Goal: Task Accomplishment & Management: Manage account settings

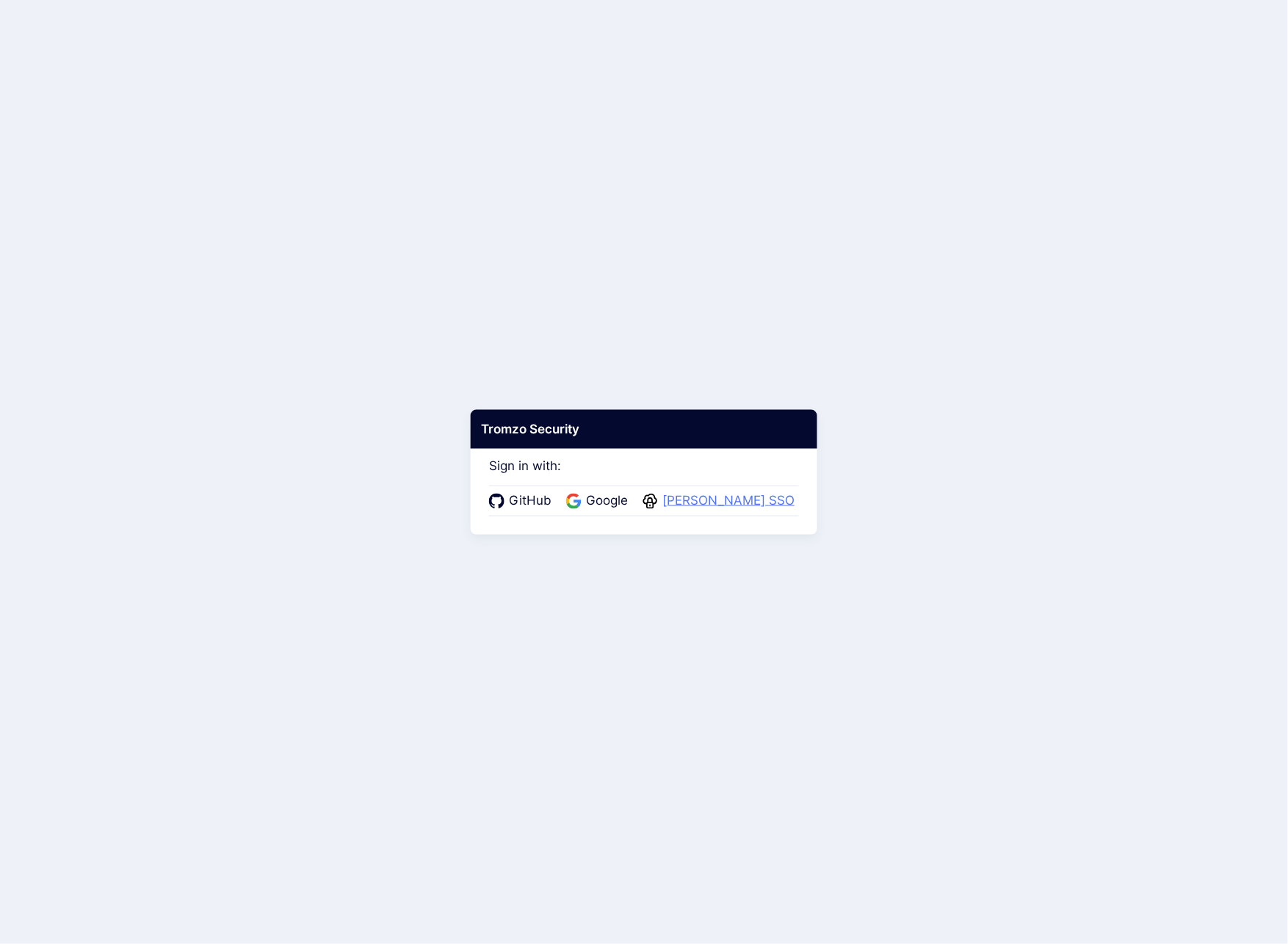
click at [712, 505] on span "[PERSON_NAME] SSO" at bounding box center [729, 501] width 141 height 19
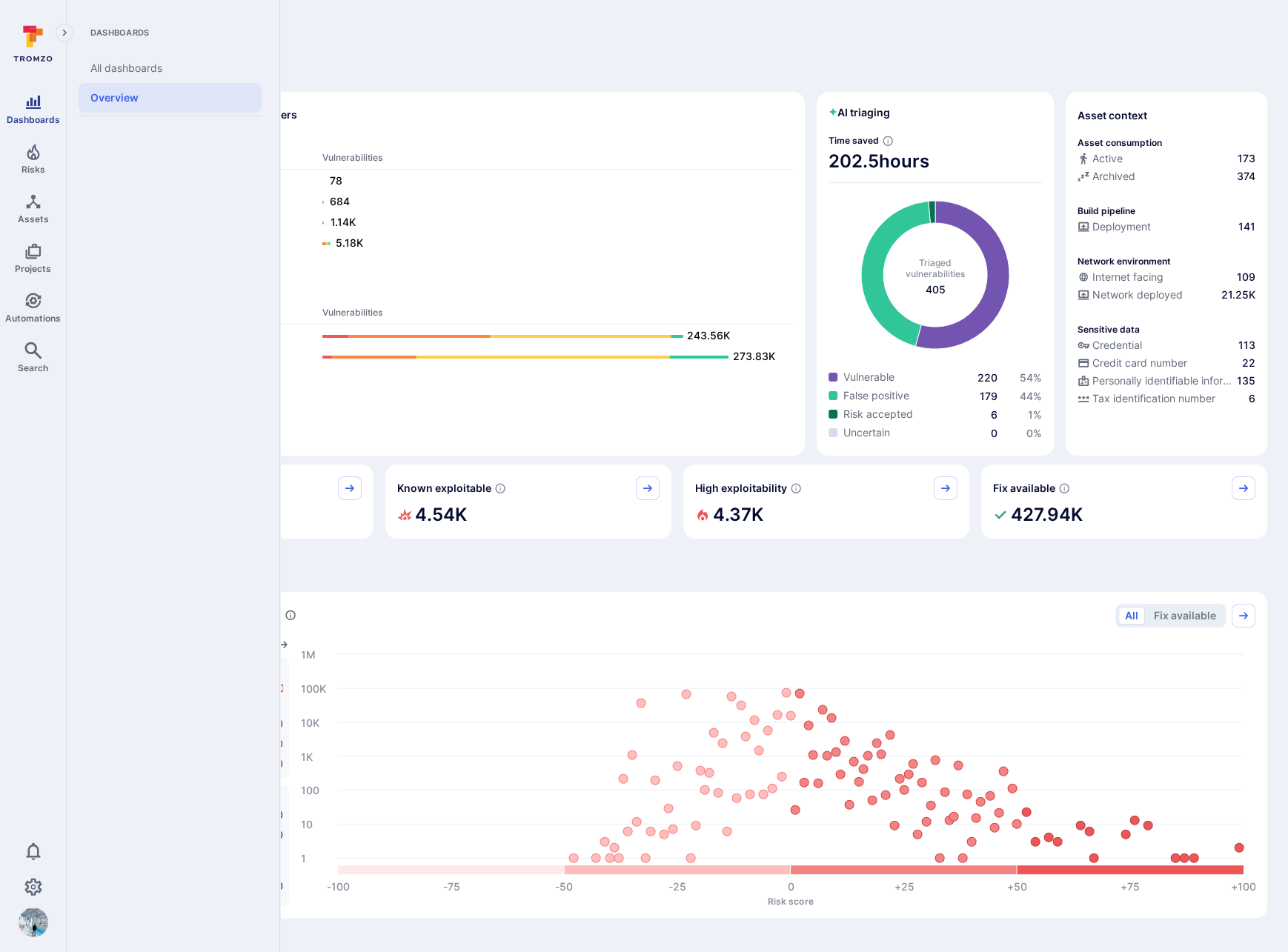
click at [36, 110] on icon "Dashboards" at bounding box center [33, 102] width 17 height 17
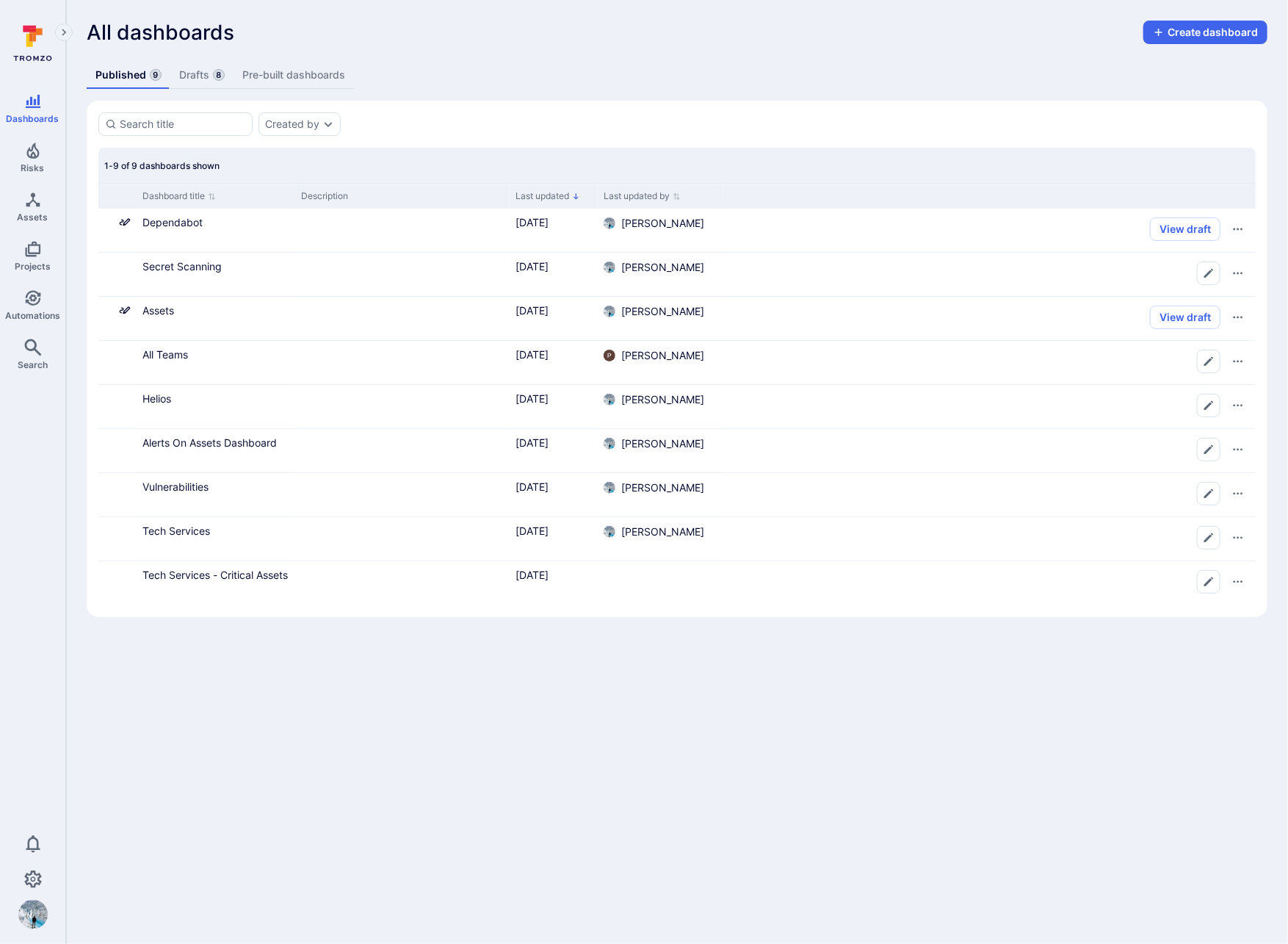
click at [188, 69] on link "Drafts 8" at bounding box center [202, 75] width 63 height 27
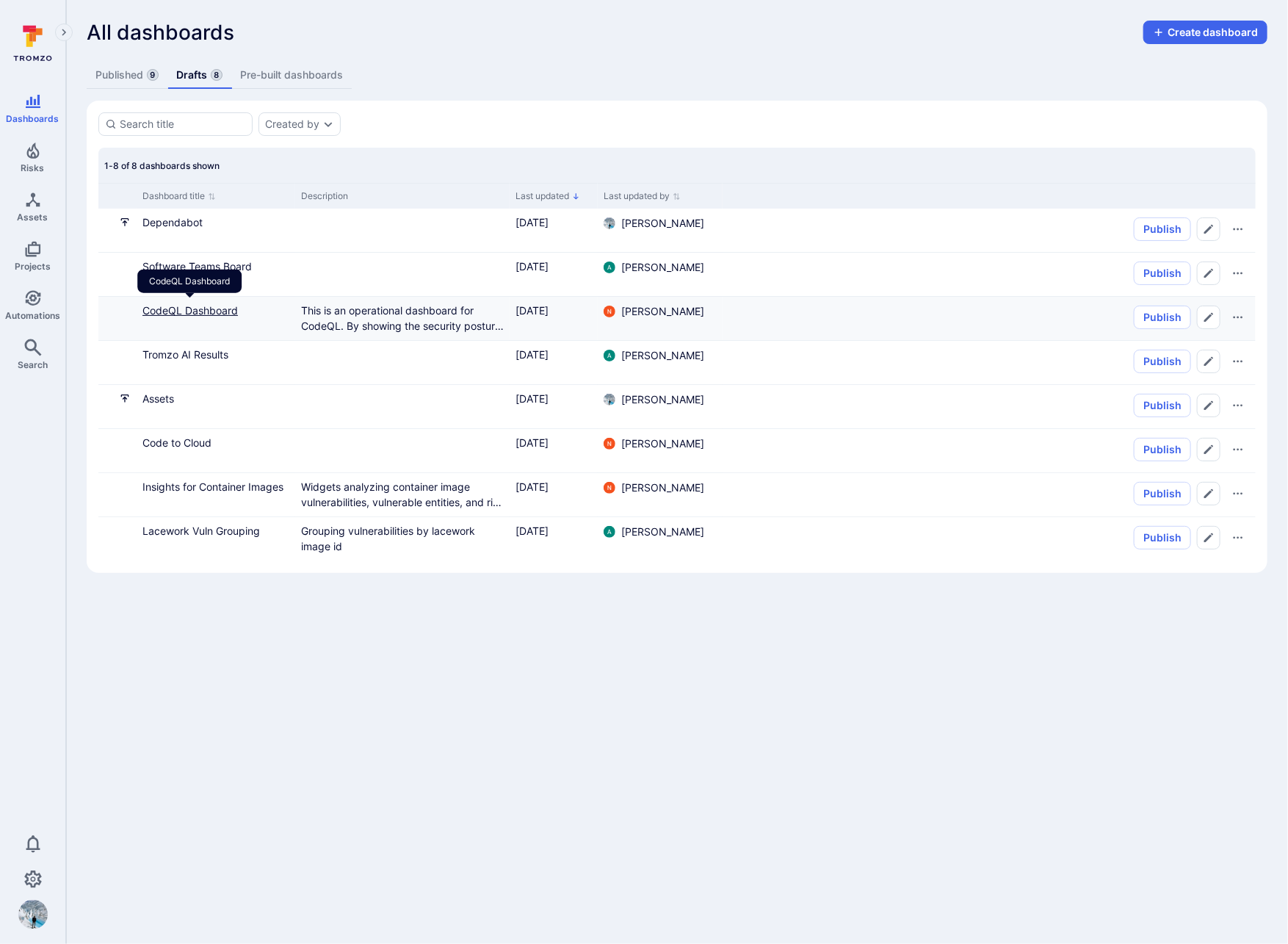
click at [205, 309] on link "CodeQL Dashboard" at bounding box center [189, 311] width 95 height 13
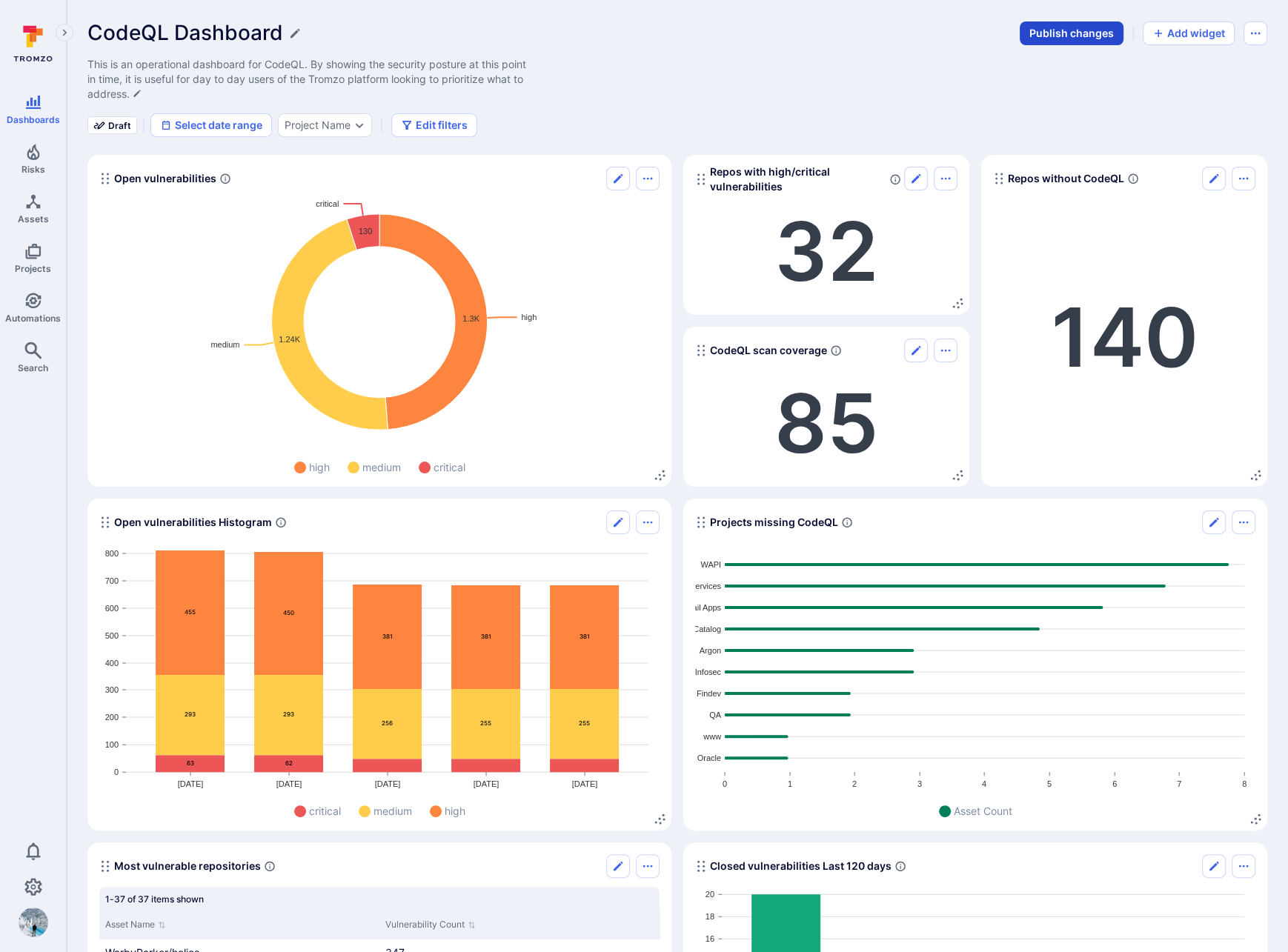
click at [1069, 37] on button "Publish changes" at bounding box center [1071, 34] width 103 height 24
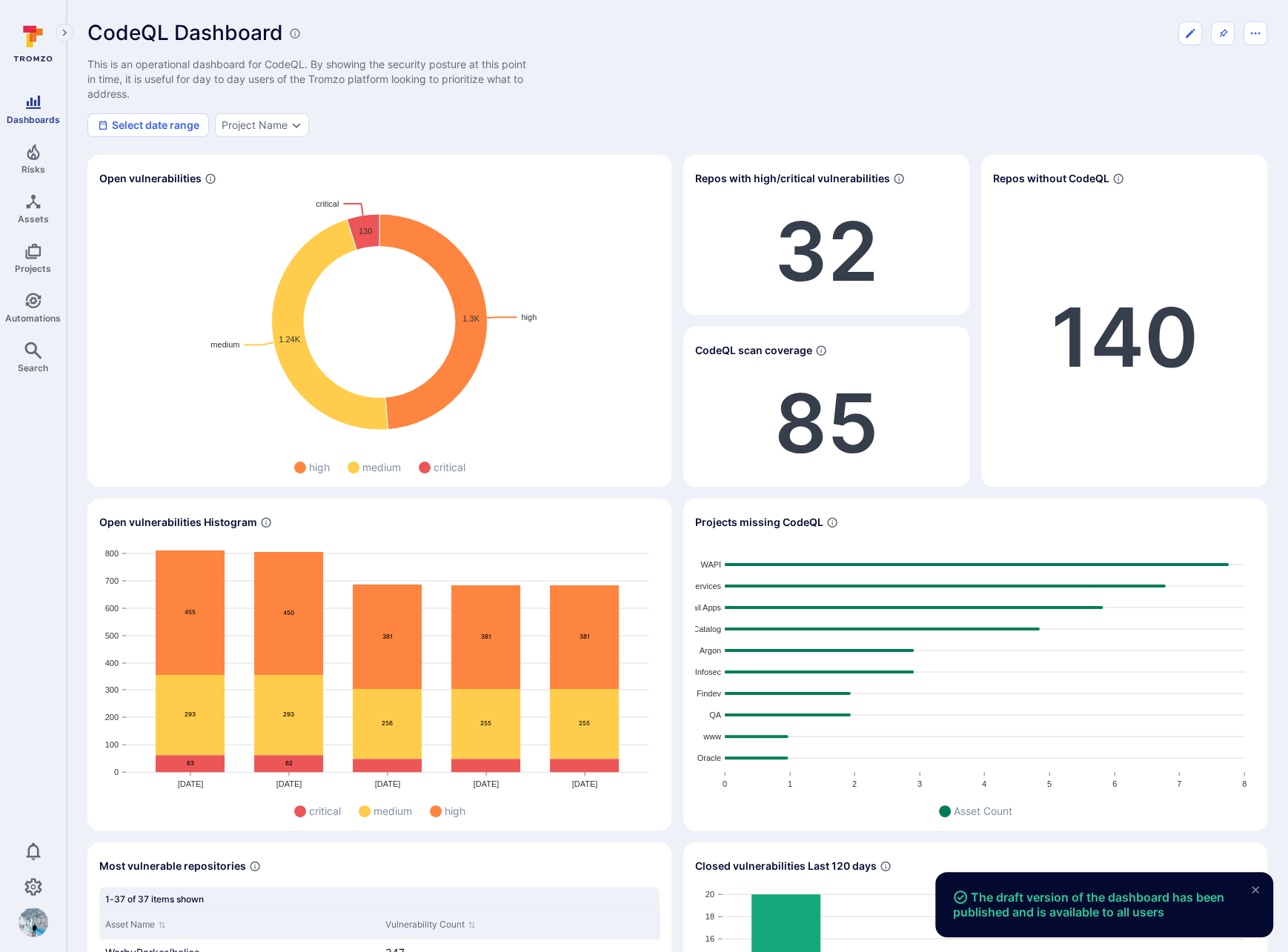
click at [32, 115] on span "Dashboards" at bounding box center [33, 120] width 53 height 11
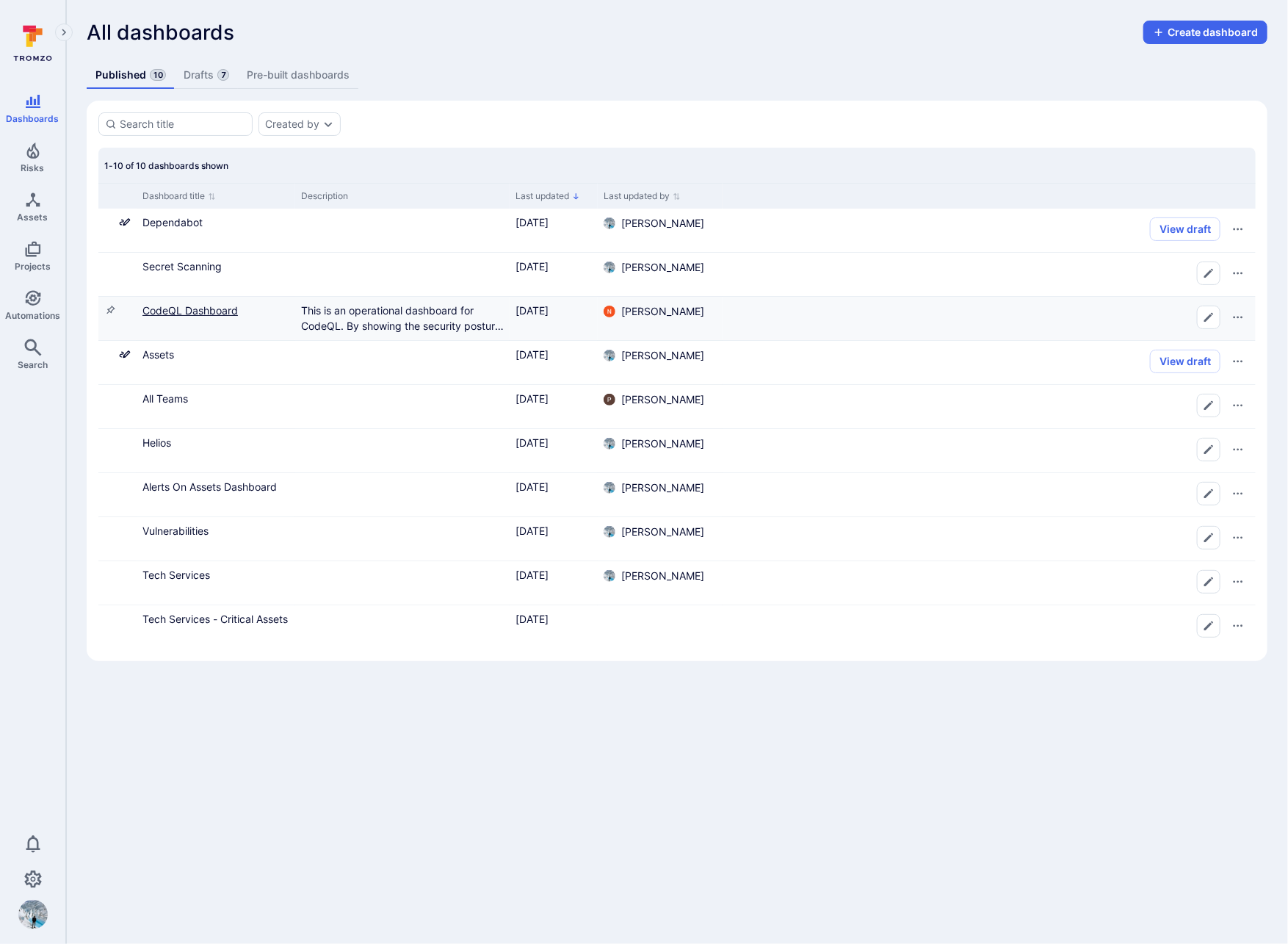
click at [226, 308] on link "CodeQL Dashboard" at bounding box center [189, 311] width 95 height 13
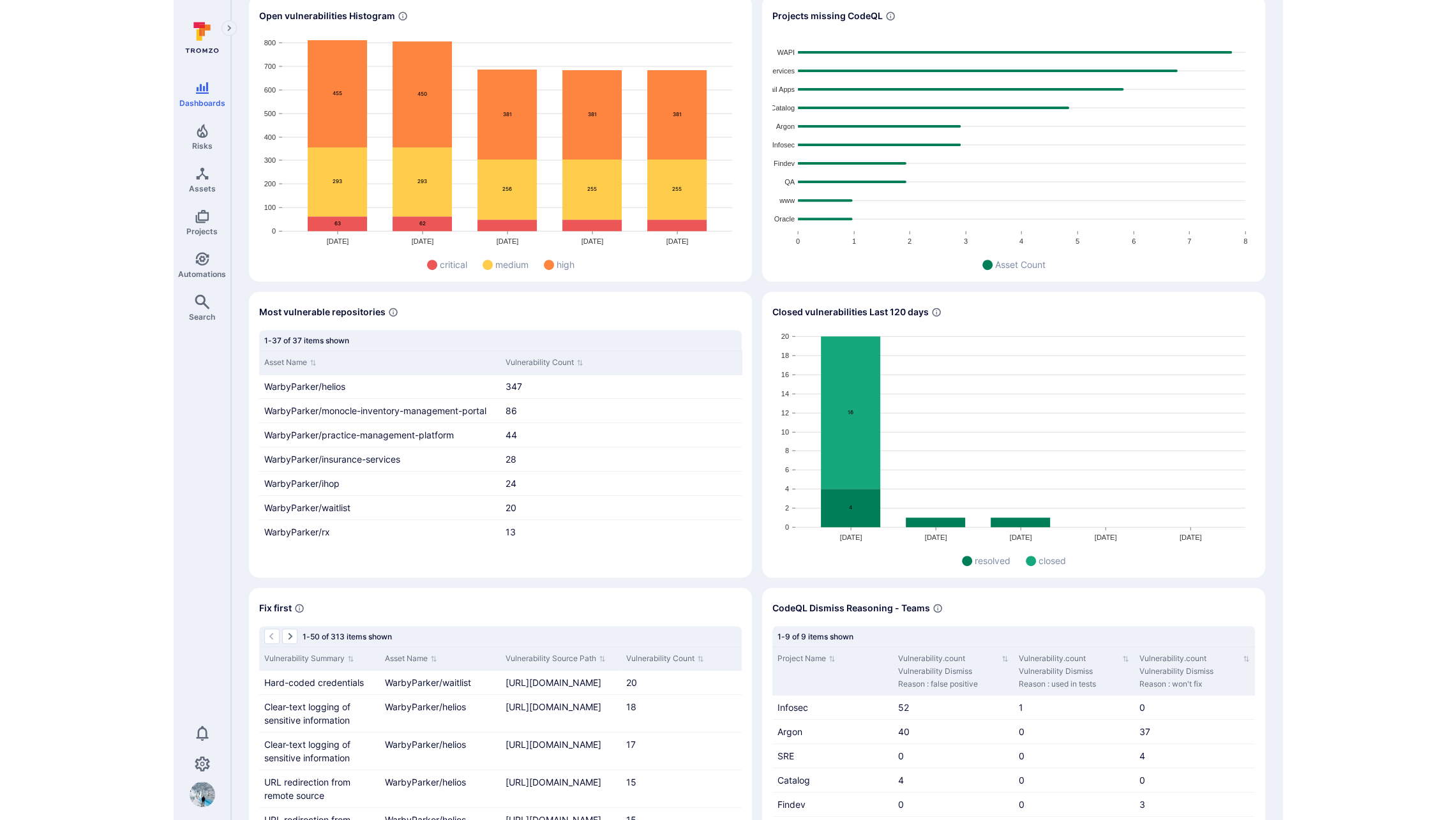
scroll to position [462, 0]
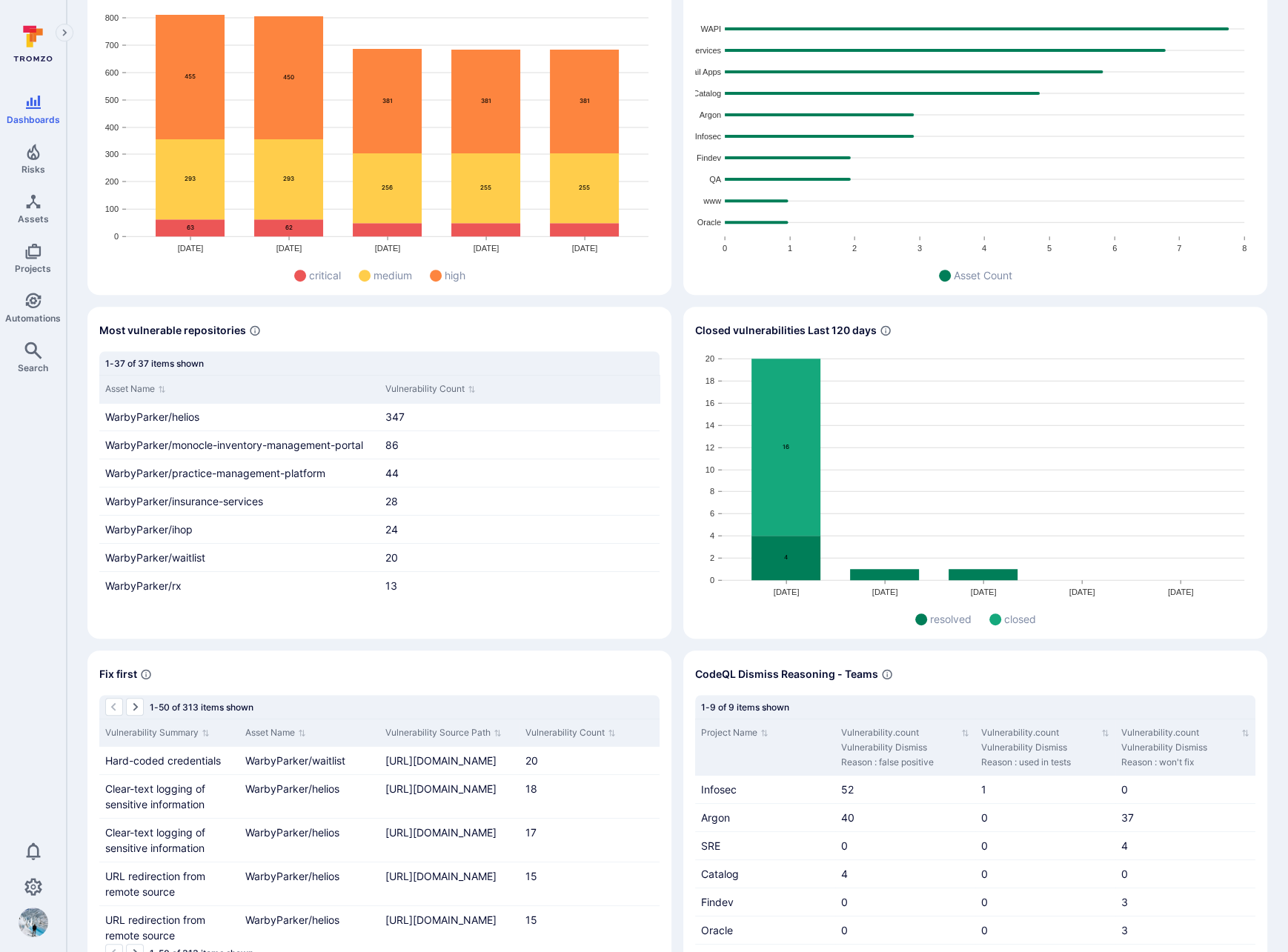
click at [1100, 452] on rect "Widget" at bounding box center [975, 476] width 561 height 251
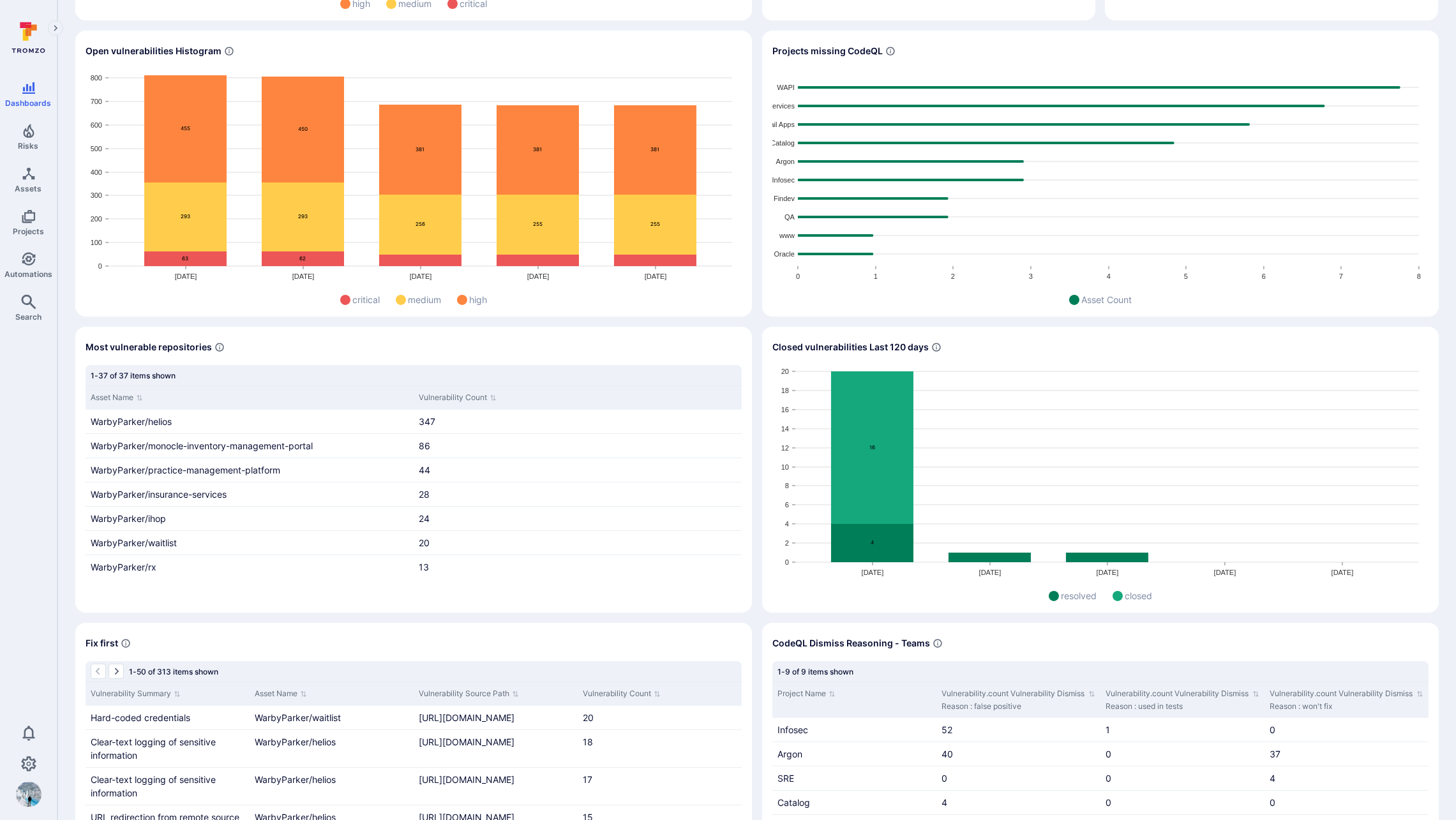
scroll to position [0, 0]
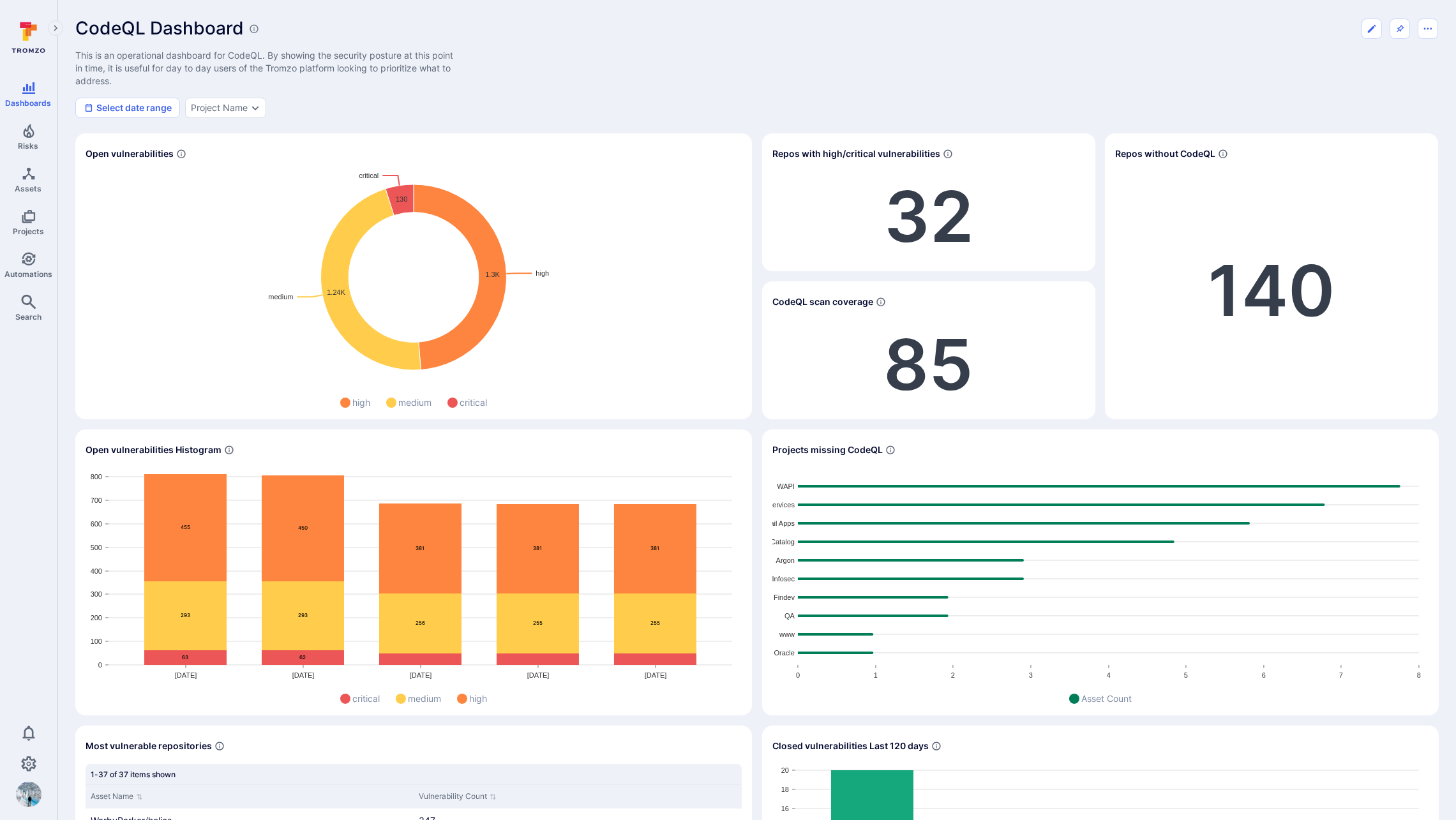
click at [1119, 512] on rect "Widget" at bounding box center [1100, 576] width 656 height 217
click at [1119, 32] on icon "Edit dashboard" at bounding box center [1371, 28] width 10 height 10
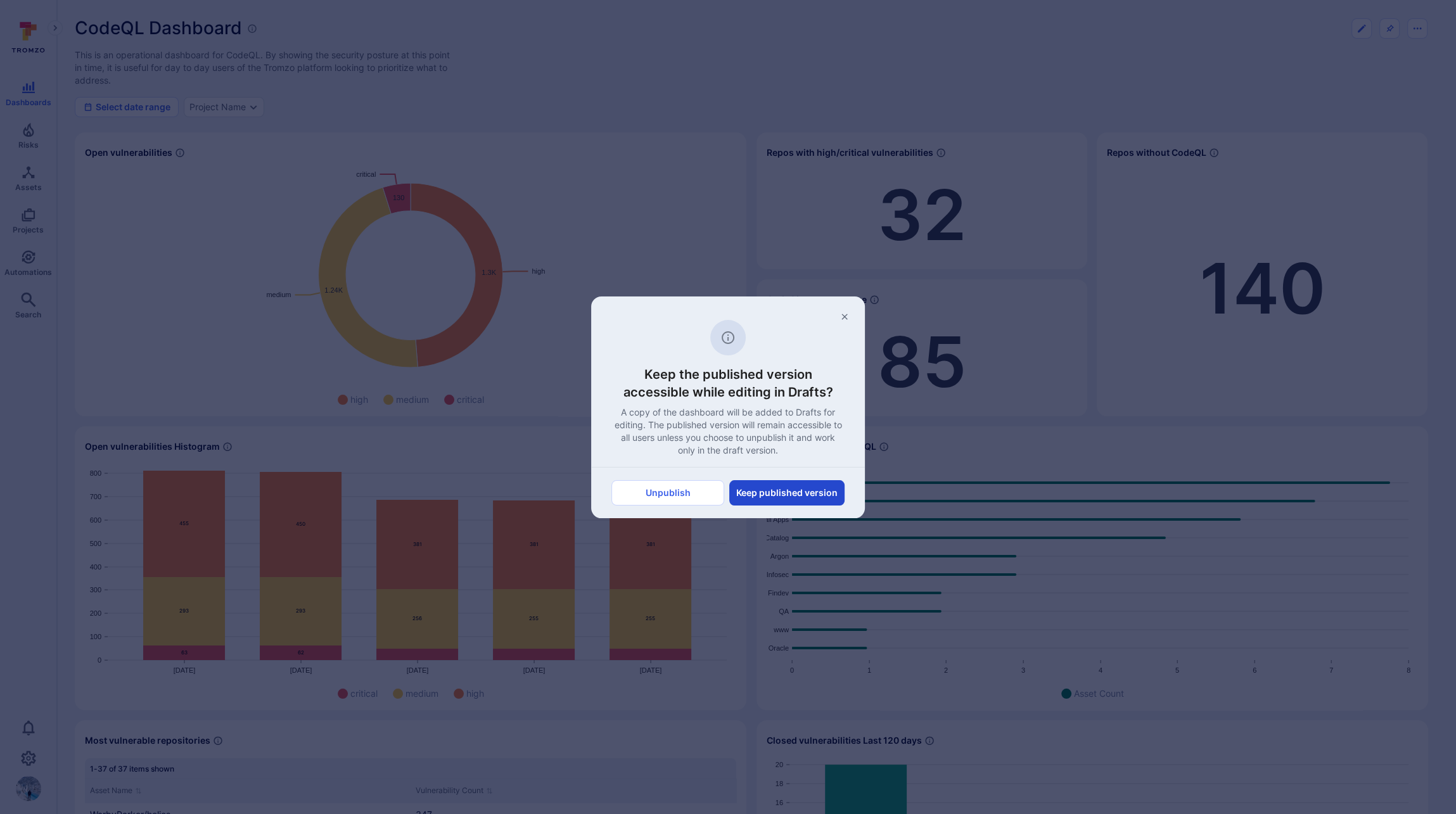
click at [771, 495] on button "Keep published version" at bounding box center [787, 493] width 115 height 25
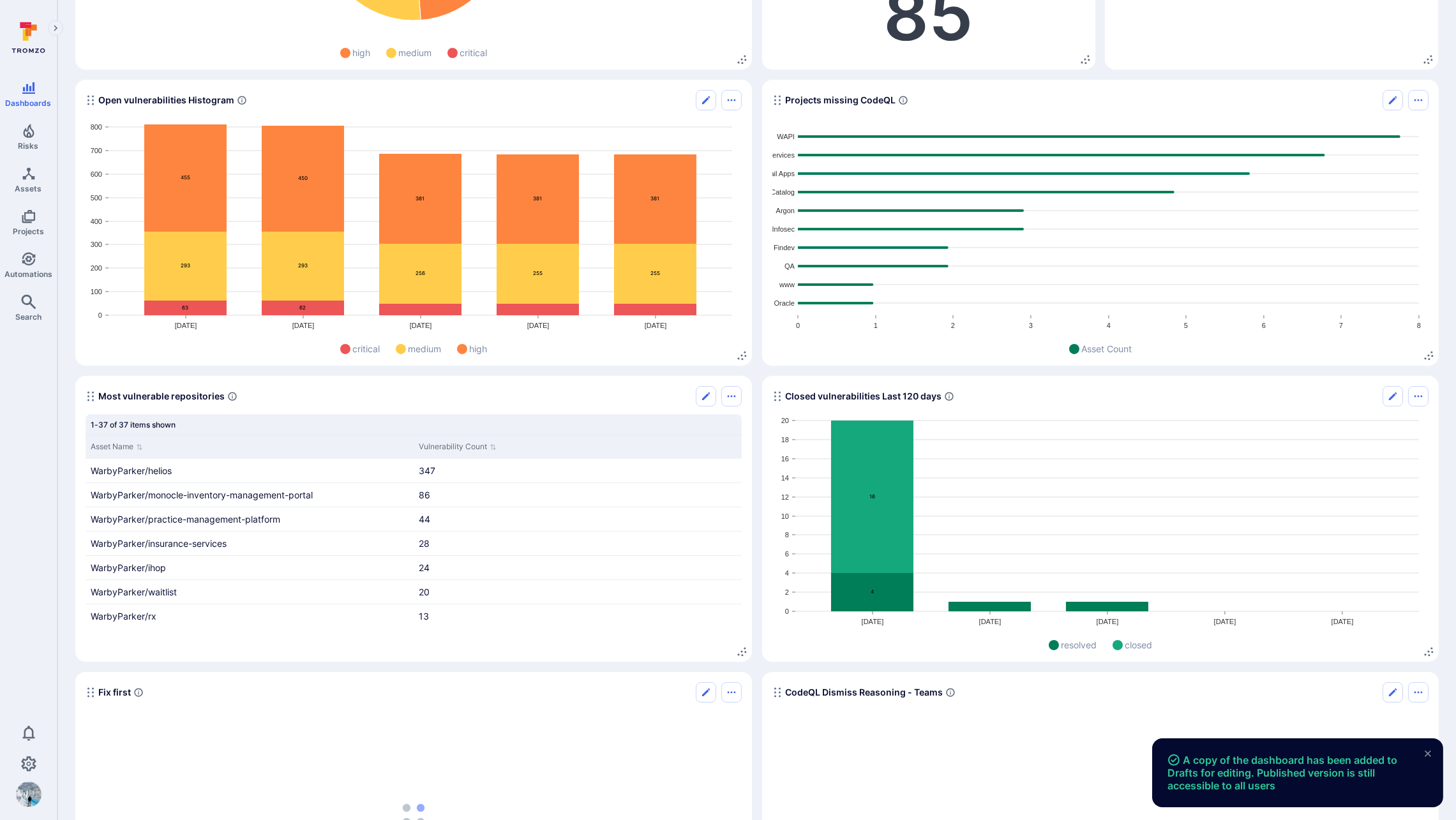
scroll to position [496, 0]
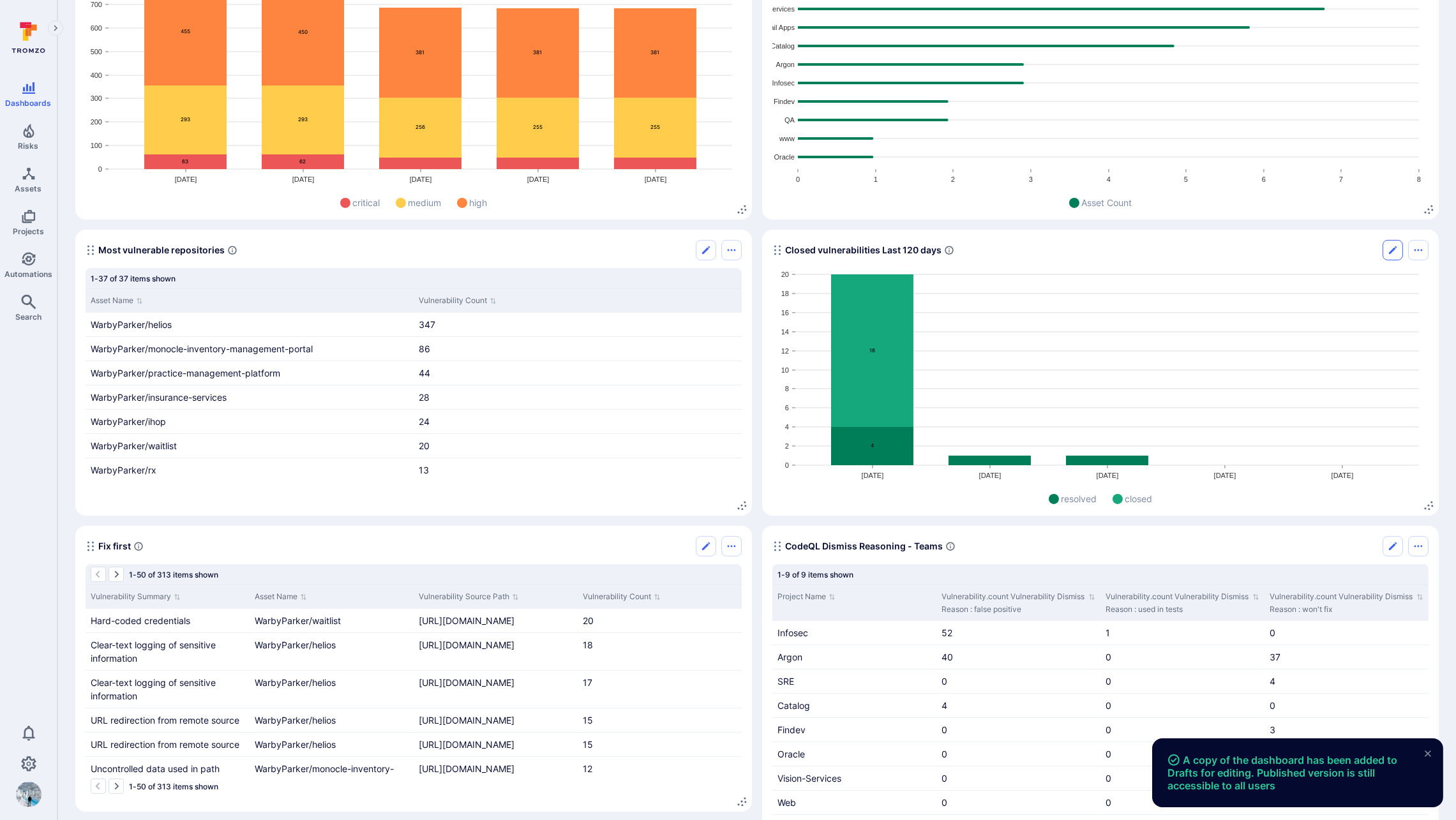
click at [1119, 252] on icon "Edit" at bounding box center [1392, 250] width 10 height 10
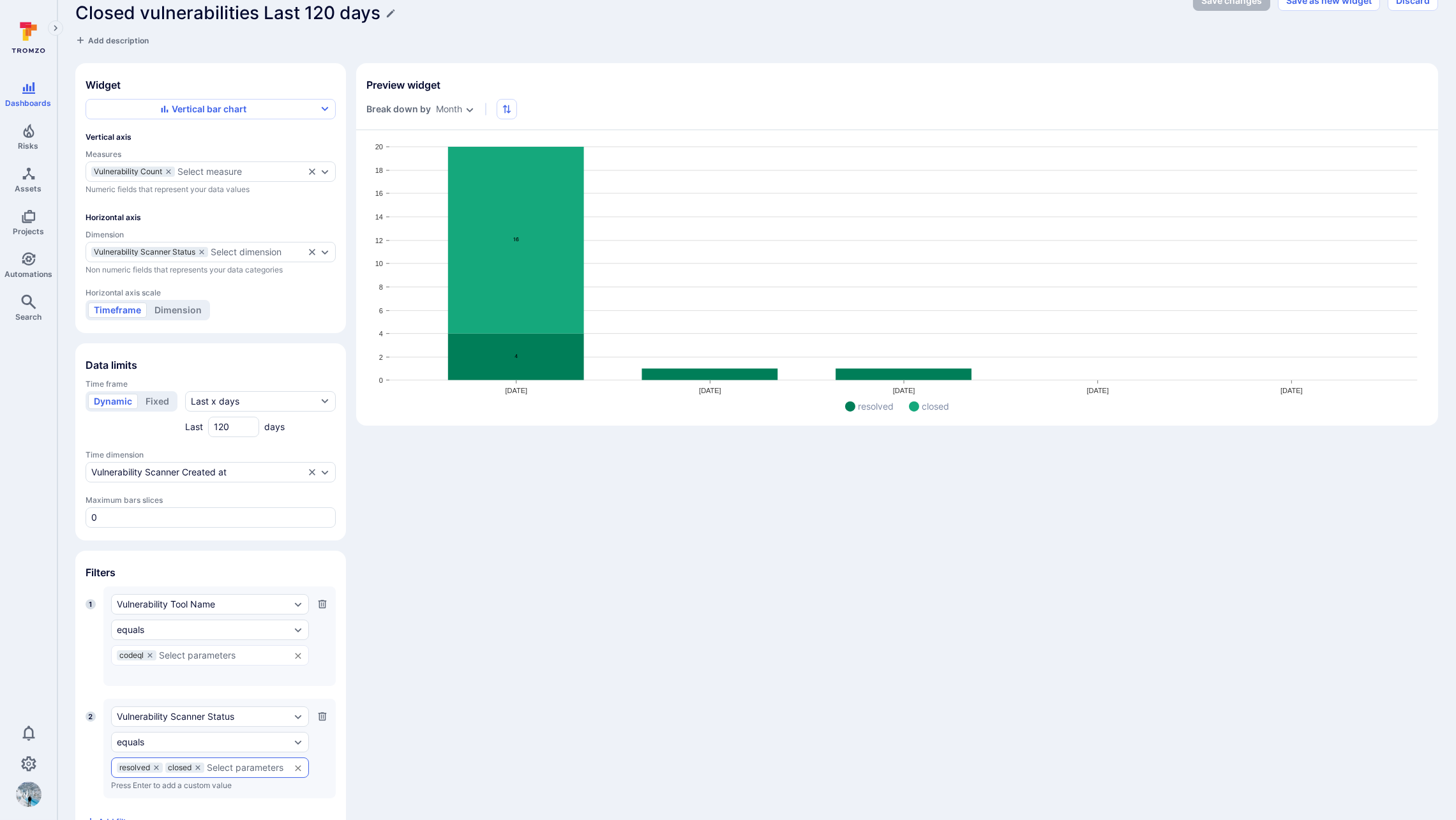
scroll to position [61, 0]
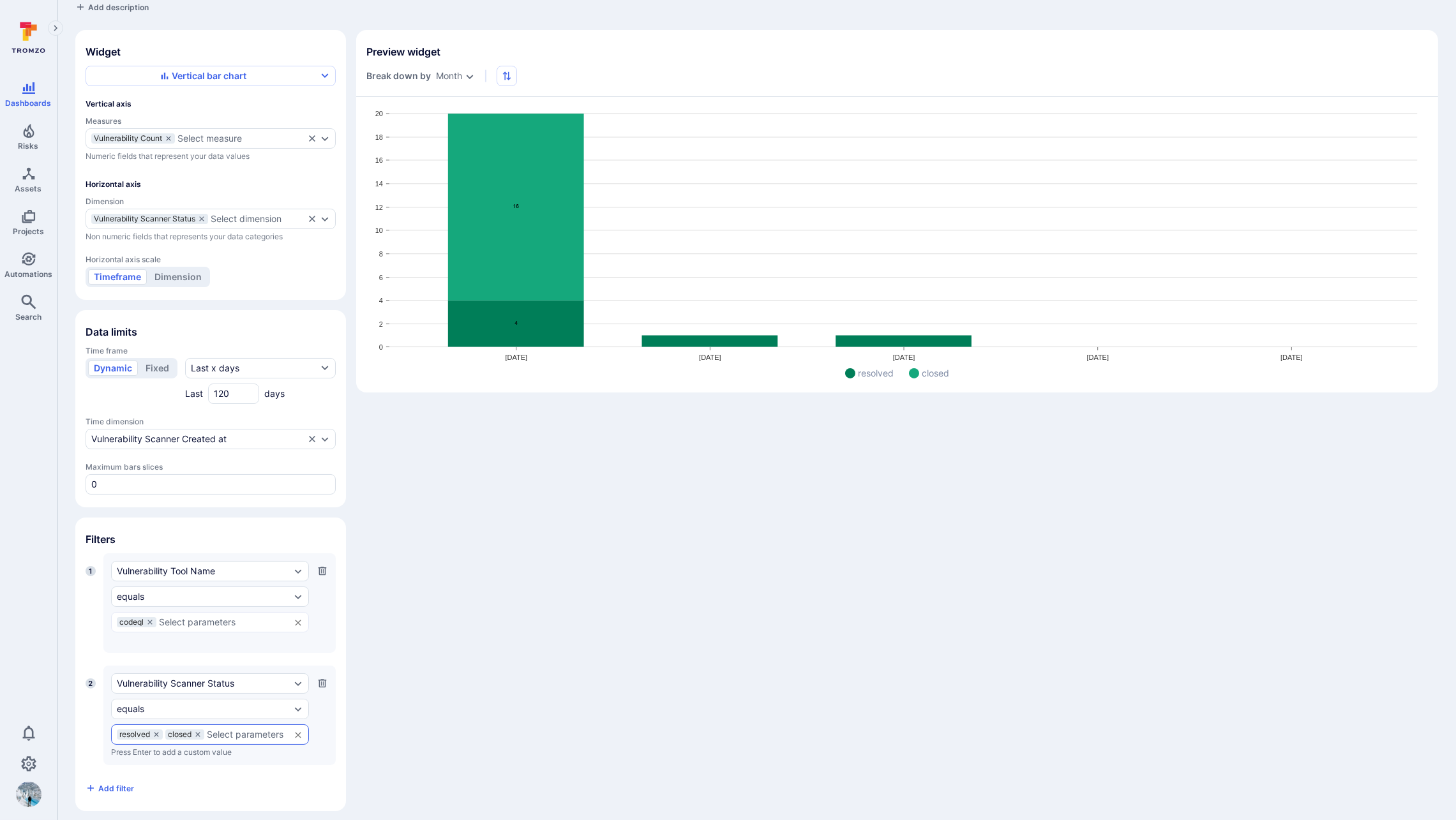
click at [237, 729] on input "text" at bounding box center [245, 734] width 76 height 10
type input "open"
click at [228, 758] on li "open" at bounding box center [209, 752] width 198 height 21
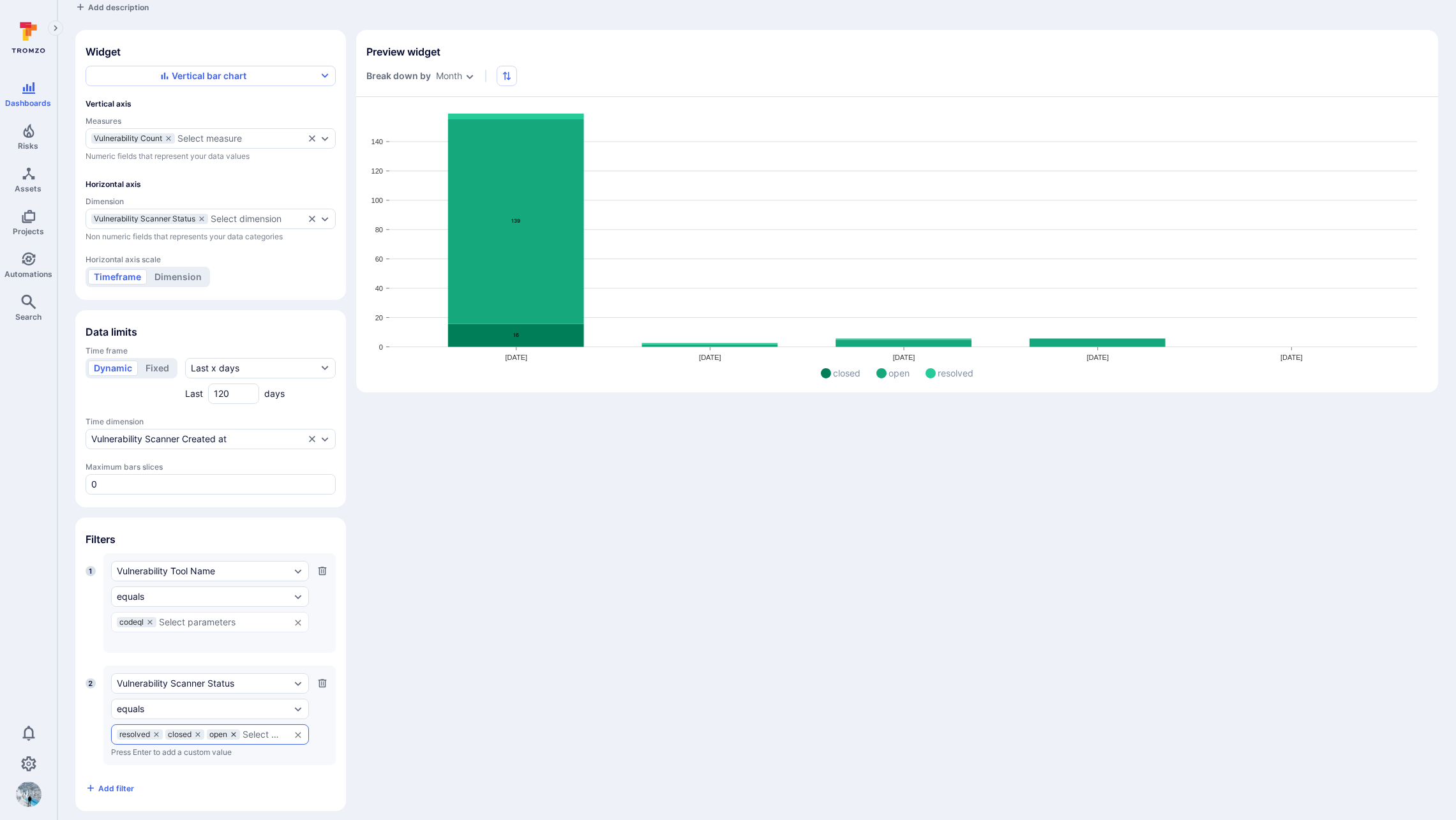
click at [234, 731] on icon at bounding box center [234, 735] width 8 height 8
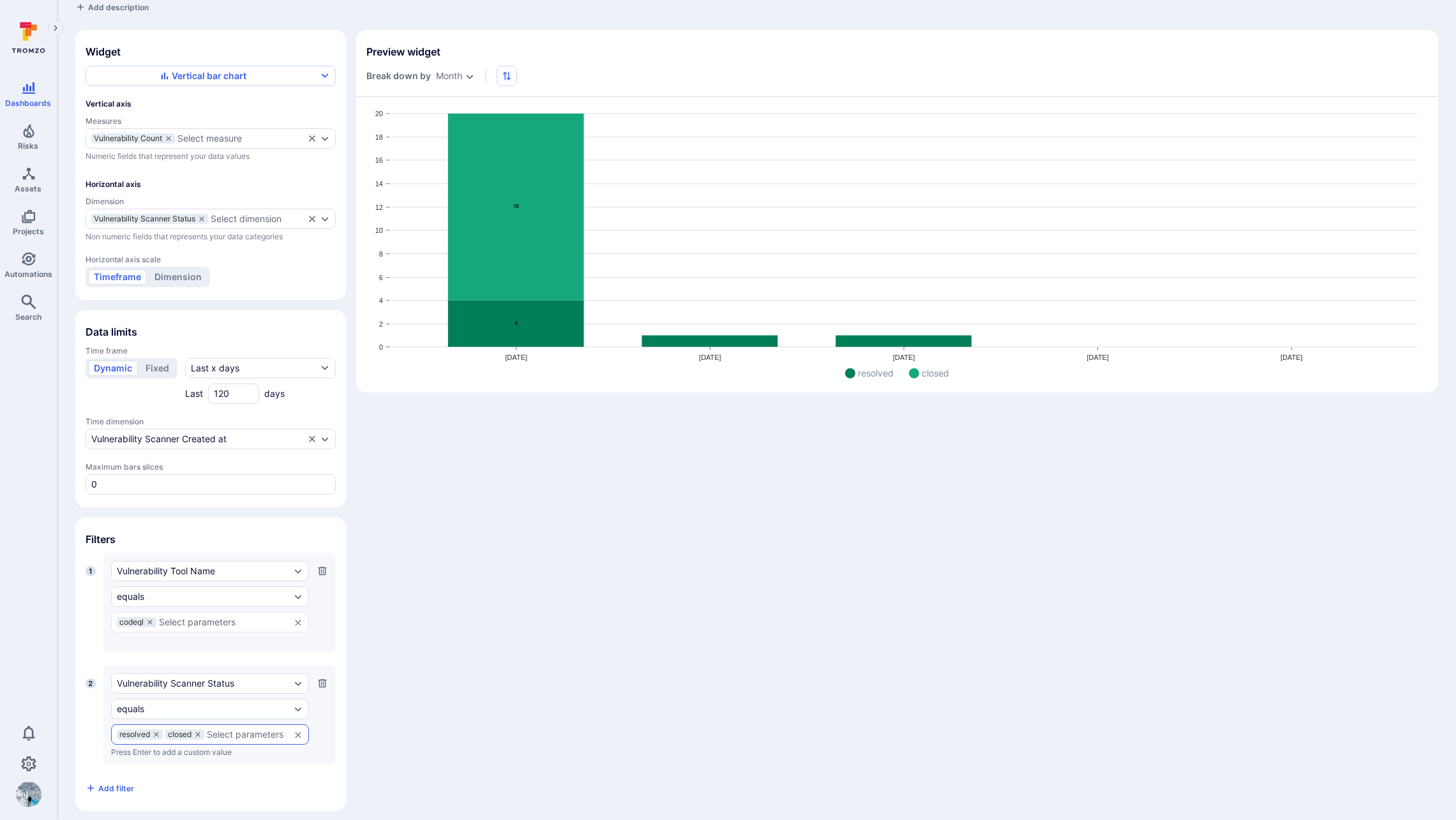
scroll to position [0, 0]
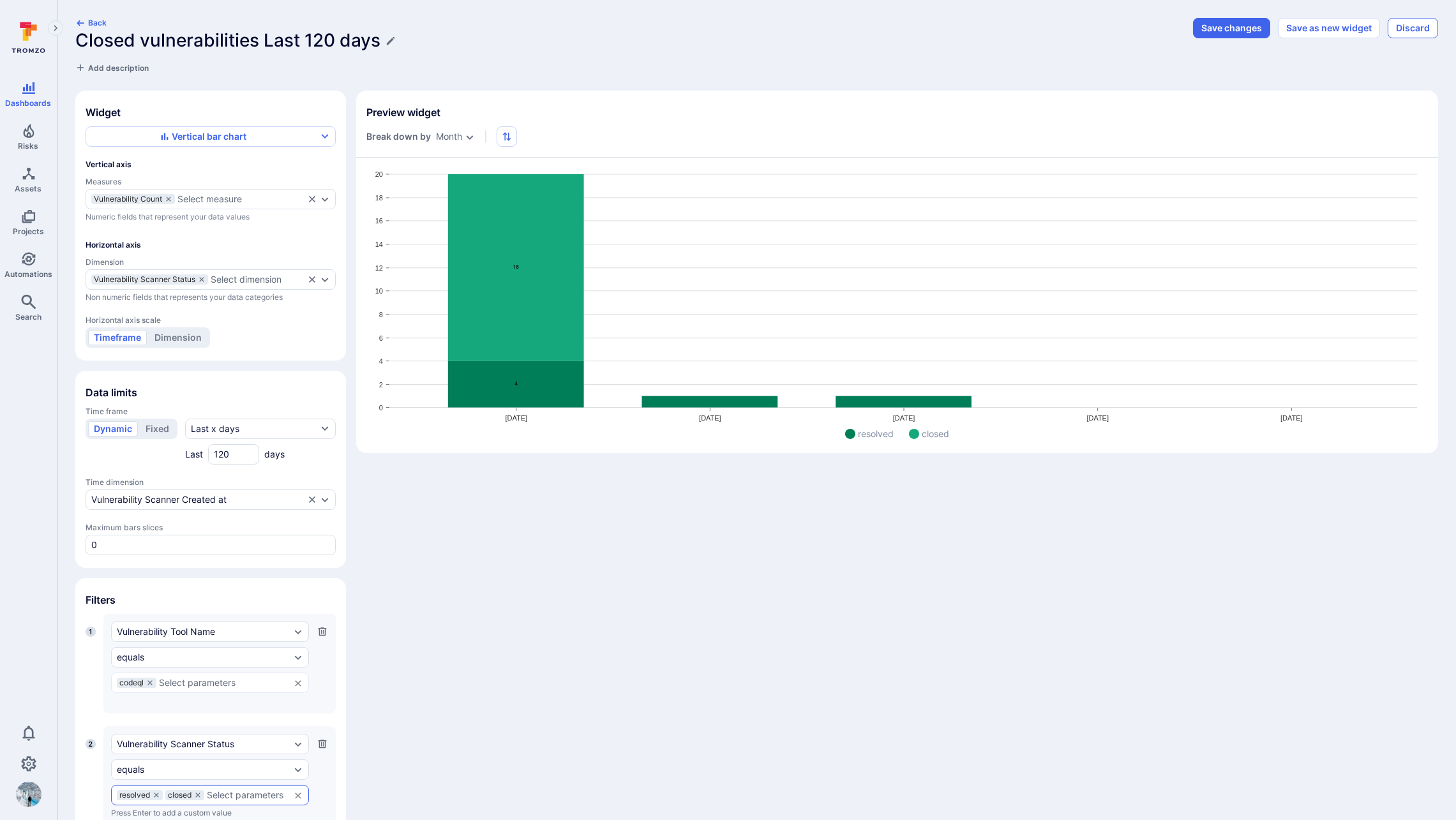
click at [1119, 23] on button "Discard" at bounding box center [1413, 28] width 50 height 20
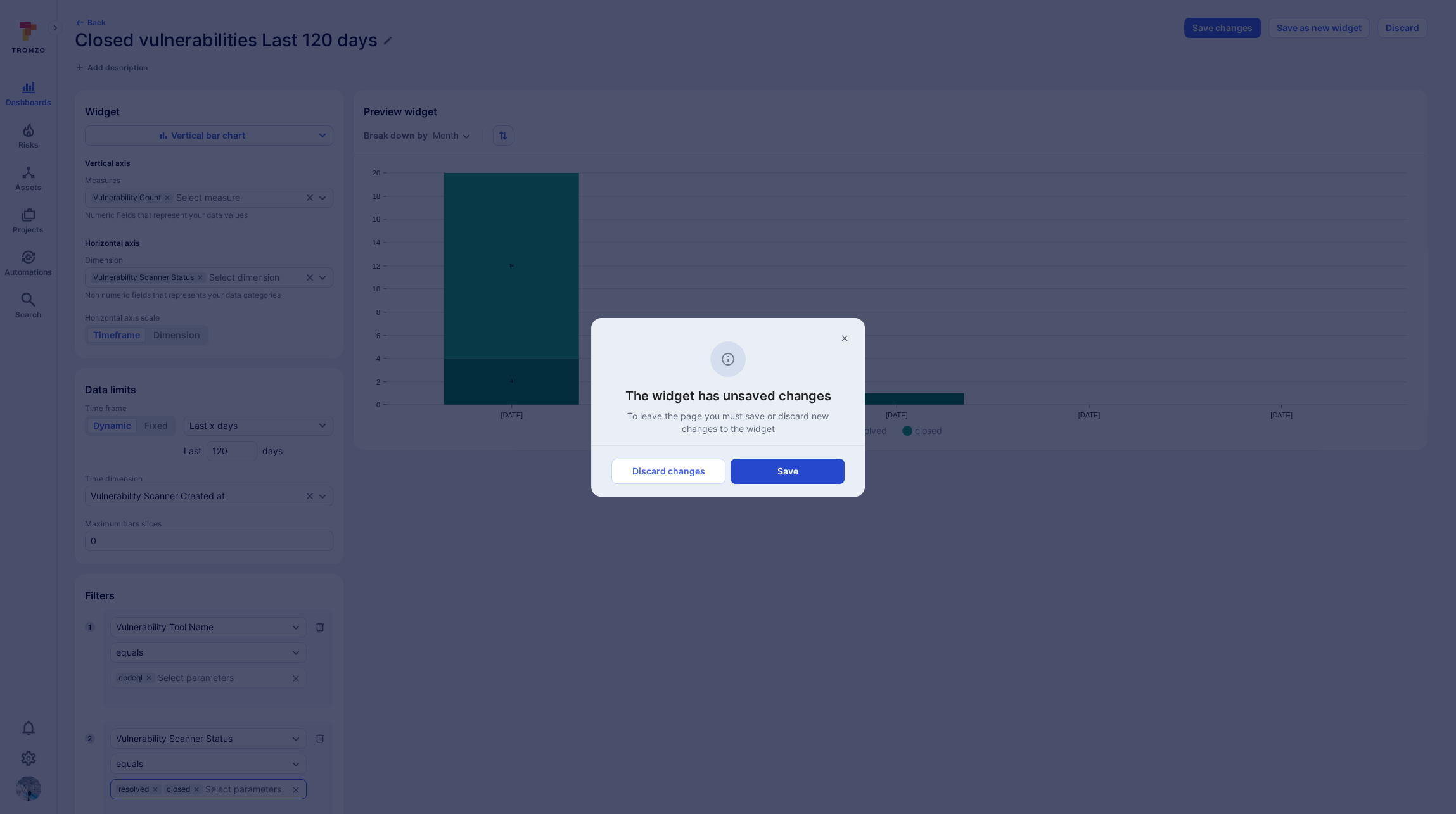
click at [806, 470] on button "Save" at bounding box center [787, 472] width 114 height 25
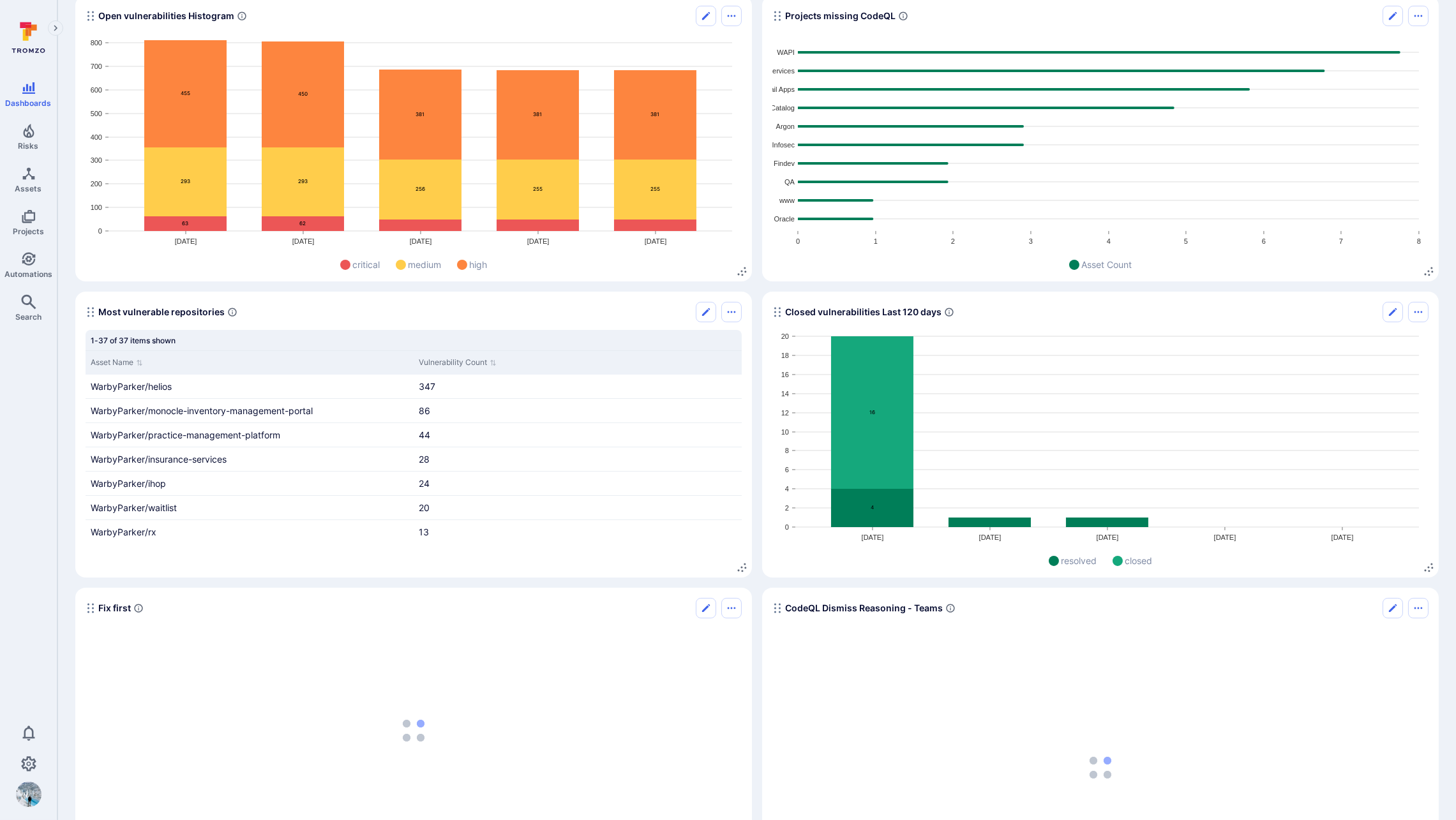
scroll to position [579, 0]
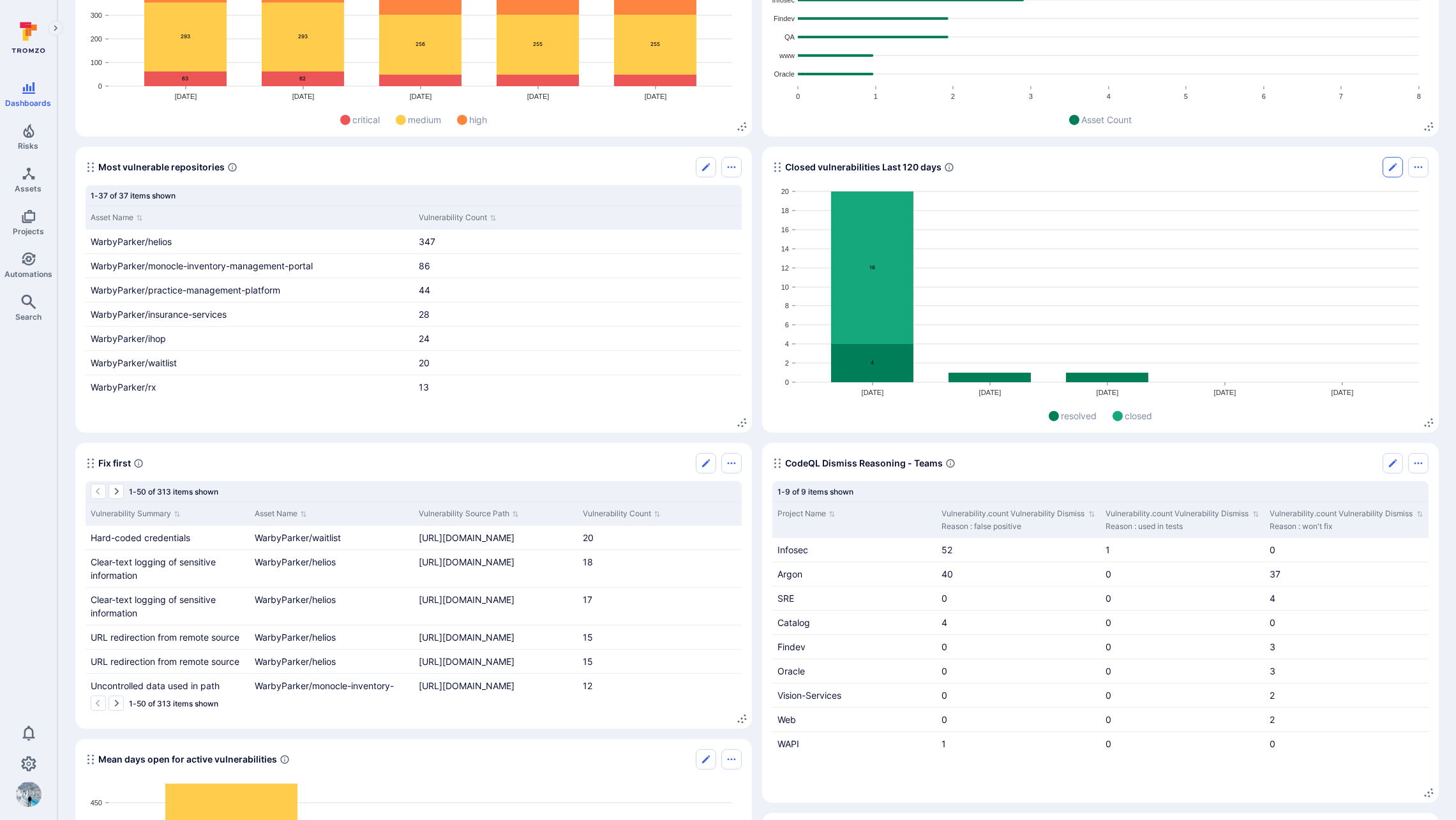
click at [1119, 167] on icon "Edit" at bounding box center [1392, 167] width 8 height 8
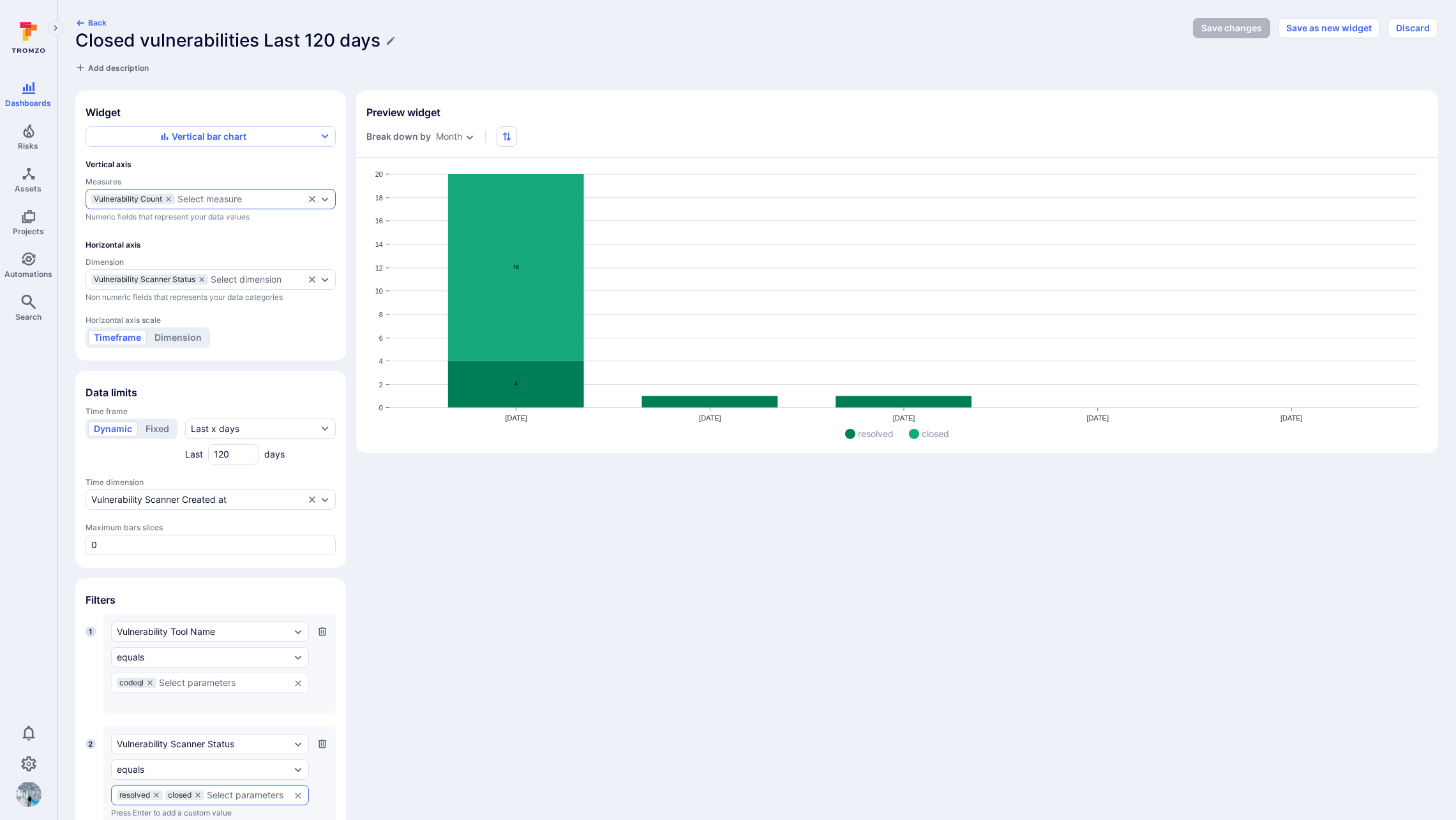
click at [167, 197] on icon "measures" at bounding box center [169, 199] width 8 height 8
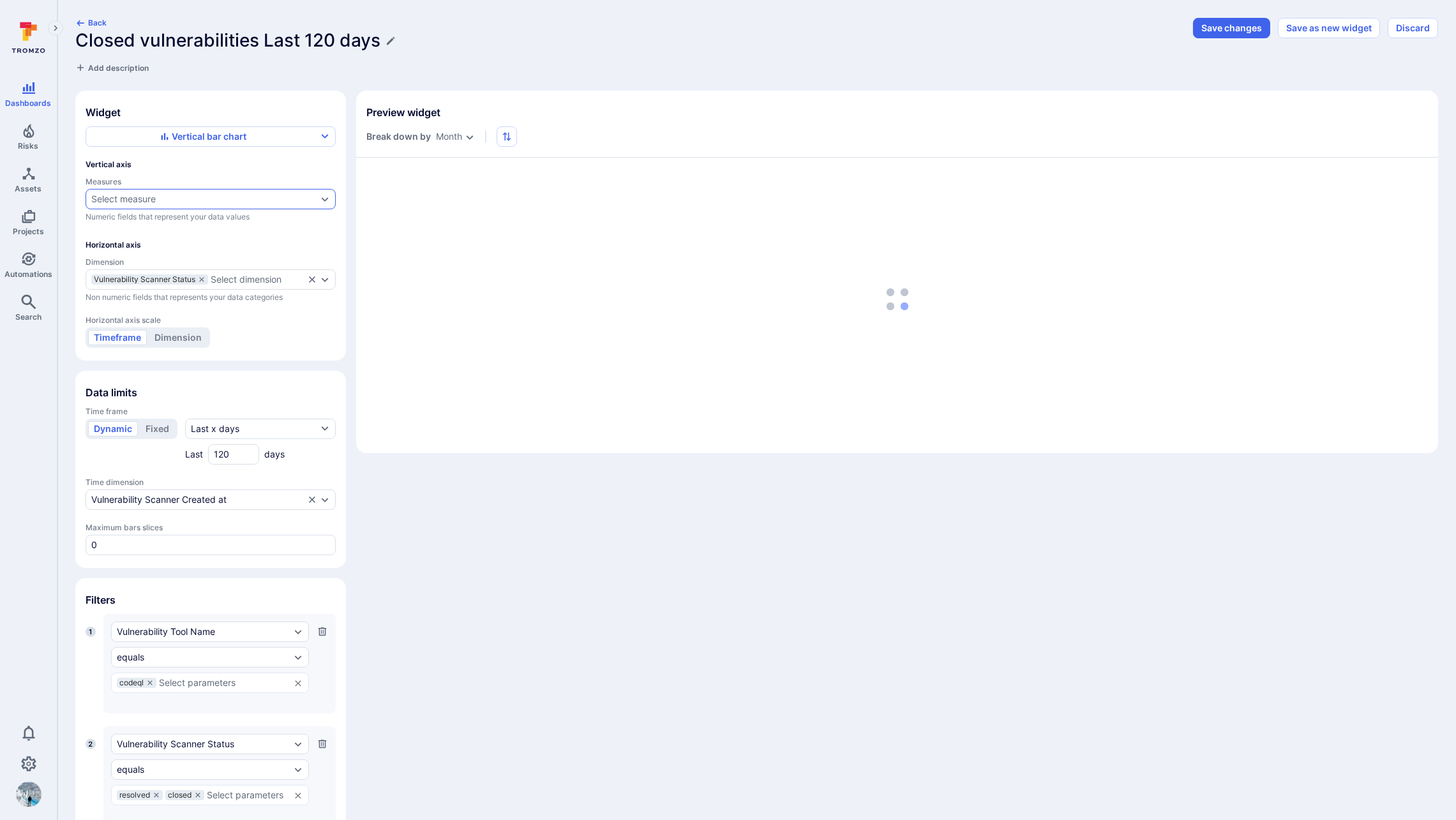
click at [172, 196] on div "Select measure" at bounding box center [204, 199] width 226 height 10
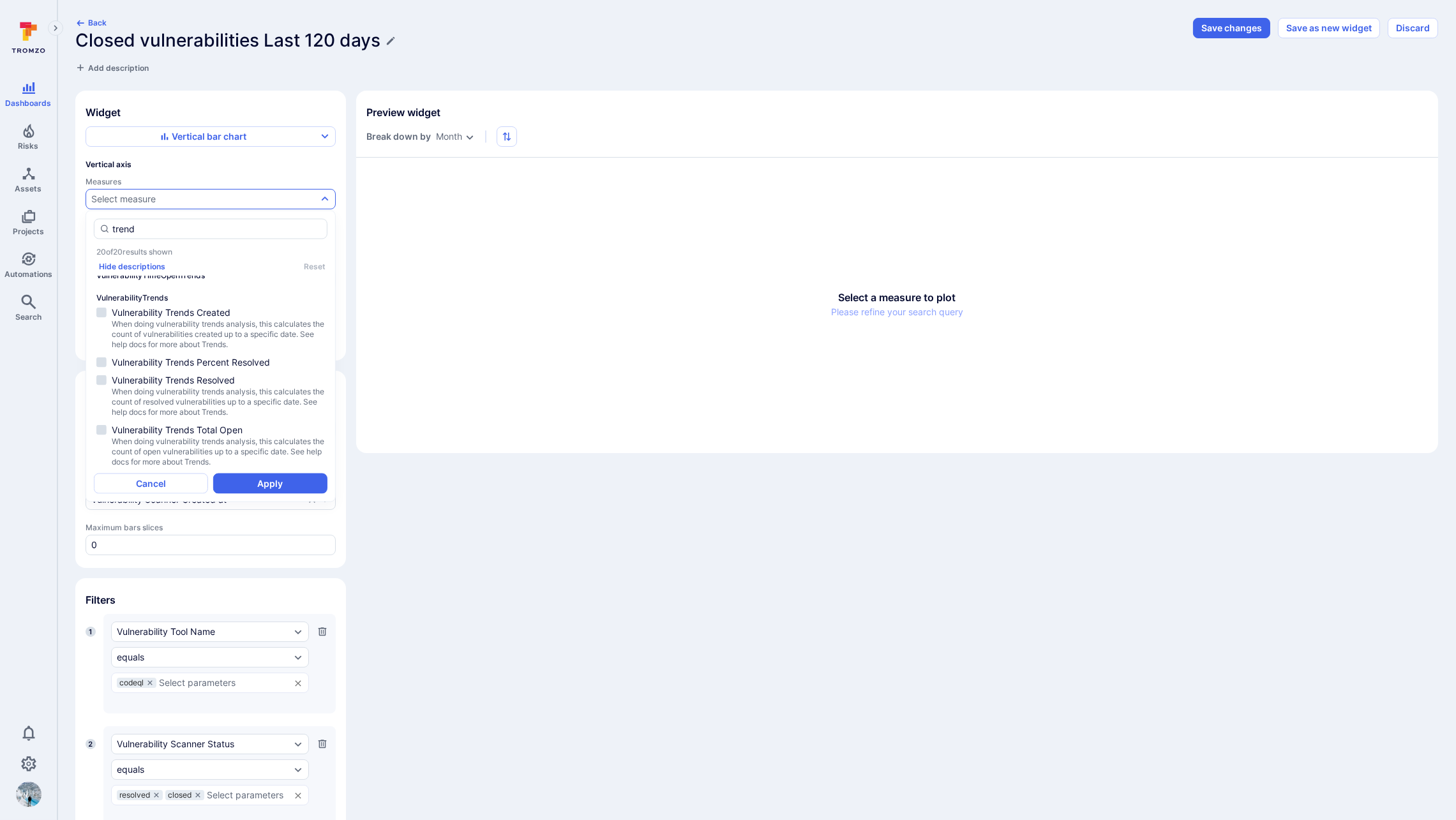
scroll to position [777, 0]
click at [205, 318] on span "When doing vulnerability trends analysis, this calculates the count of vulnerab…" at bounding box center [218, 330] width 213 height 31
click at [107, 309] on li "Vulnerability Trends Created When doing vulnerability trends analysis, this cal…" at bounding box center [210, 325] width 234 height 47
click at [190, 439] on span "When doing vulnerability trends analysis, this calculates the count of open vul…" at bounding box center [218, 447] width 213 height 31
click at [187, 389] on span "When doing vulnerability trends analysis, this calculates the count of resolved…" at bounding box center [218, 398] width 213 height 31
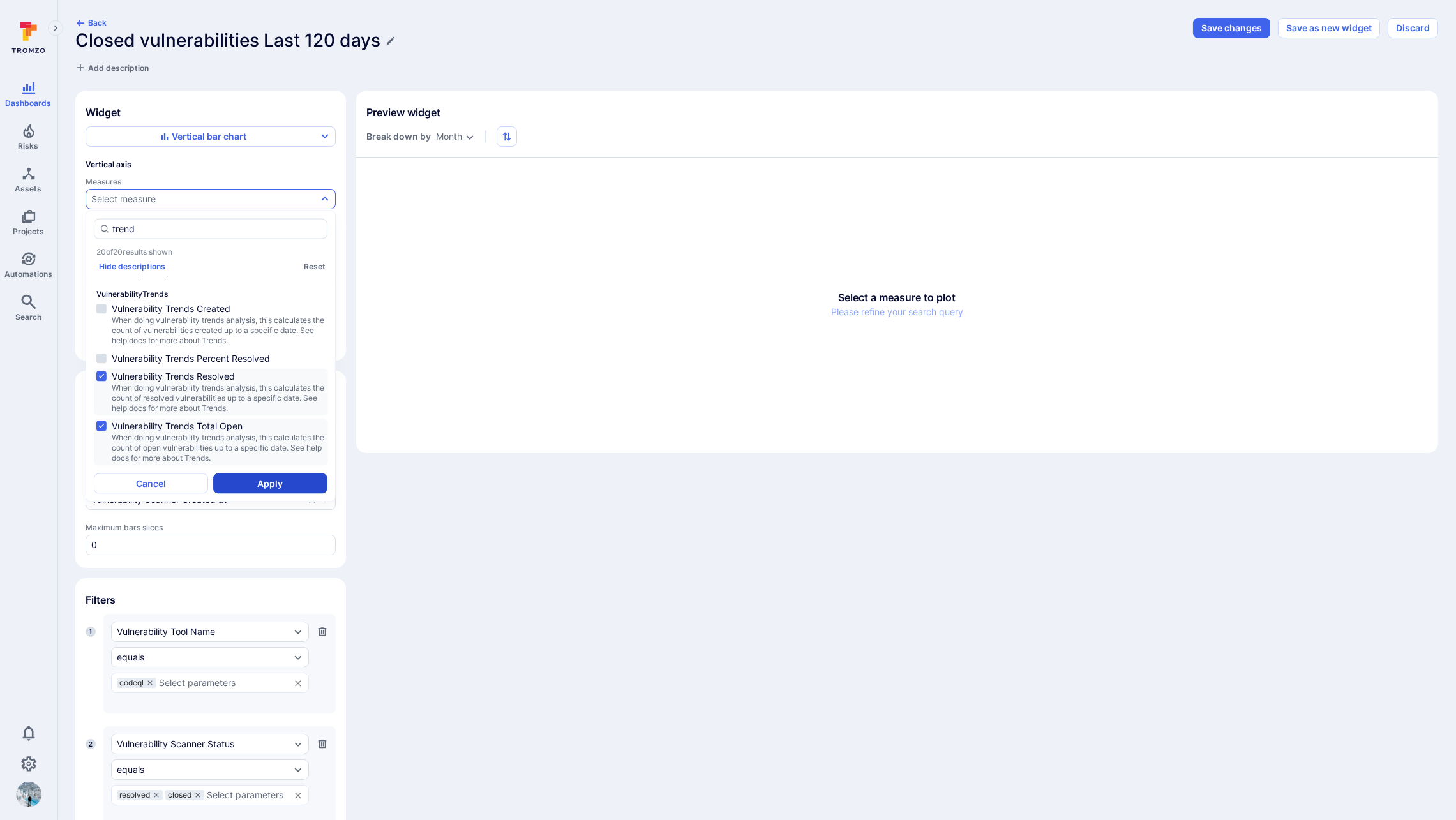
type input "trend"
click at [272, 481] on button "Apply" at bounding box center [270, 484] width 114 height 20
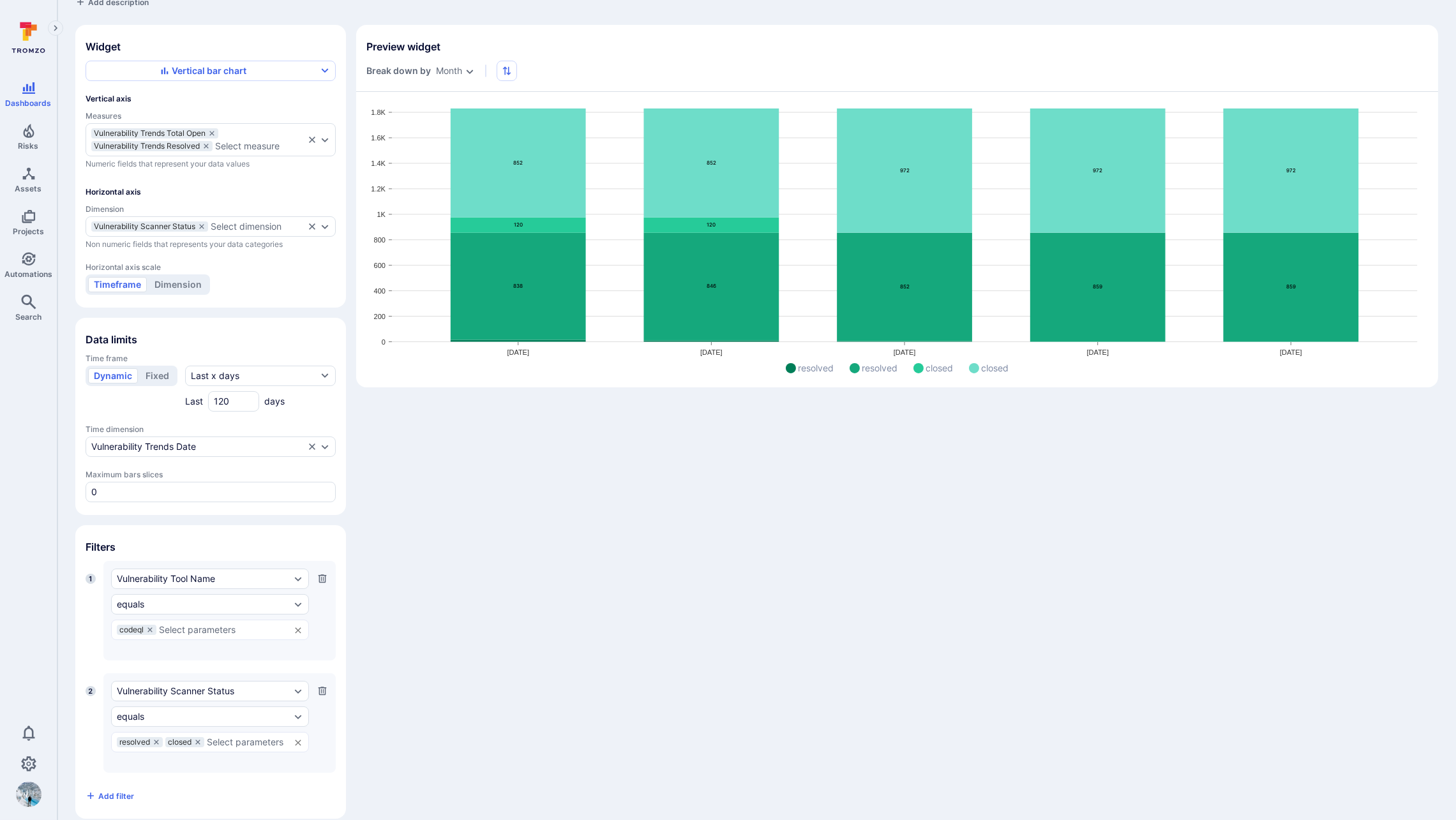
scroll to position [73, 0]
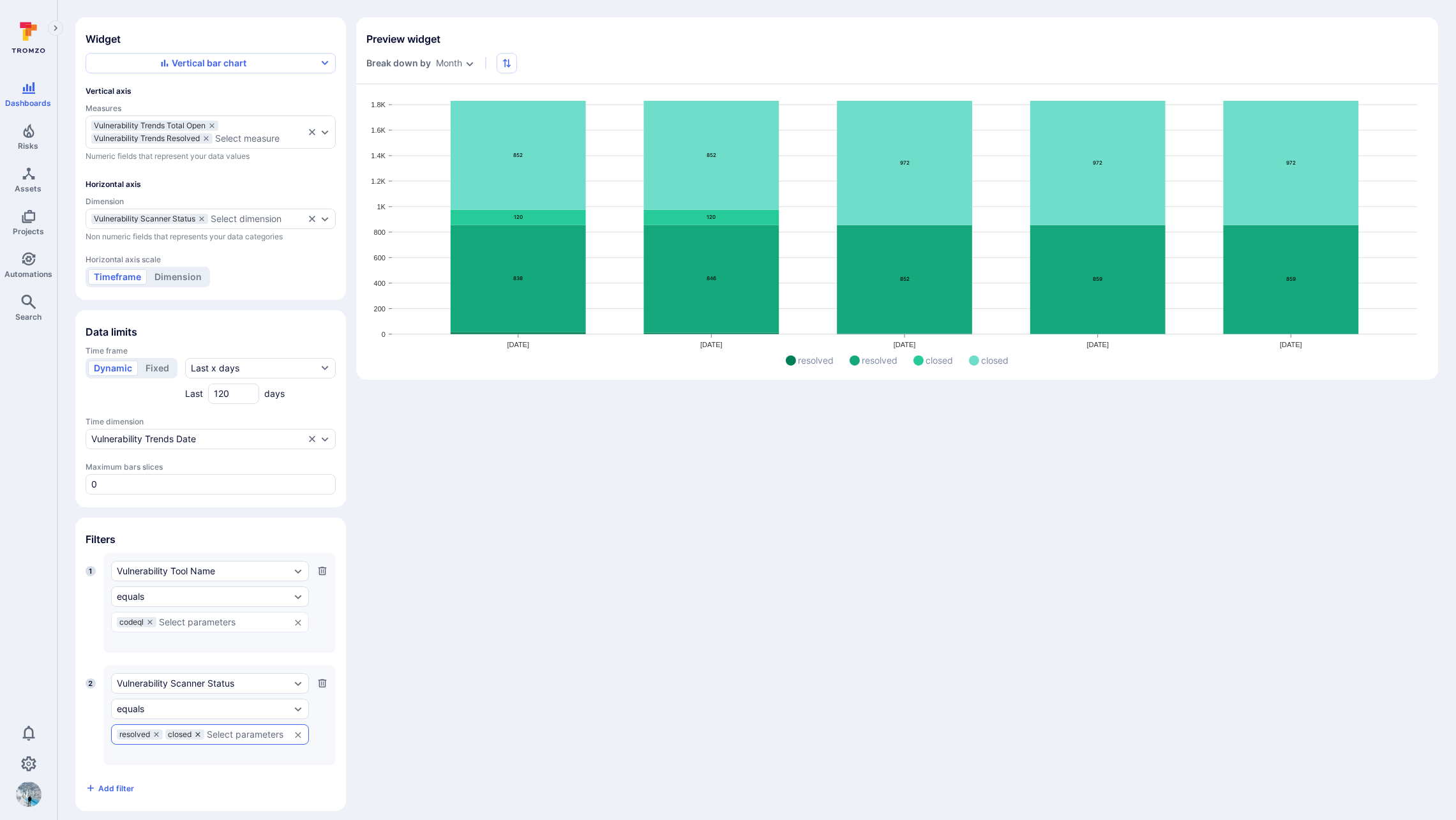
click at [200, 731] on icon at bounding box center [198, 735] width 8 height 8
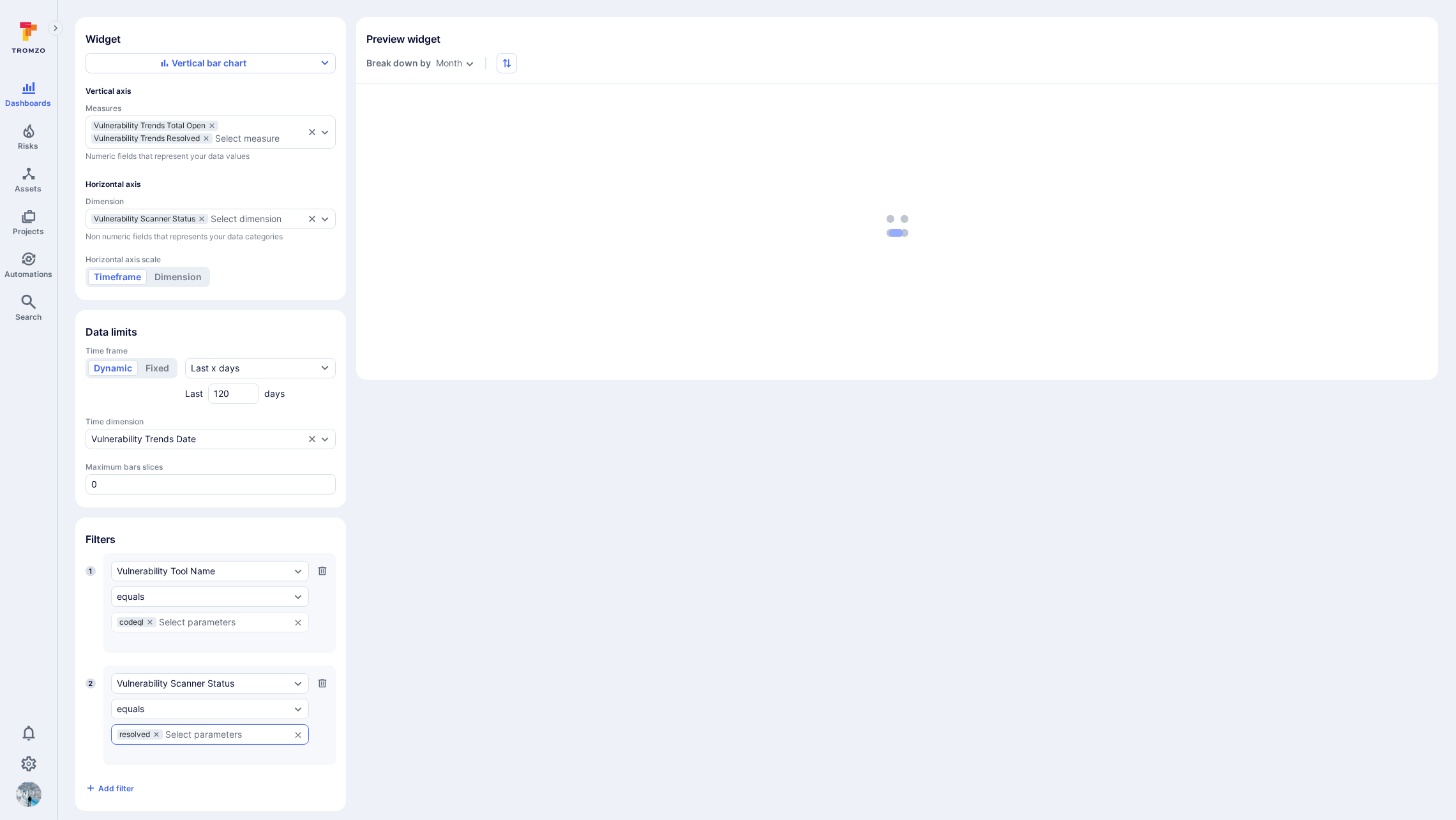
click at [158, 731] on icon at bounding box center [157, 735] width 8 height 8
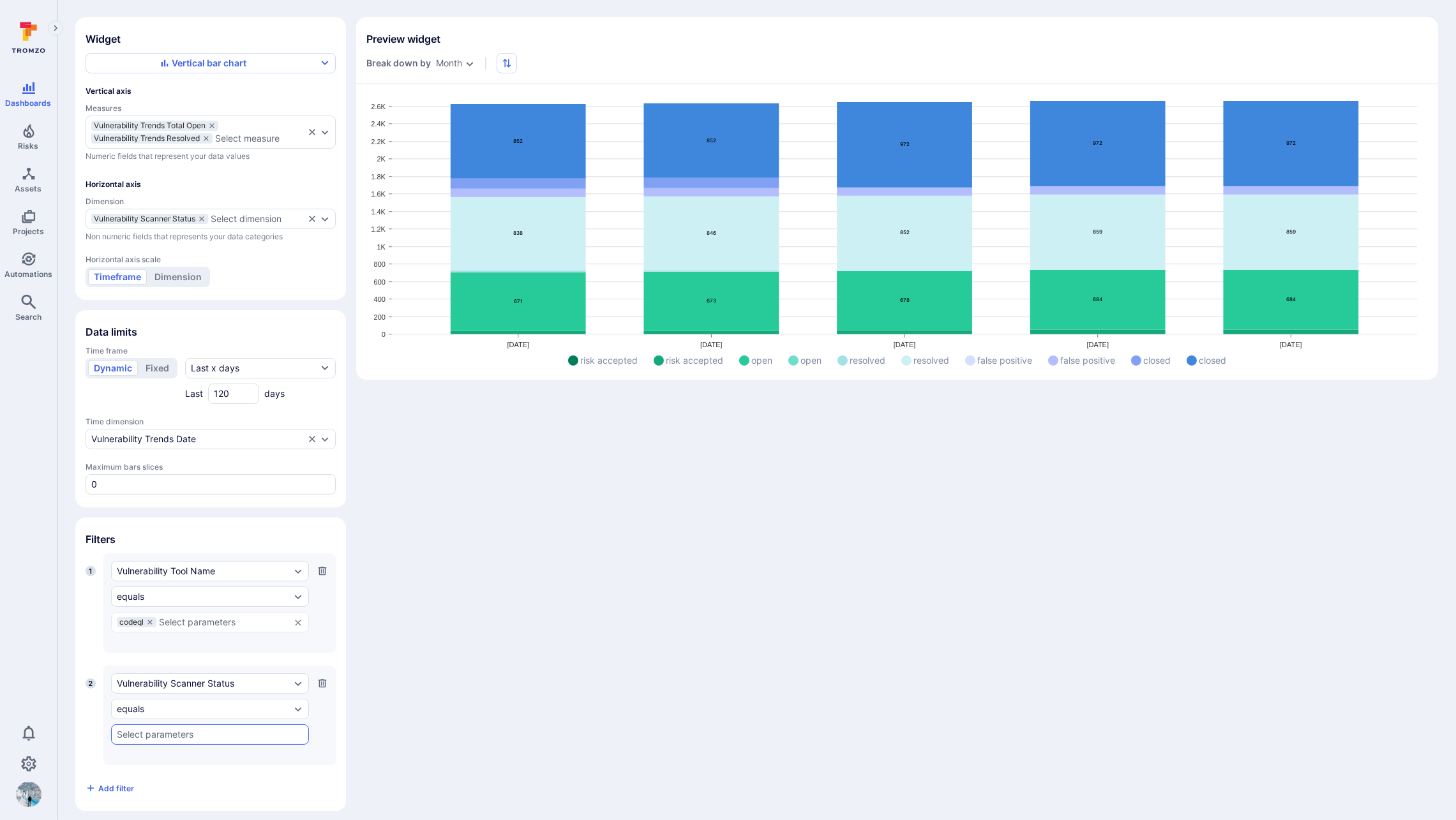
click at [190, 732] on div "​" at bounding box center [209, 735] width 198 height 20
type input "open"
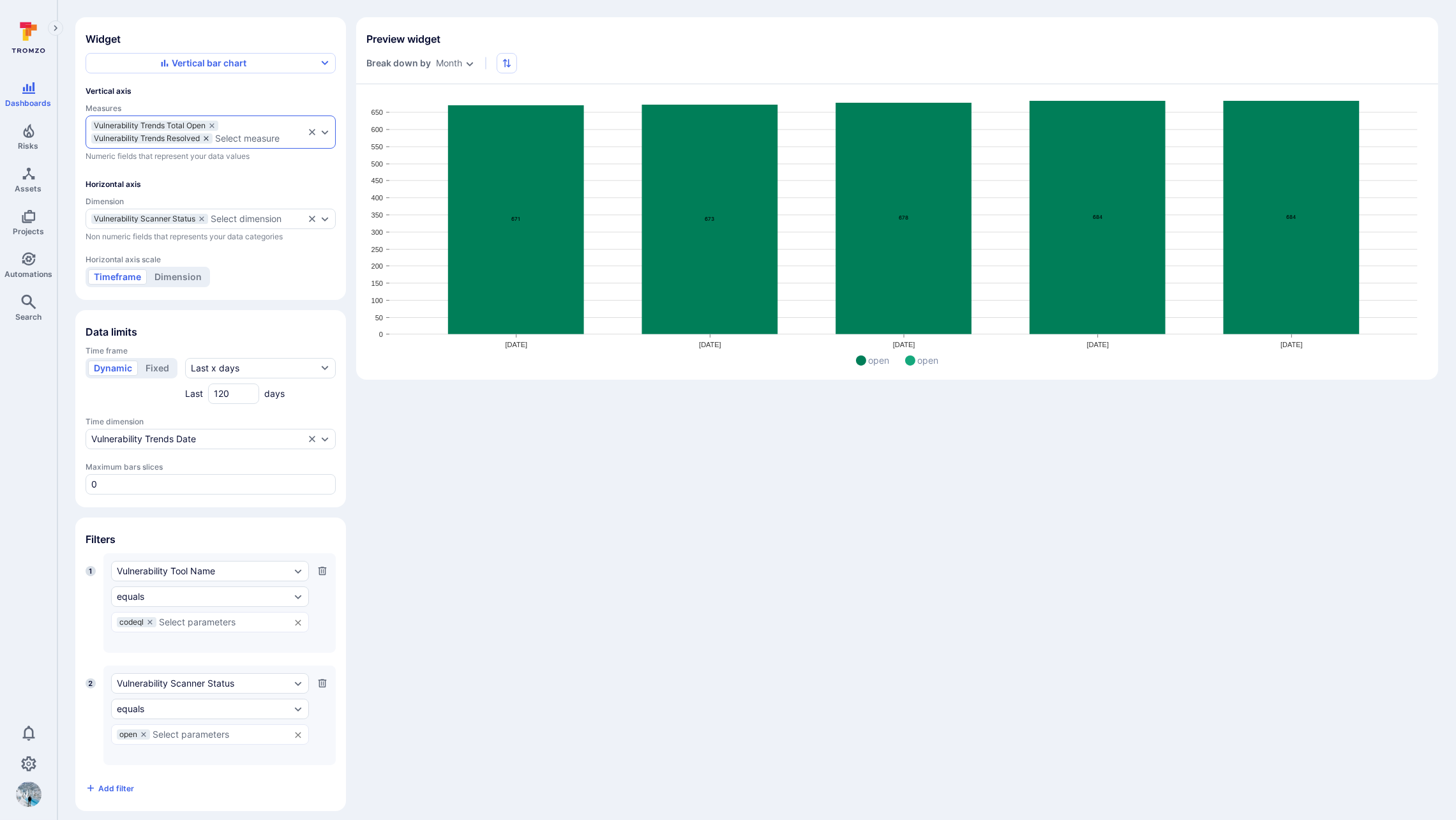
click at [208, 138] on icon "measures" at bounding box center [206, 139] width 8 height 8
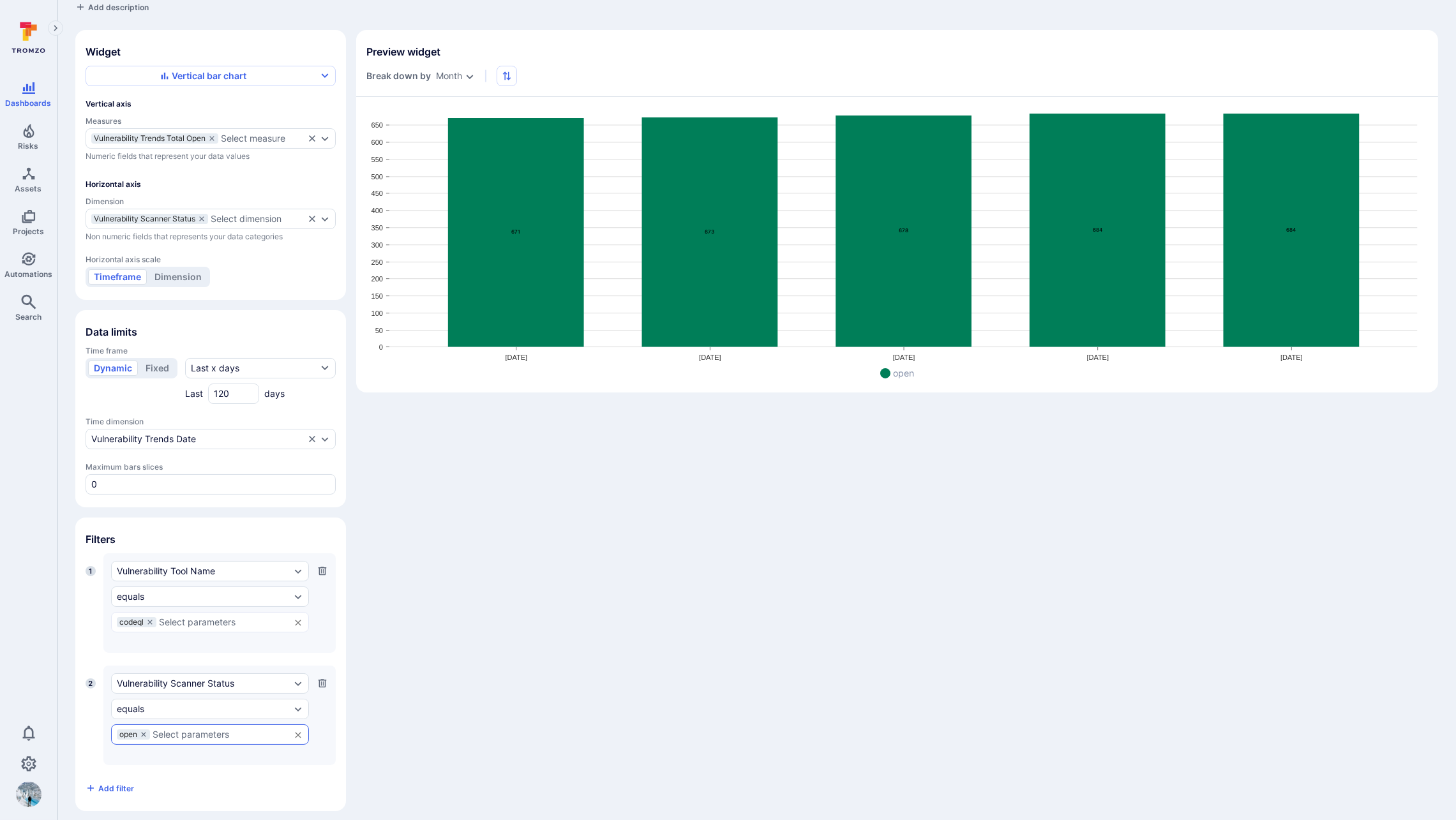
click at [198, 729] on input "text" at bounding box center [218, 734] width 131 height 10
type input "resol"
click at [198, 729] on input "resol" at bounding box center [218, 734] width 131 height 10
type input "resolved"
click at [565, 116] on icon "Widget preview" at bounding box center [516, 117] width 136 height 6
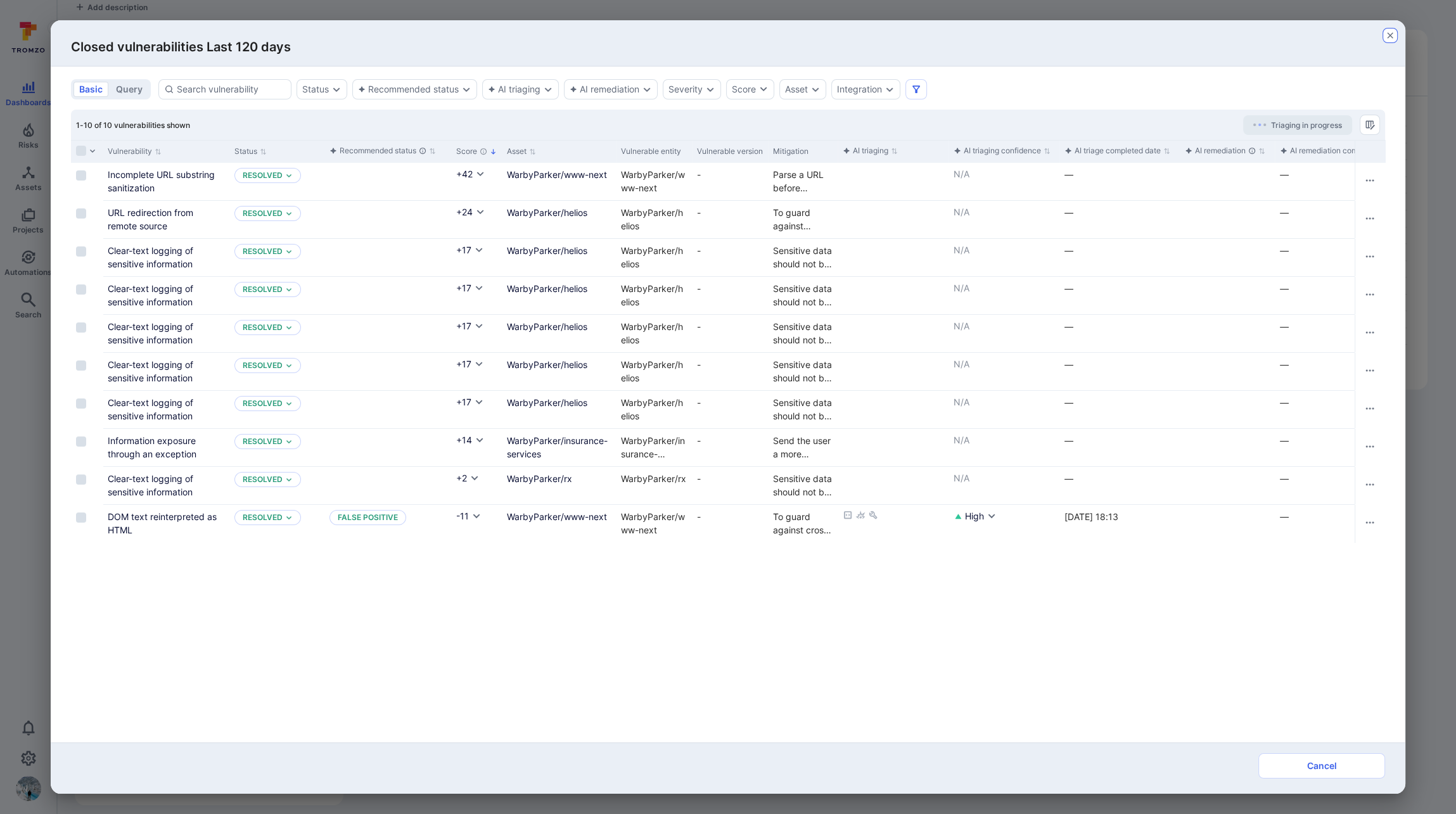
click at [1111, 37] on icon "button" at bounding box center [1390, 35] width 10 height 10
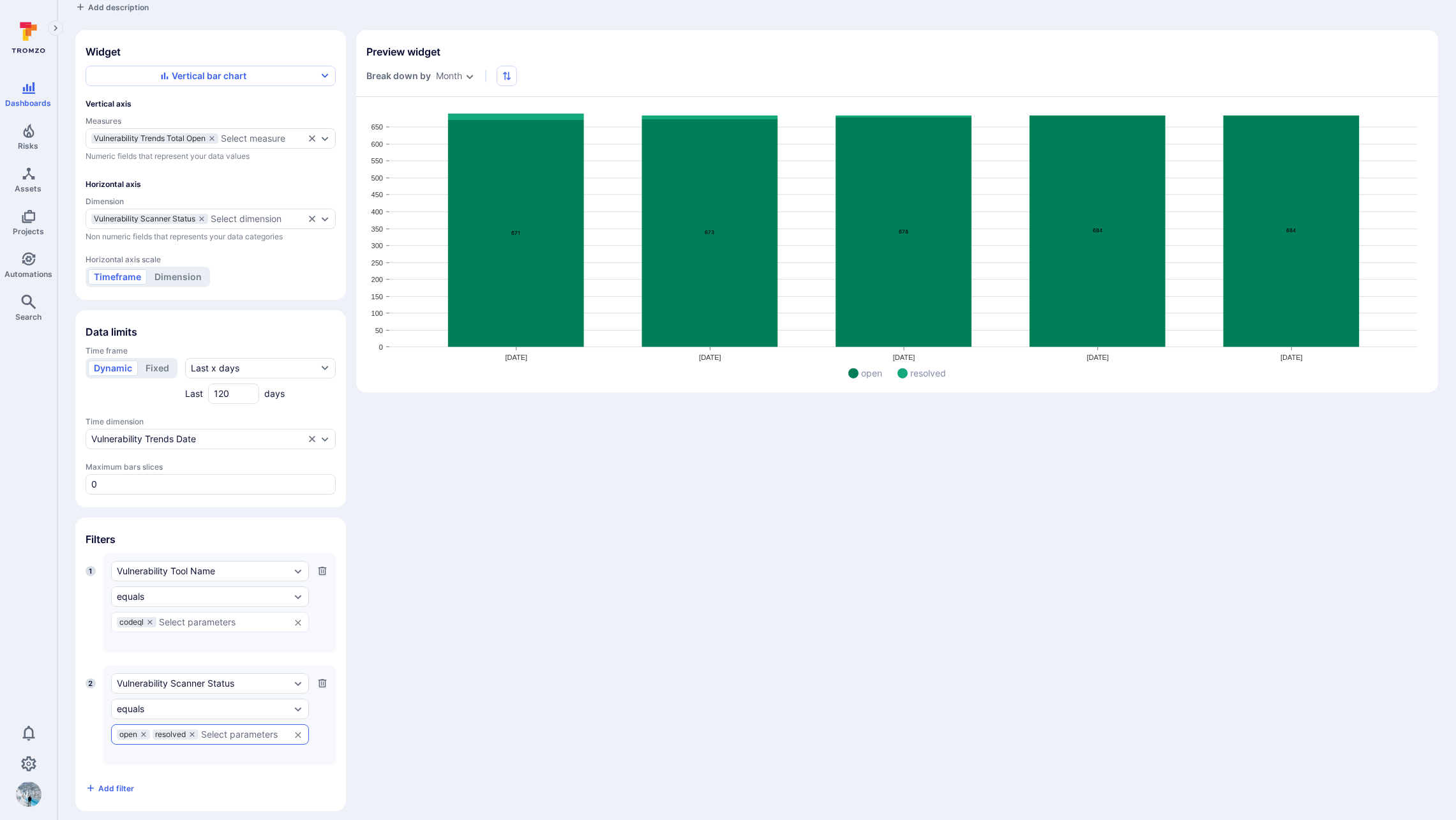
click at [224, 729] on input "text" at bounding box center [242, 734] width 83 height 10
type input "closed"
click at [221, 755] on li "closed" at bounding box center [209, 752] width 198 height 21
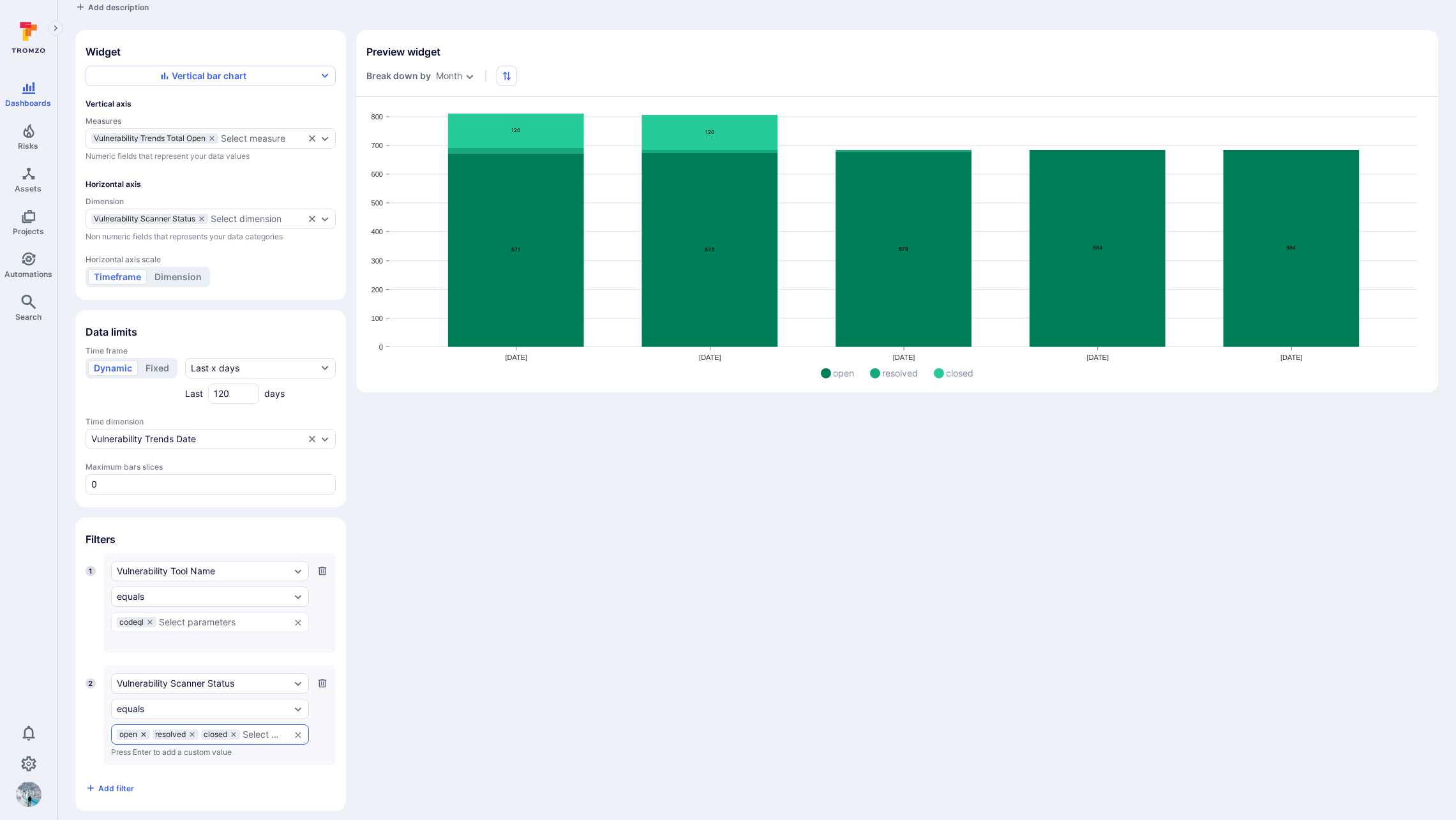
click at [146, 731] on icon at bounding box center [143, 735] width 8 height 8
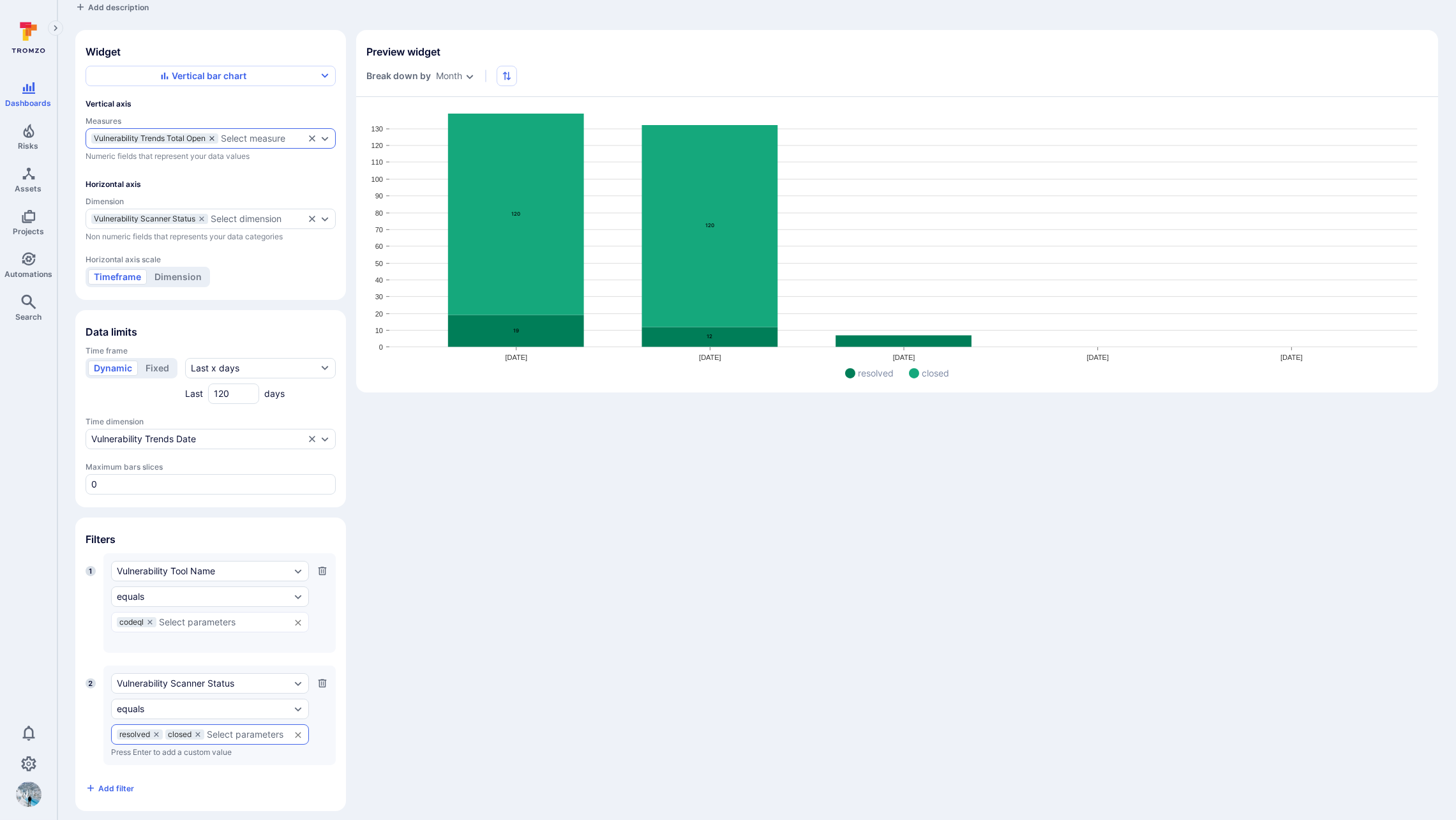
click at [214, 137] on icon "measures" at bounding box center [212, 139] width 8 height 8
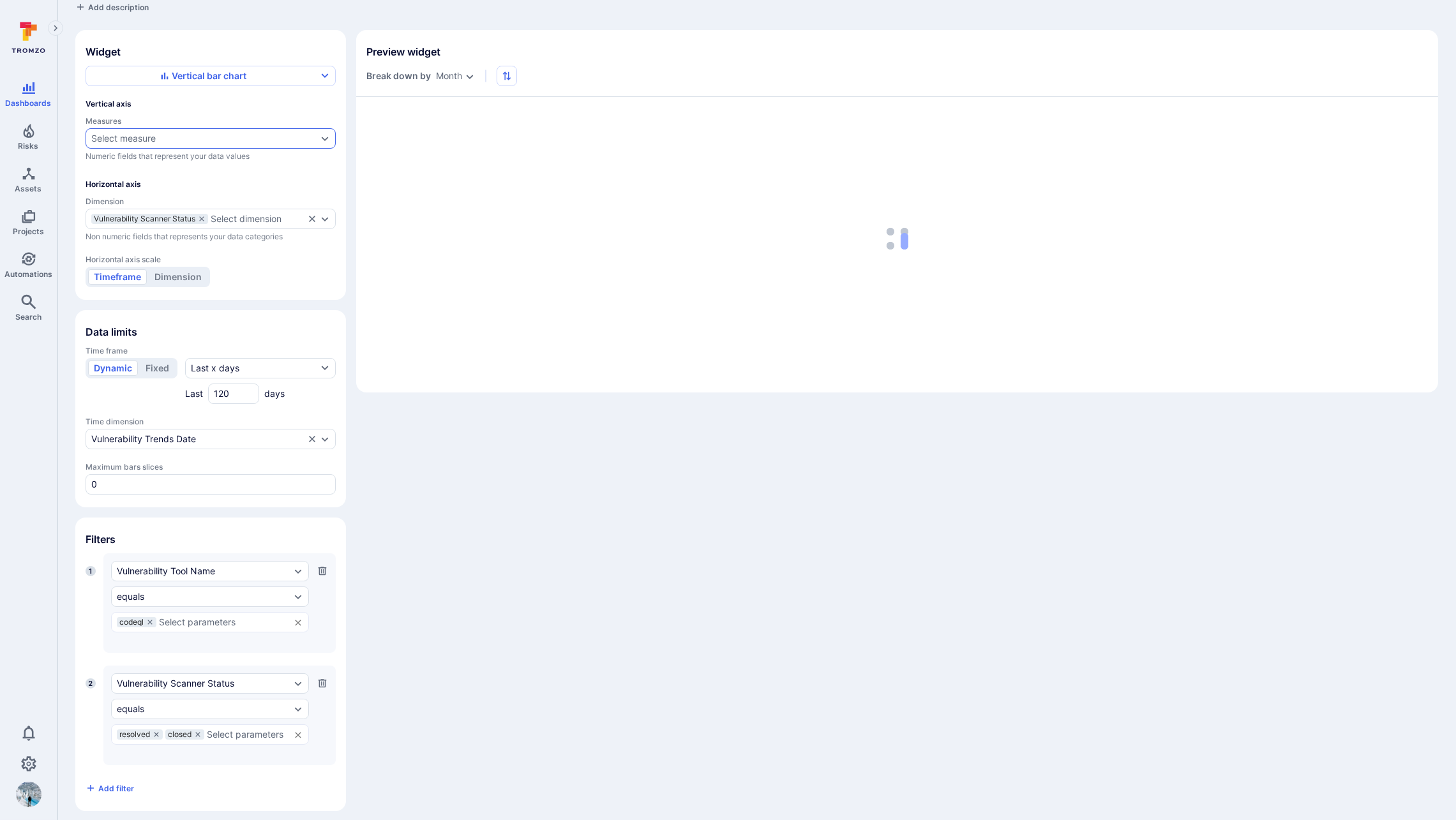
click at [214, 137] on div "Select measure" at bounding box center [204, 138] width 226 height 10
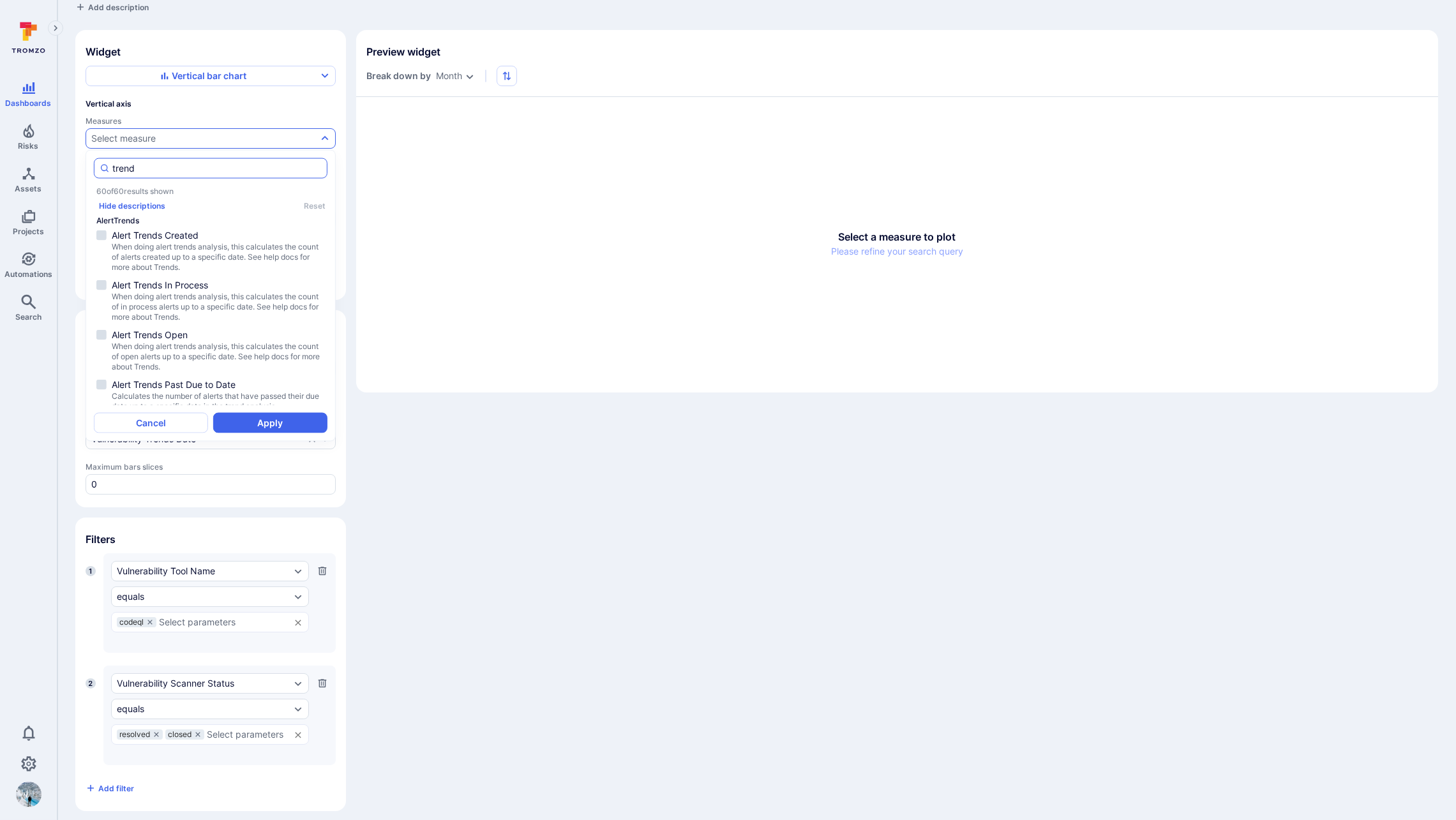
click at [202, 164] on input "trend" at bounding box center [217, 169] width 209 height 13
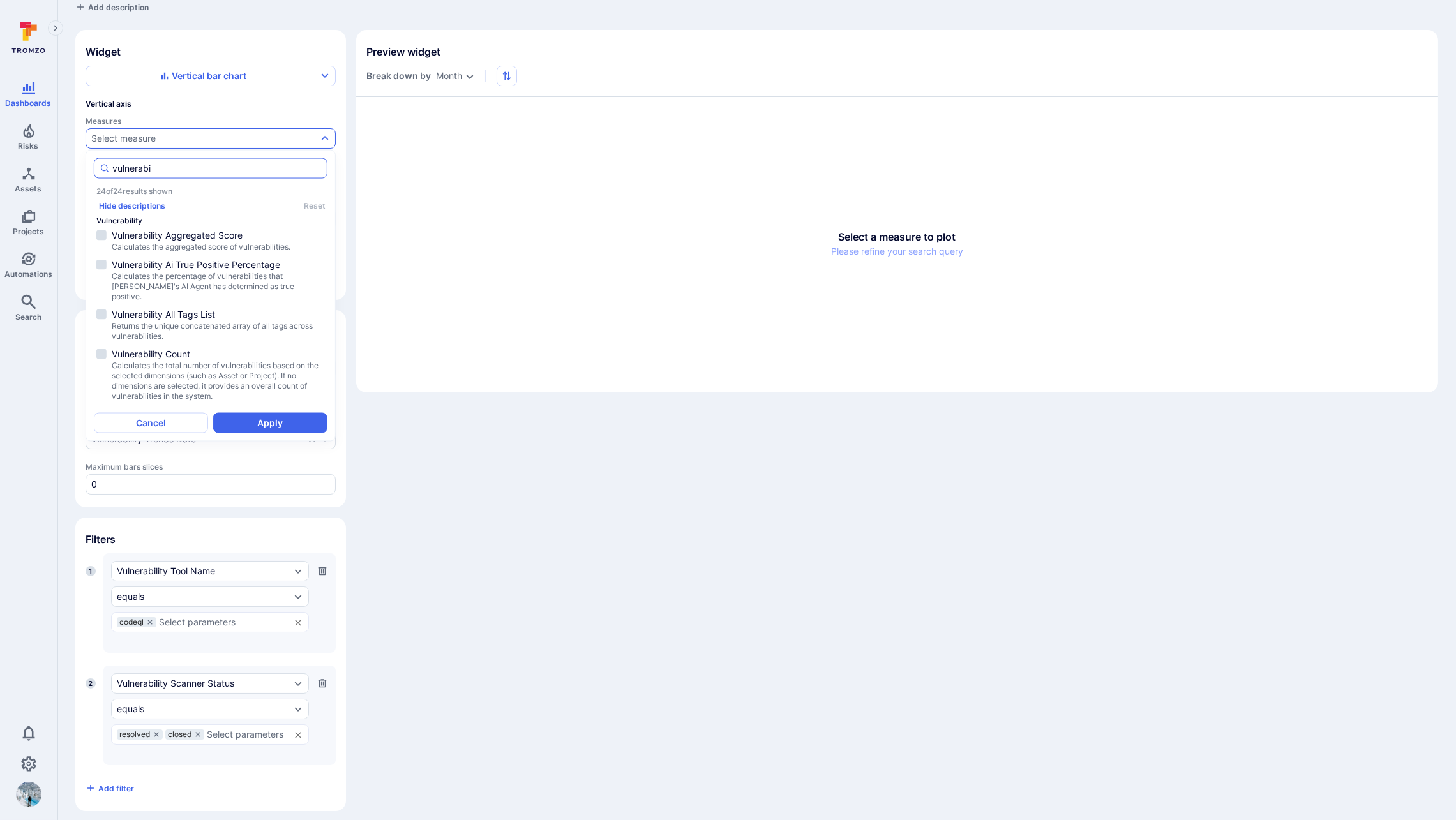
click at [235, 160] on div "vulnerabi" at bounding box center [210, 169] width 234 height 20
click at [235, 162] on input "vulnerabi" at bounding box center [217, 169] width 209 height 13
click at [235, 160] on div "vulnerabi" at bounding box center [210, 169] width 234 height 20
click at [235, 162] on input "vulnerabi" at bounding box center [217, 169] width 209 height 13
click at [235, 160] on div "vulnerabi" at bounding box center [210, 169] width 234 height 20
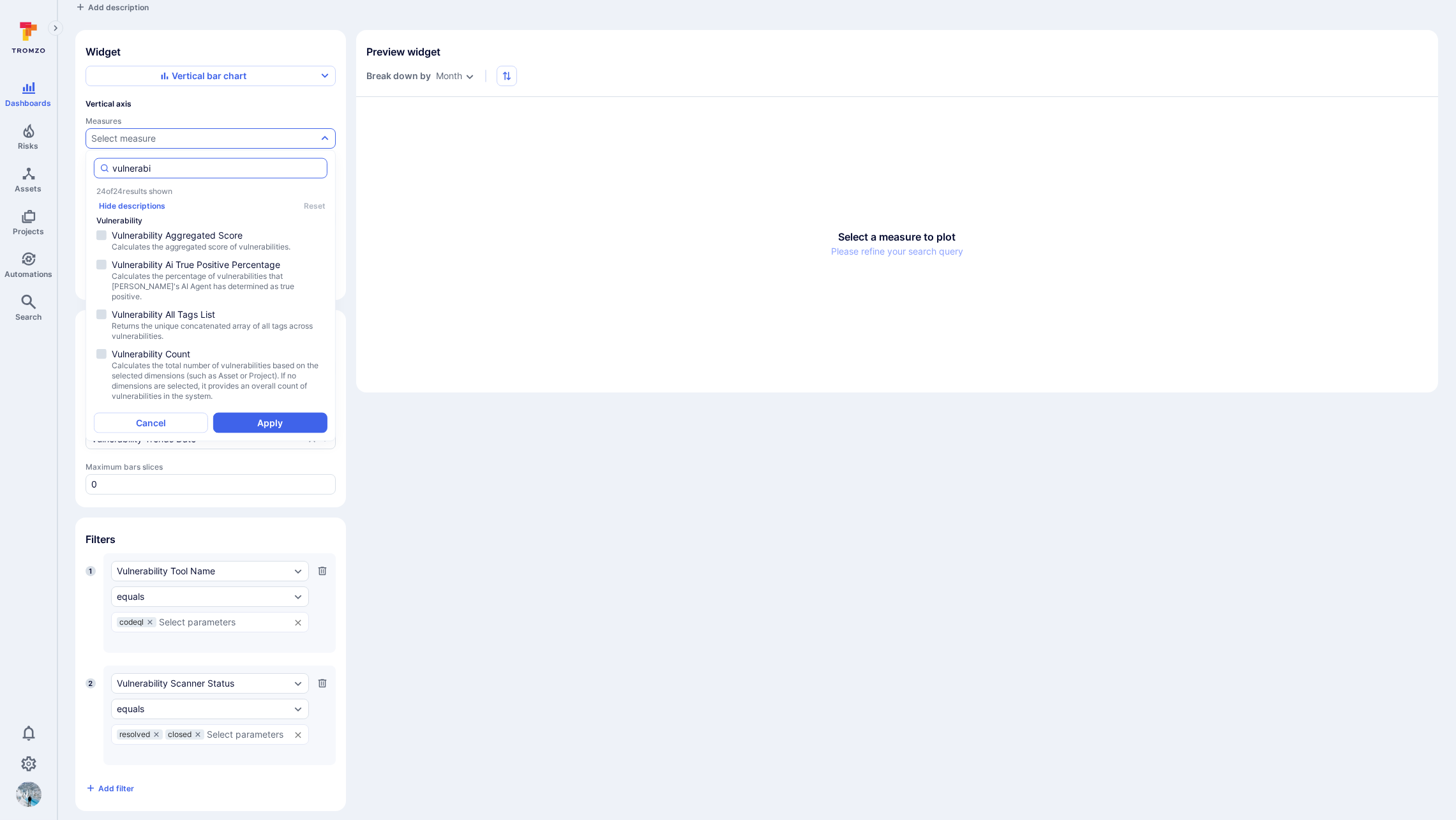
click at [235, 162] on input "vulnerabi" at bounding box center [217, 169] width 209 height 13
click at [237, 162] on input "vulnerabi" at bounding box center [217, 169] width 209 height 13
click at [237, 167] on input "vulnerabi" at bounding box center [217, 169] width 209 height 13
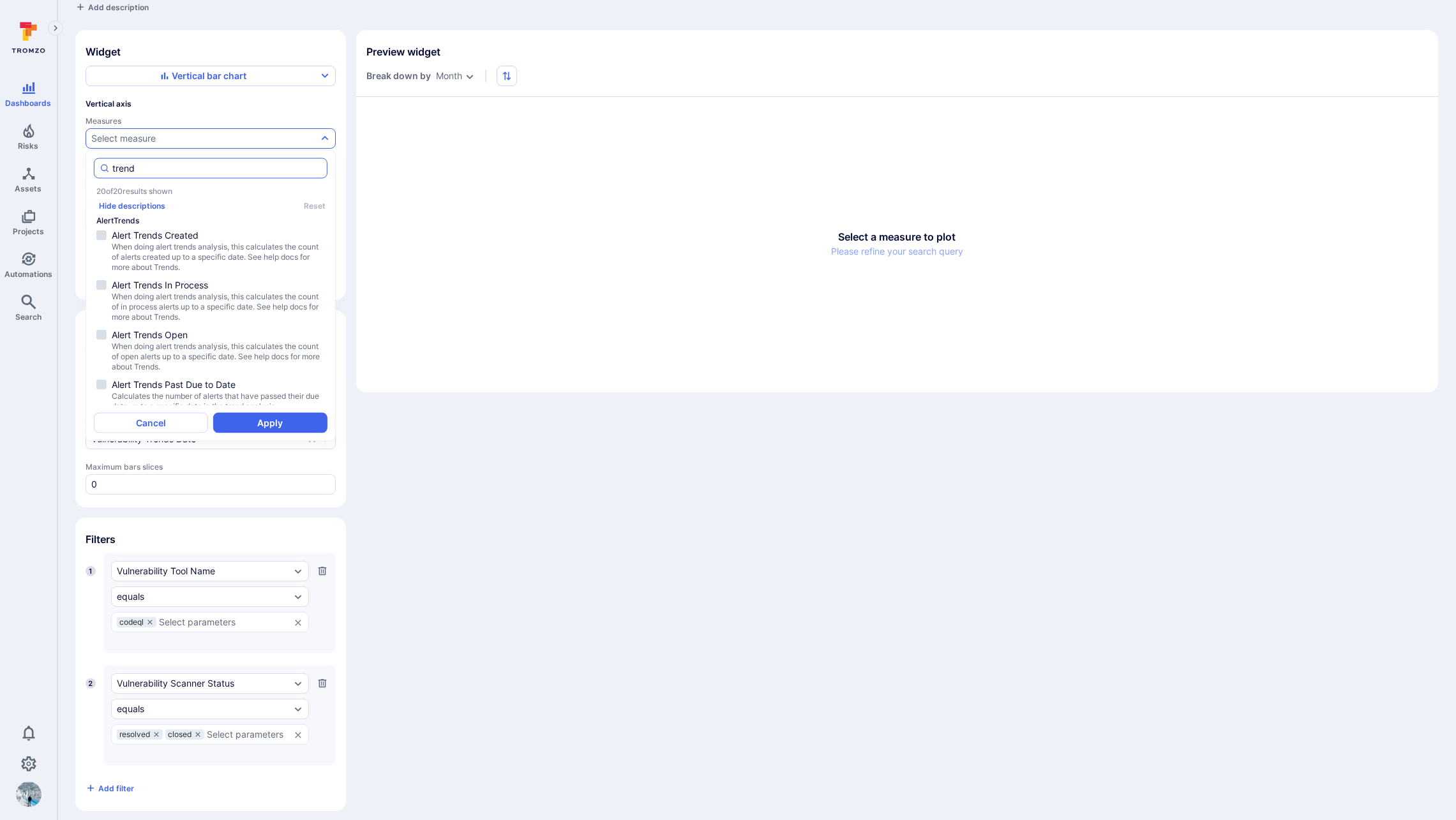
click at [166, 168] on input "trend" at bounding box center [217, 169] width 209 height 13
click at [166, 167] on input "trend" at bounding box center [217, 169] width 209 height 13
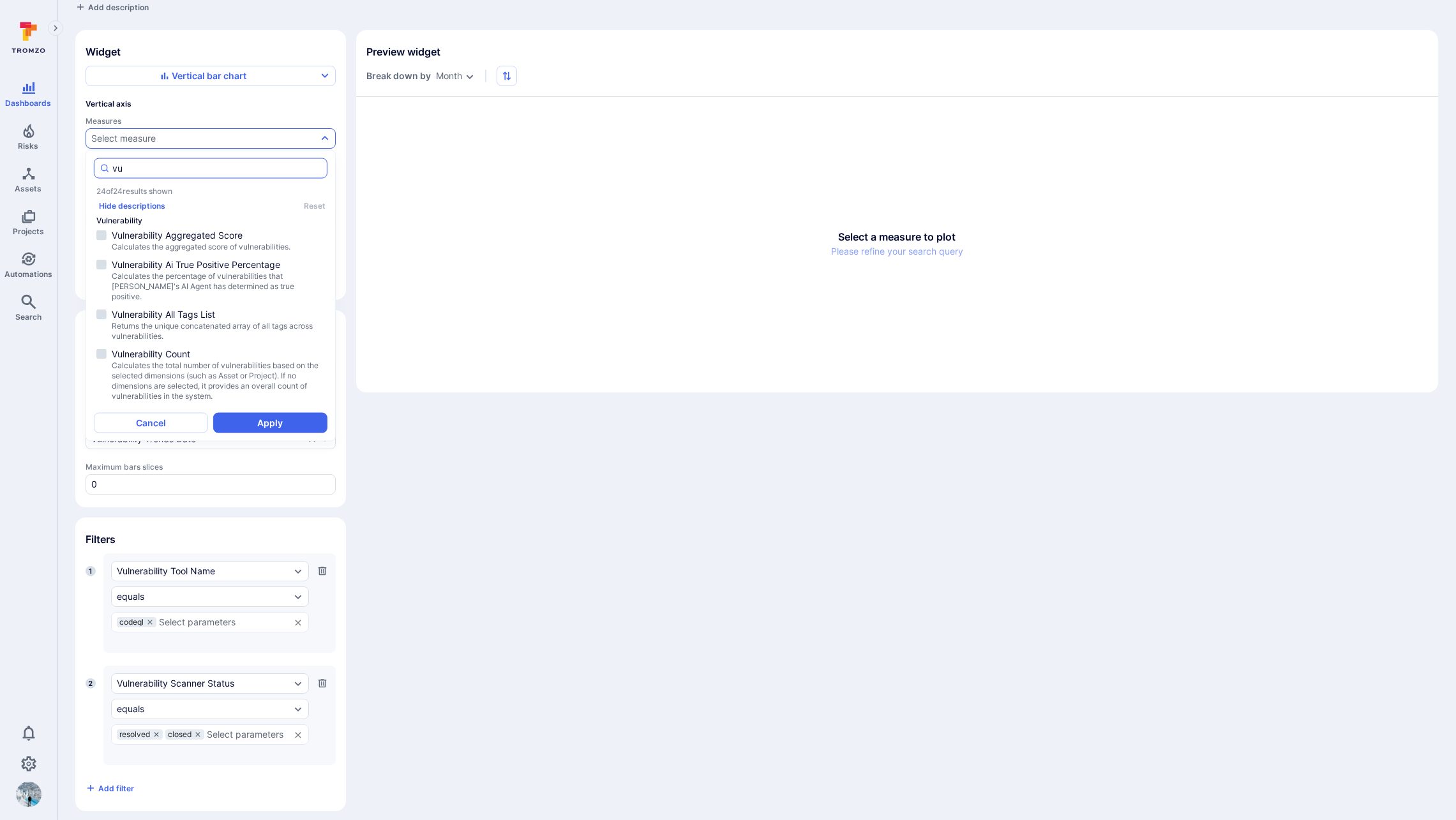
type input "v"
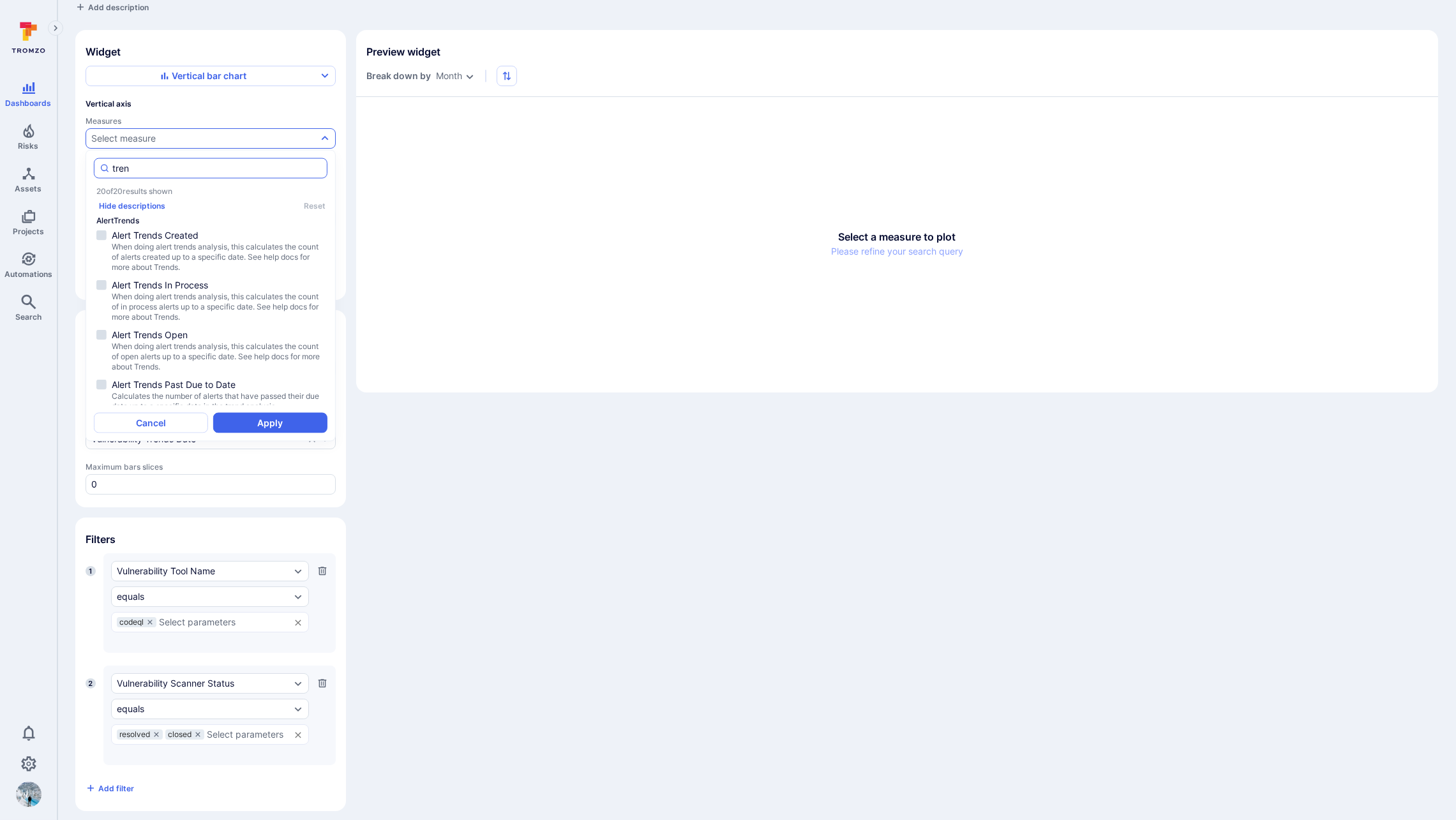
type input "trend"
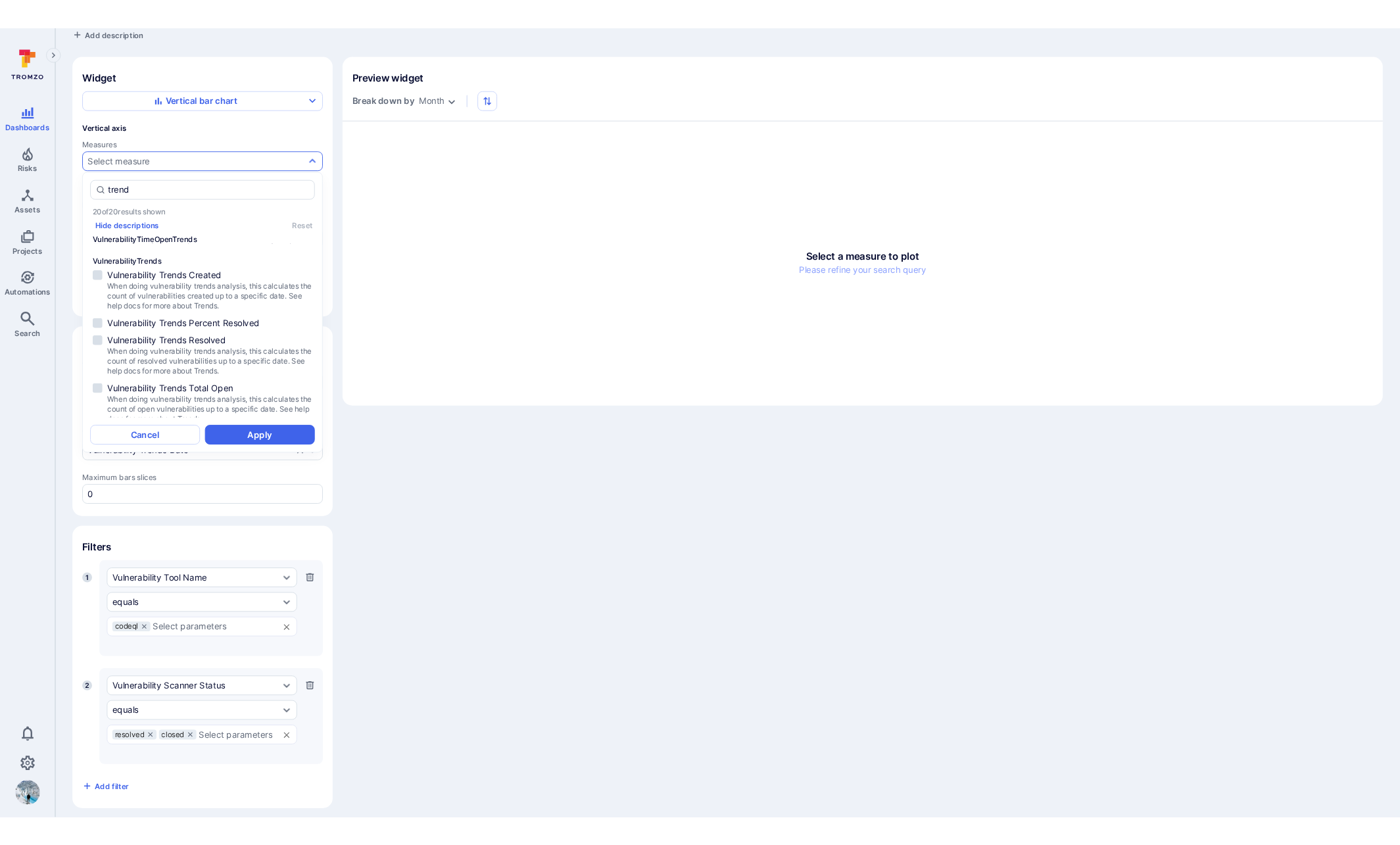
scroll to position [790, 0]
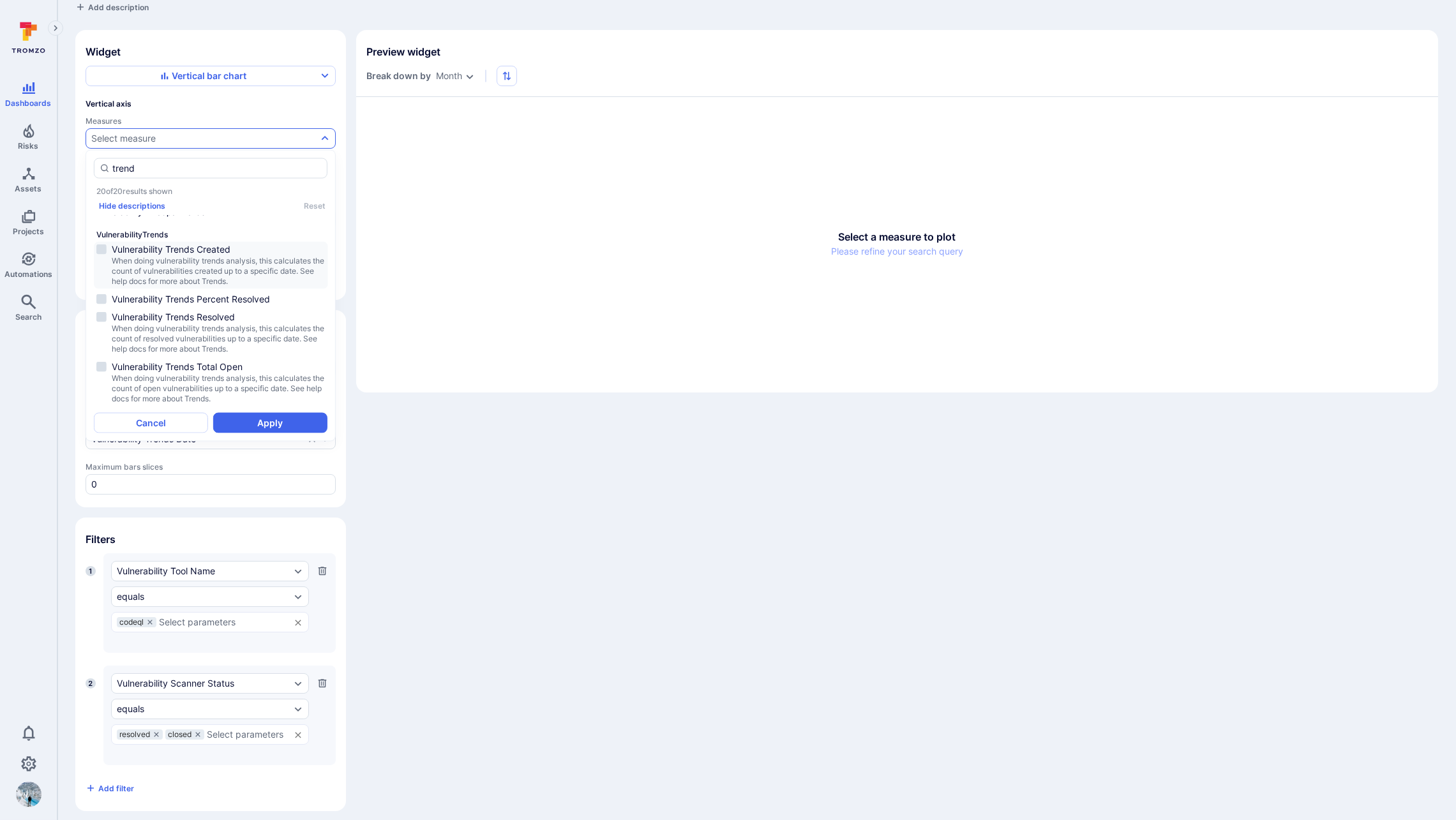
click at [218, 267] on span "When doing vulnerability trends analysis, this calculates the count of vulnerab…" at bounding box center [218, 271] width 213 height 31
click at [265, 417] on button "Apply" at bounding box center [270, 423] width 114 height 20
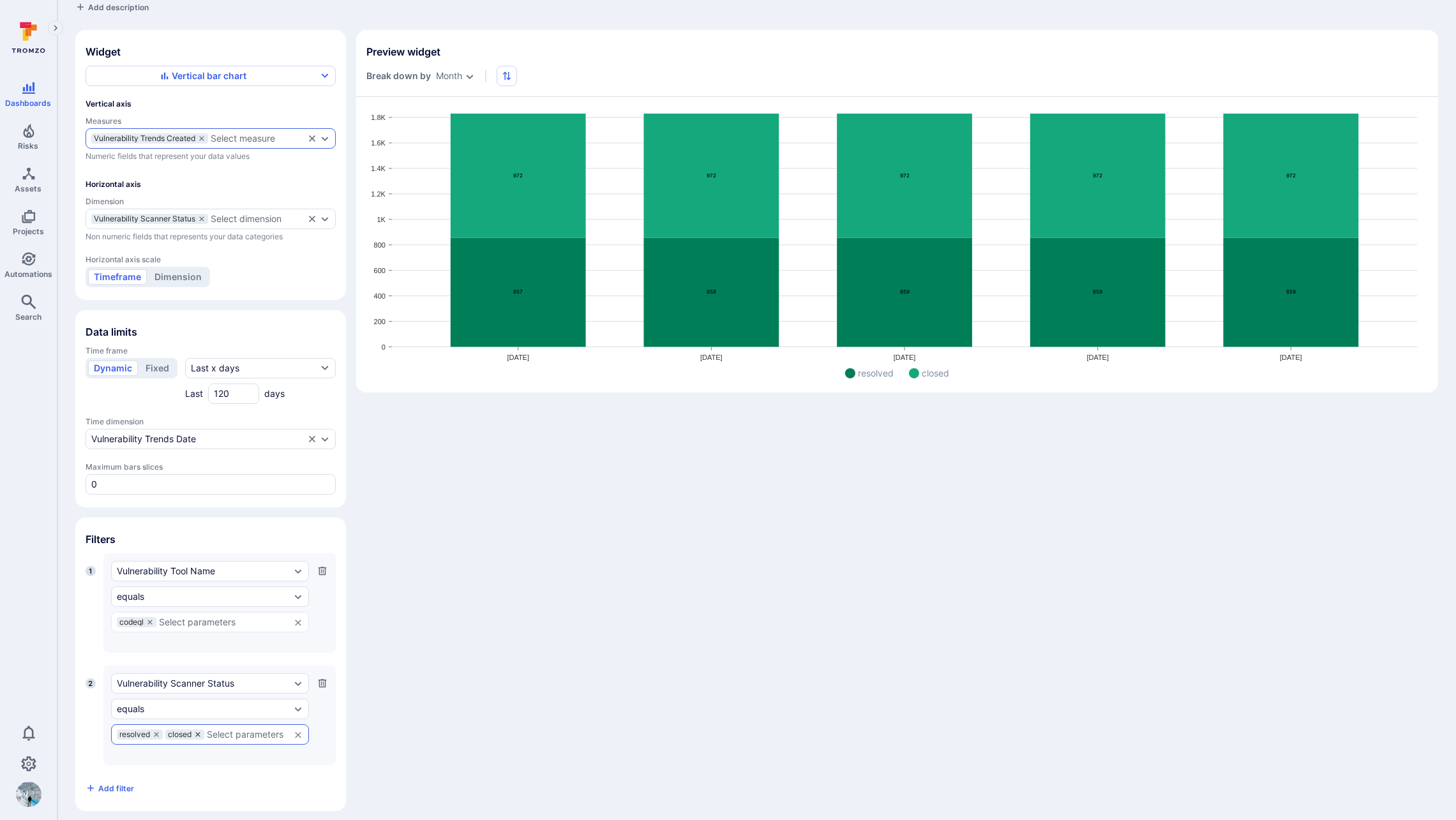
click at [197, 731] on icon at bounding box center [198, 735] width 8 height 8
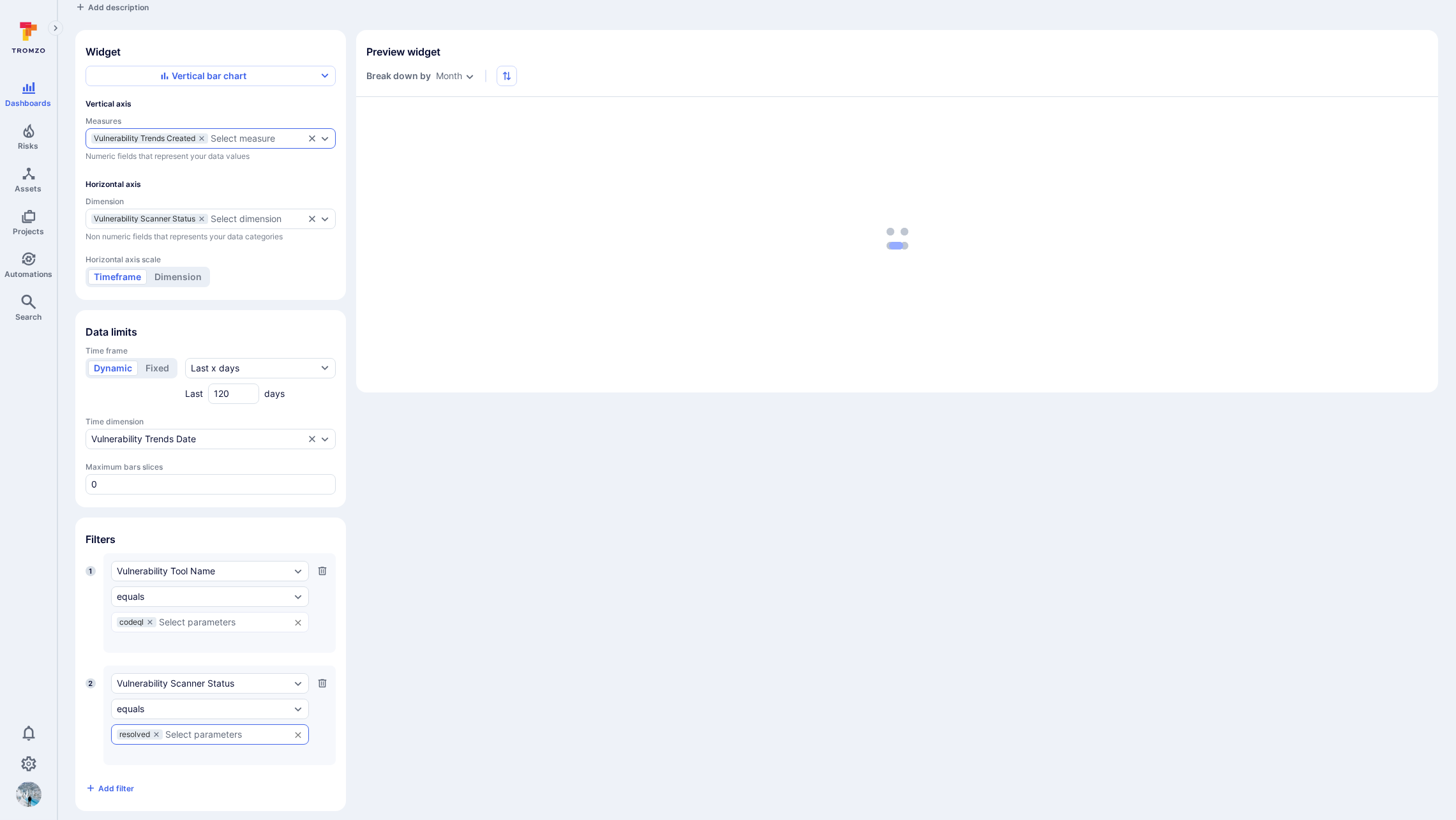
click at [154, 731] on icon at bounding box center [157, 735] width 8 height 8
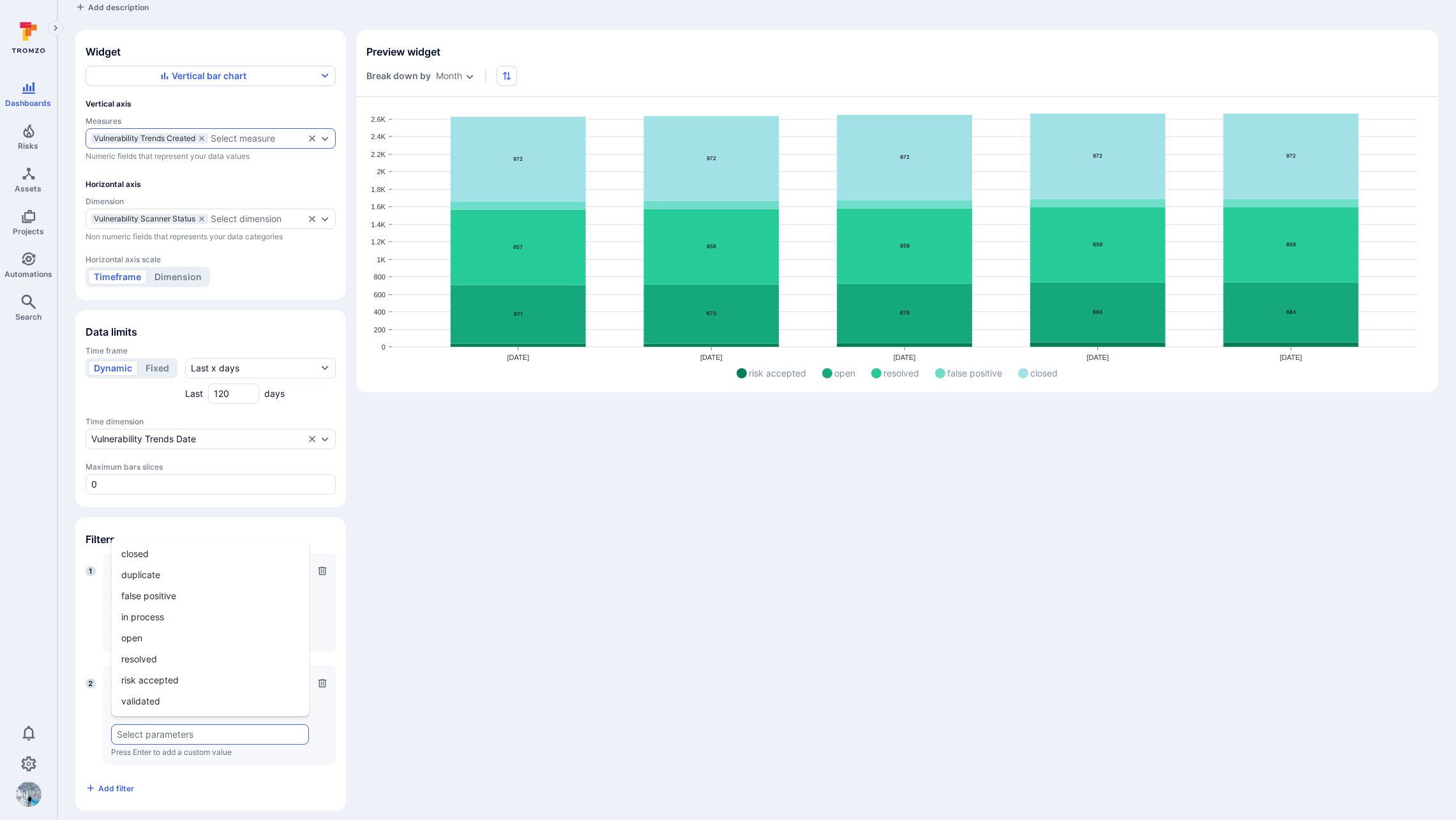
click at [157, 729] on input "text" at bounding box center [209, 734] width 187 height 10
type input "open"
click at [154, 756] on li "open" at bounding box center [209, 752] width 198 height 21
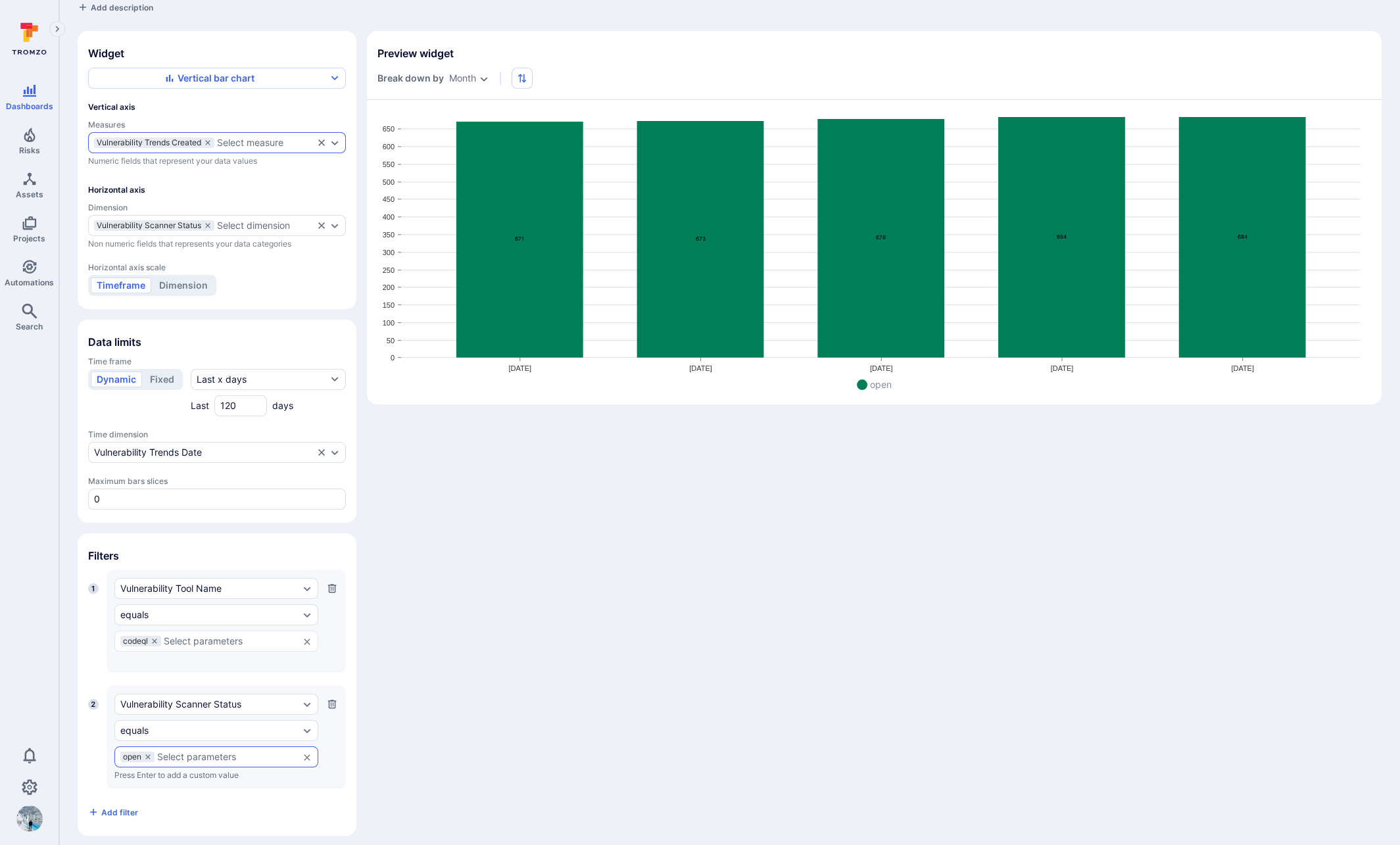
click at [252, 142] on div "Select measure" at bounding box center [250, 142] width 67 height 11
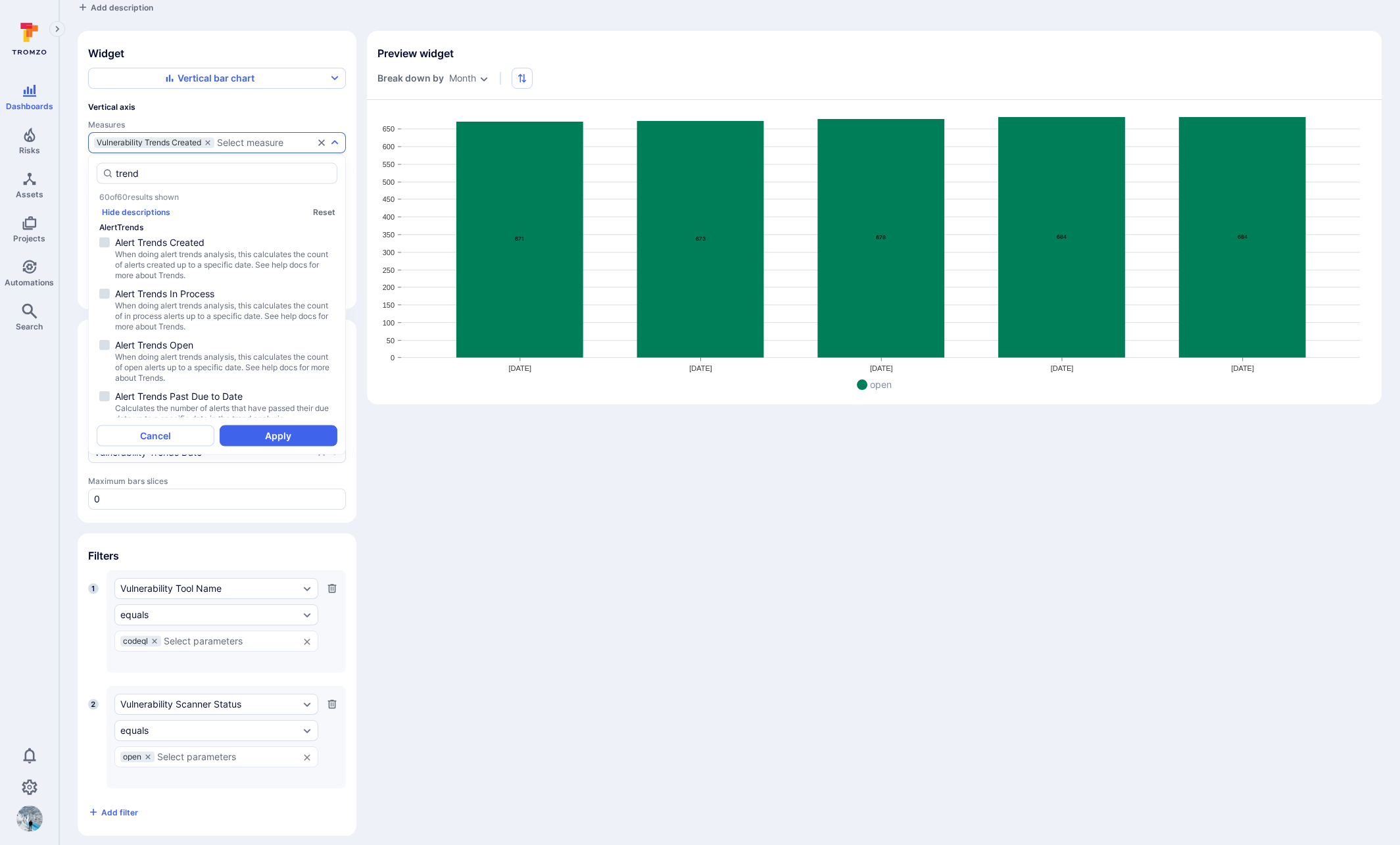
scroll to position [679, 0]
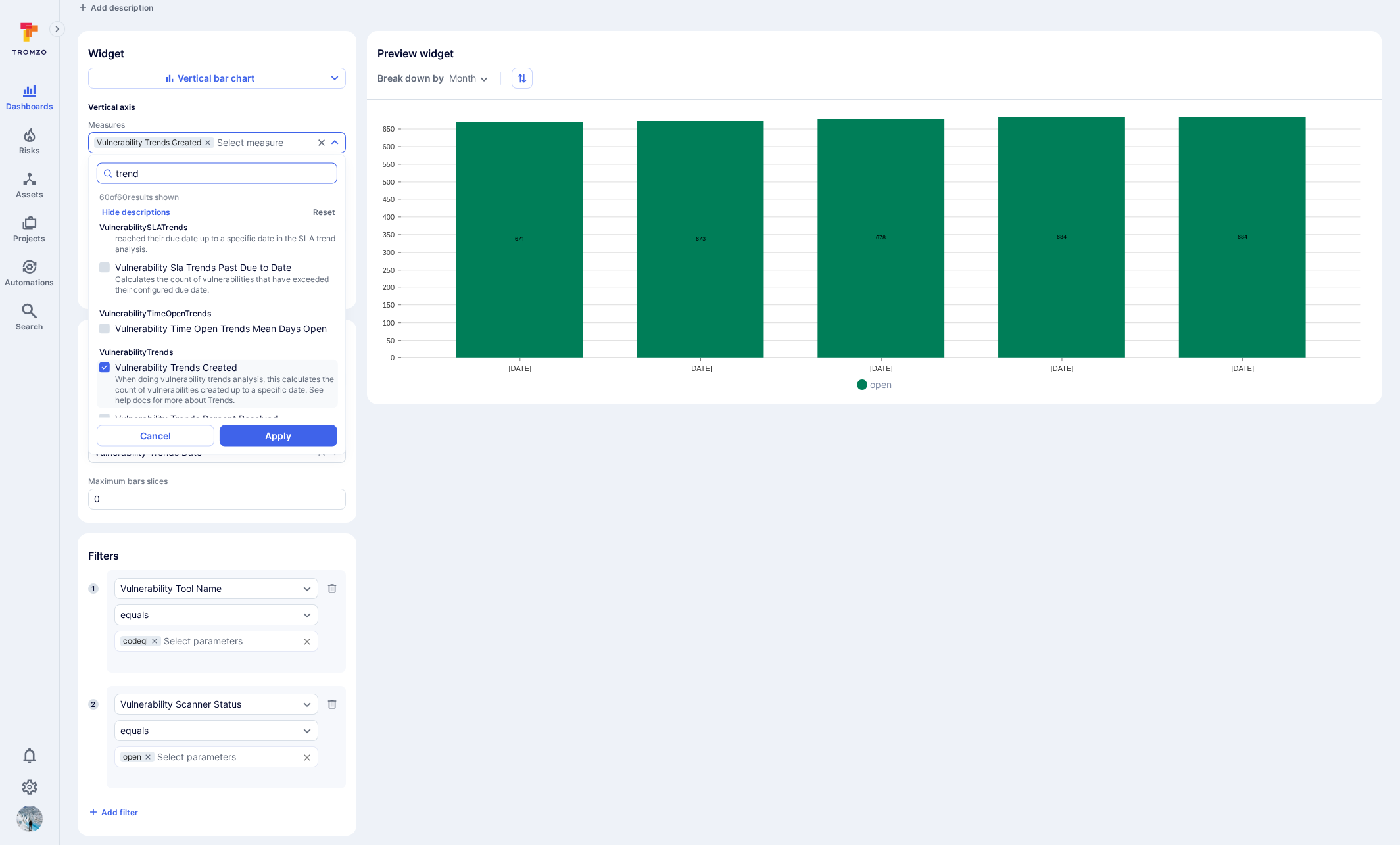
click at [241, 167] on input "trend" at bounding box center [224, 174] width 216 height 13
click at [242, 169] on input "trend" at bounding box center [224, 174] width 216 height 13
click at [242, 168] on input "trend" at bounding box center [224, 174] width 216 height 13
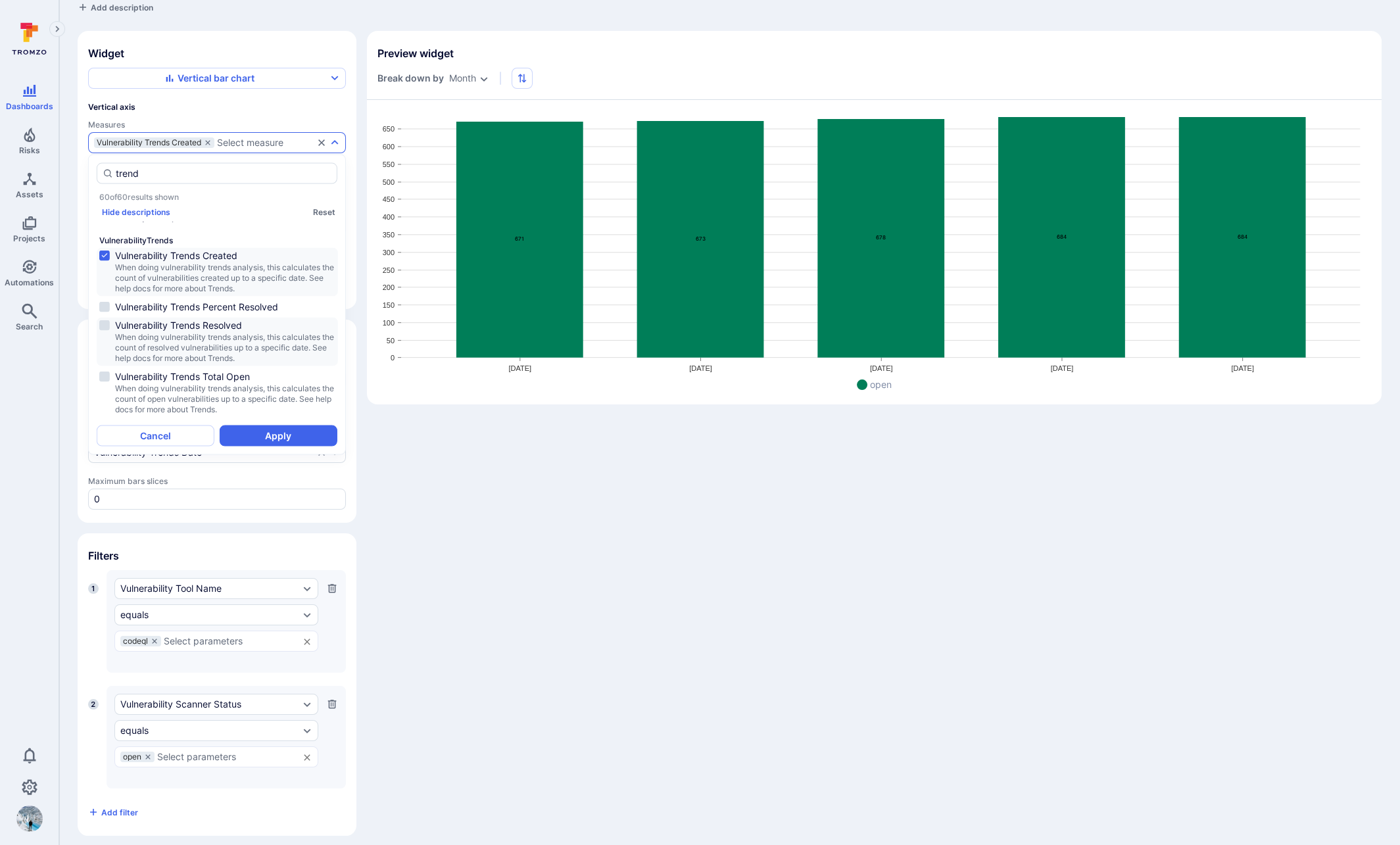
click at [247, 338] on span "When doing vulnerability trends analysis, this calculates the count of resolved…" at bounding box center [225, 347] width 220 height 32
click at [244, 308] on span "Vulnerability Trends Percent Resolved" at bounding box center [225, 307] width 220 height 13
click at [276, 435] on button "Apply" at bounding box center [278, 436] width 118 height 21
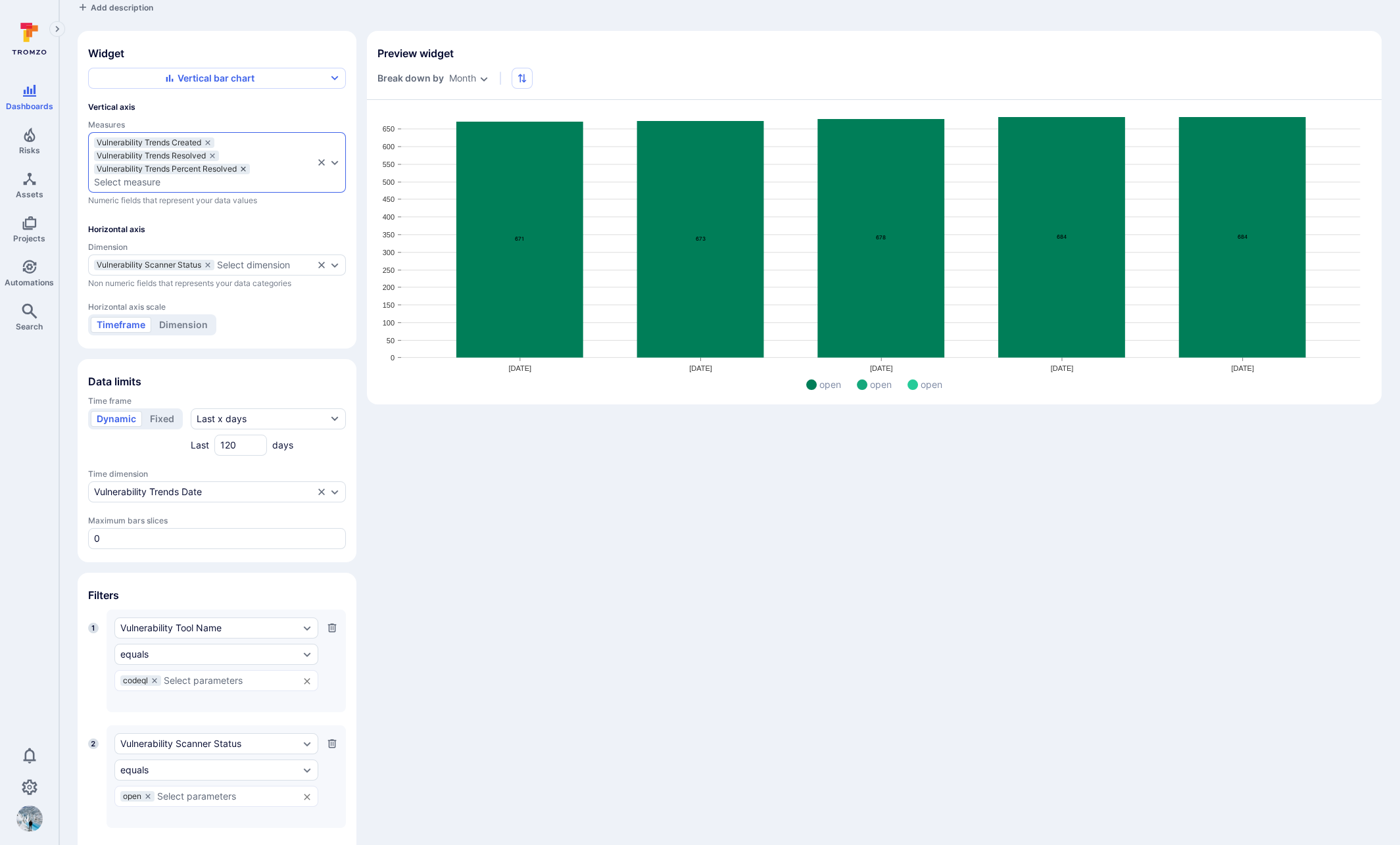
click at [243, 166] on icon "measures" at bounding box center [243, 169] width 8 height 8
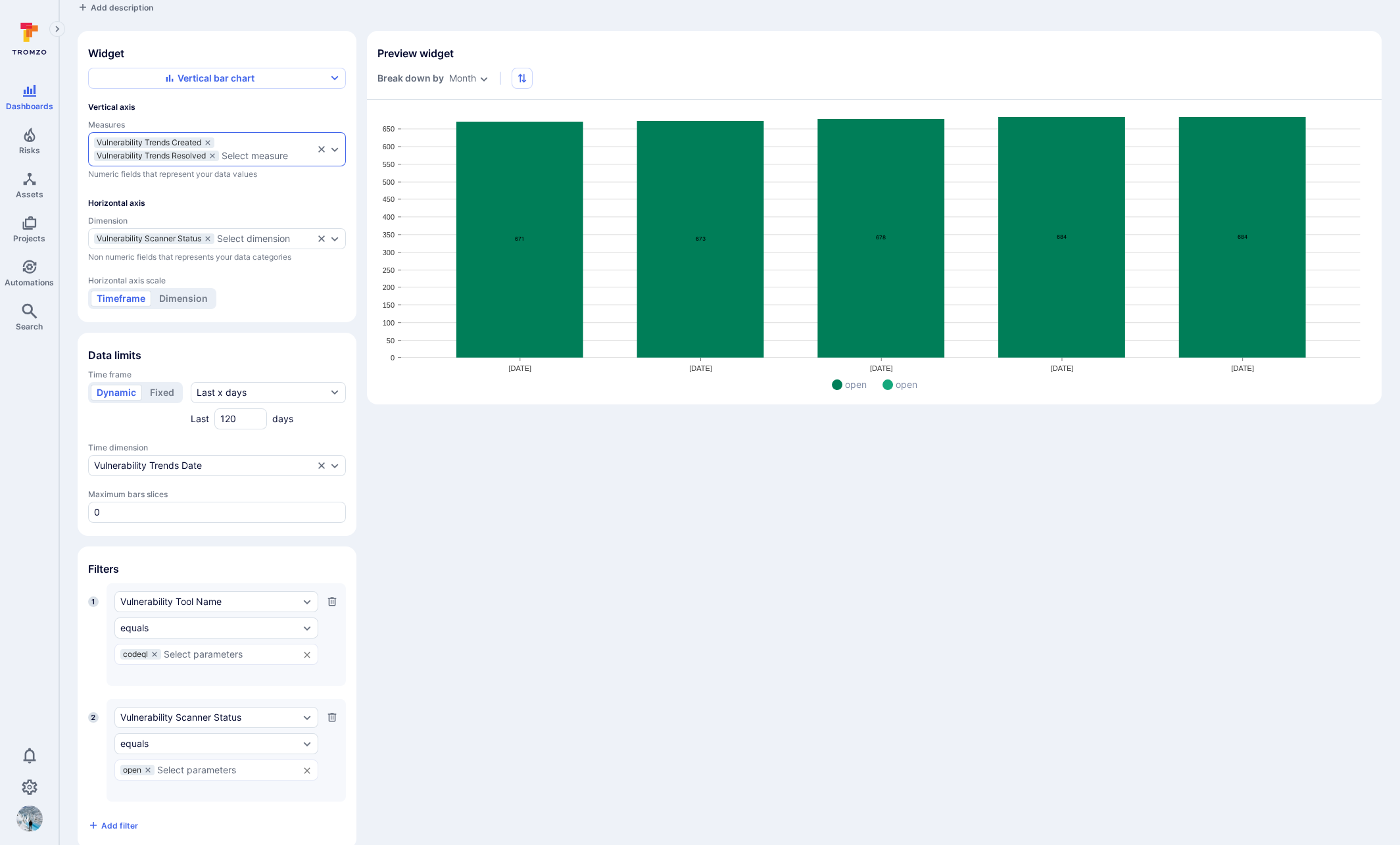
click at [211, 137] on div "Vulnerability Trends Created" at bounding box center [154, 142] width 120 height 11
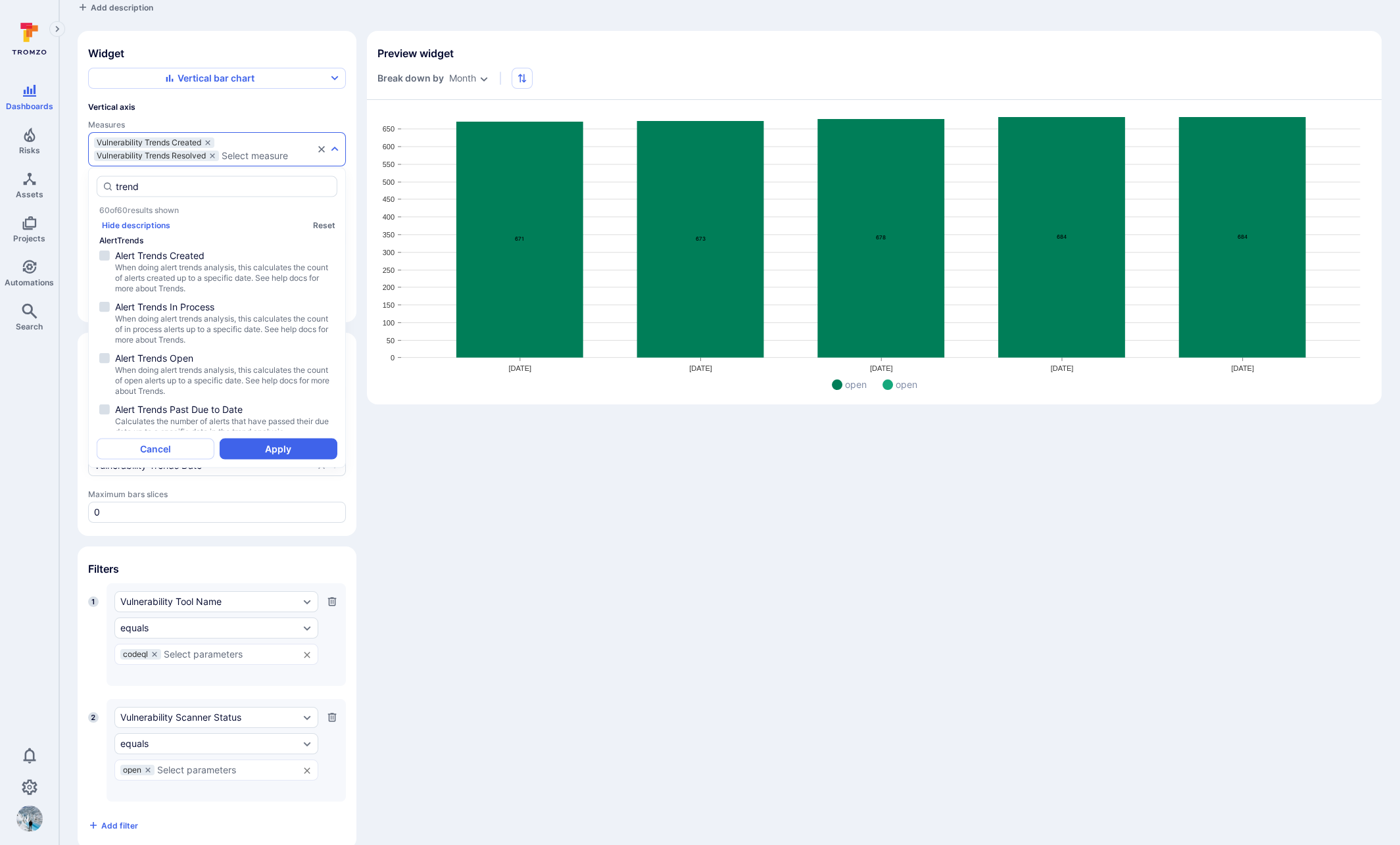
scroll to position [679, 0]
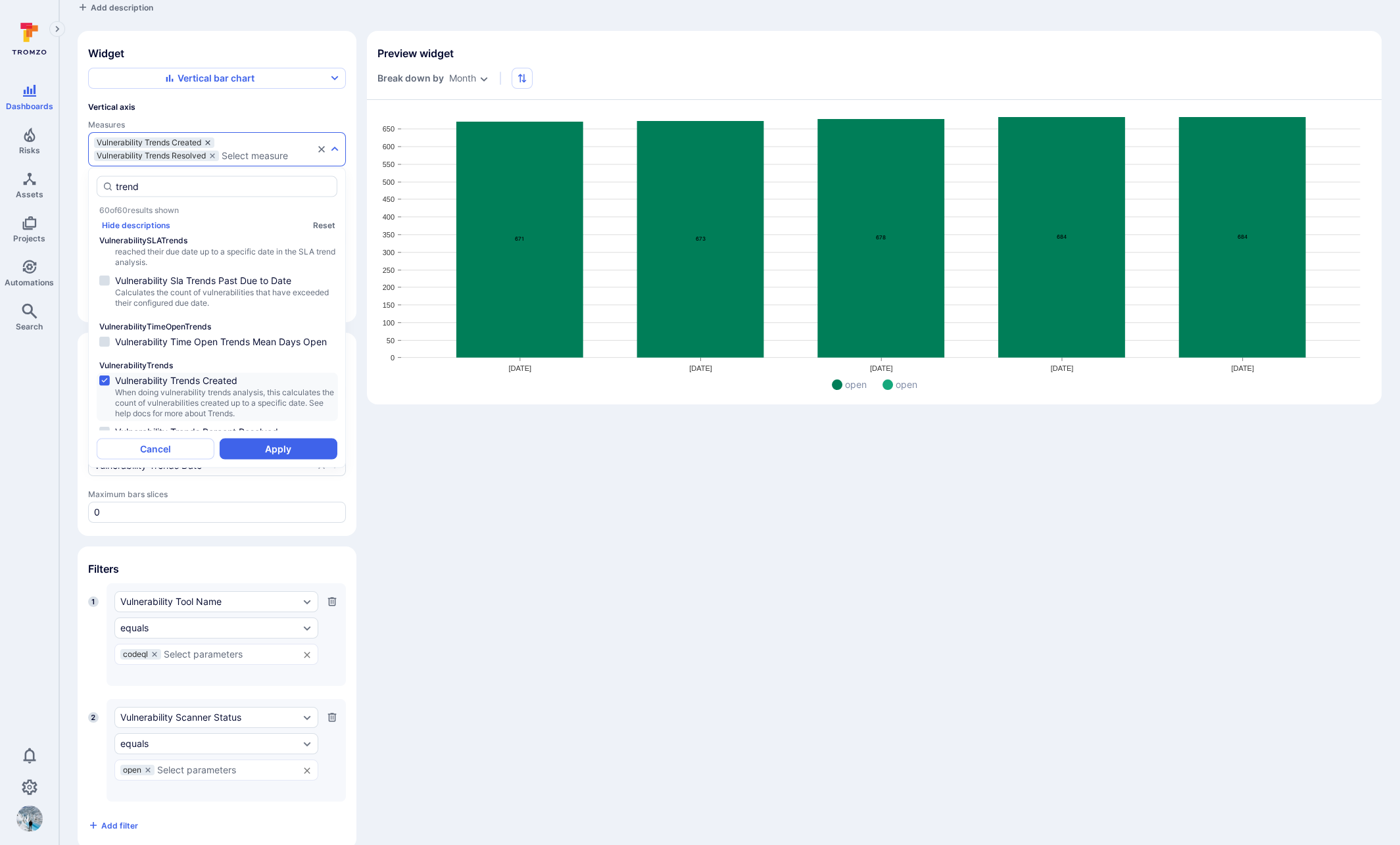
click at [209, 139] on icon "measures" at bounding box center [208, 143] width 8 height 8
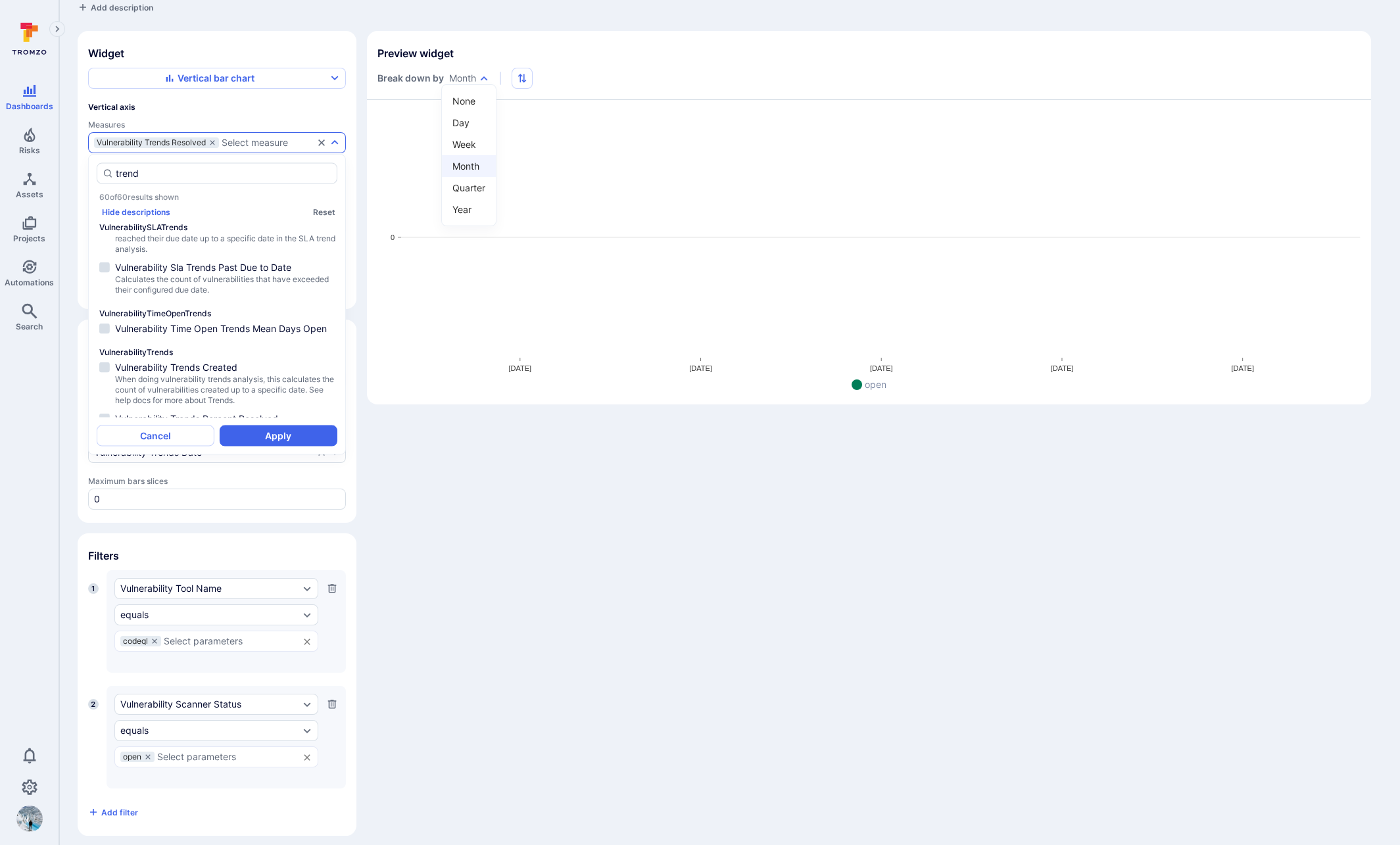
click at [475, 79] on body "Dashboards Risks Assets Projects Automations Search 0 Dashboards All dashboards…" at bounding box center [700, 360] width 1400 height 845
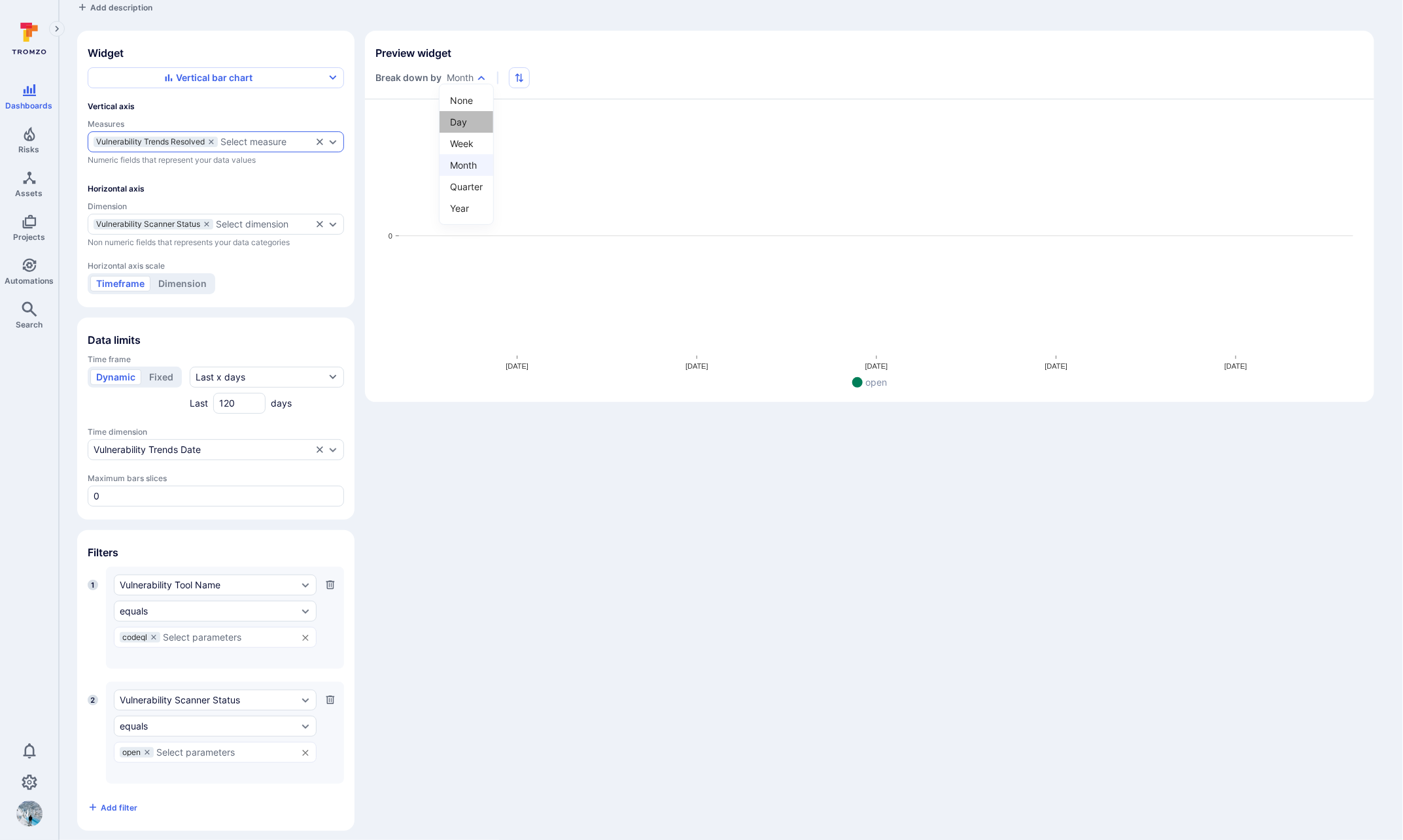
click at [472, 125] on li "Day" at bounding box center [467, 122] width 53 height 22
click at [468, 75] on body "Dashboards Risks Assets Projects Automations Search 0 Dashboards All dashboards…" at bounding box center [702, 357] width 1403 height 840
click at [463, 163] on li "Month" at bounding box center [460, 165] width 53 height 22
click at [469, 78] on body "Dashboards Risks Assets Projects Automations Search 0 Dashboards All dashboards…" at bounding box center [696, 357] width 1393 height 840
click at [461, 206] on li "Year" at bounding box center [467, 208] width 53 height 22
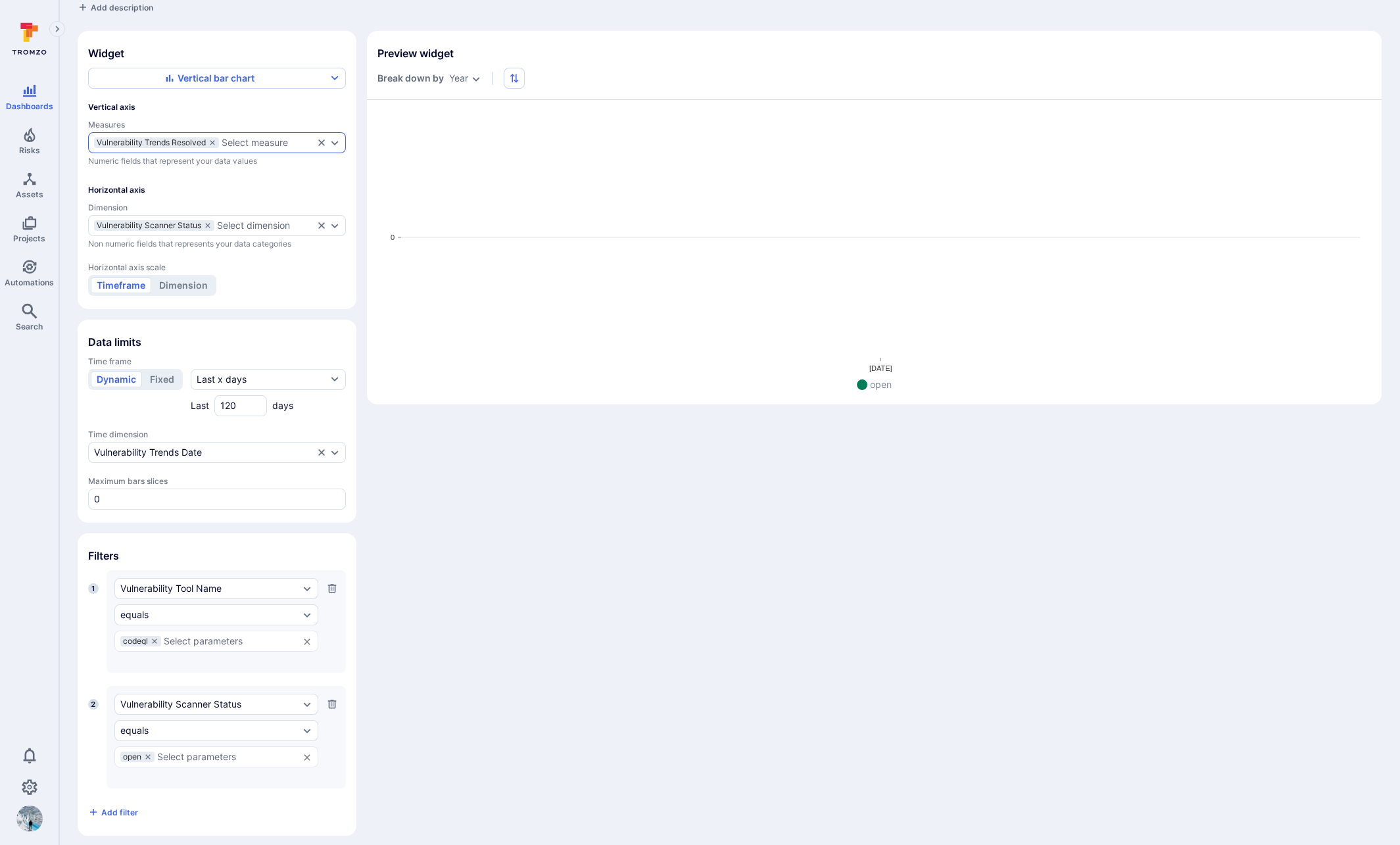
click at [471, 78] on body "Dashboards Risks Assets Projects Automations Search 0 Dashboards All dashboards…" at bounding box center [700, 360] width 1400 height 845
click at [463, 183] on li "Quarter" at bounding box center [464, 188] width 54 height 22
type input "quarter"
click at [149, 753] on icon at bounding box center [148, 757] width 8 height 8
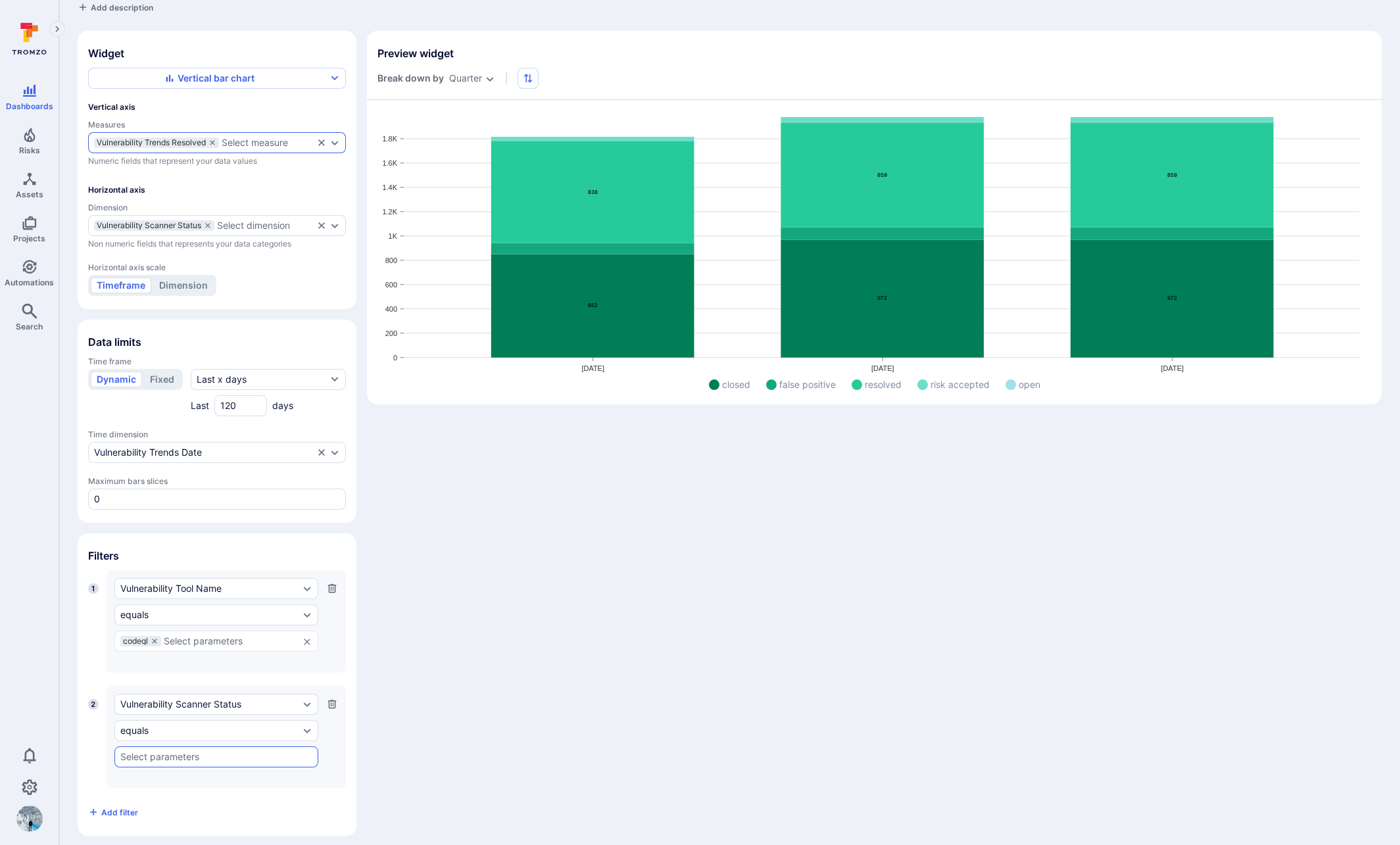
click at [213, 140] on icon "measures" at bounding box center [213, 143] width 5 height 5
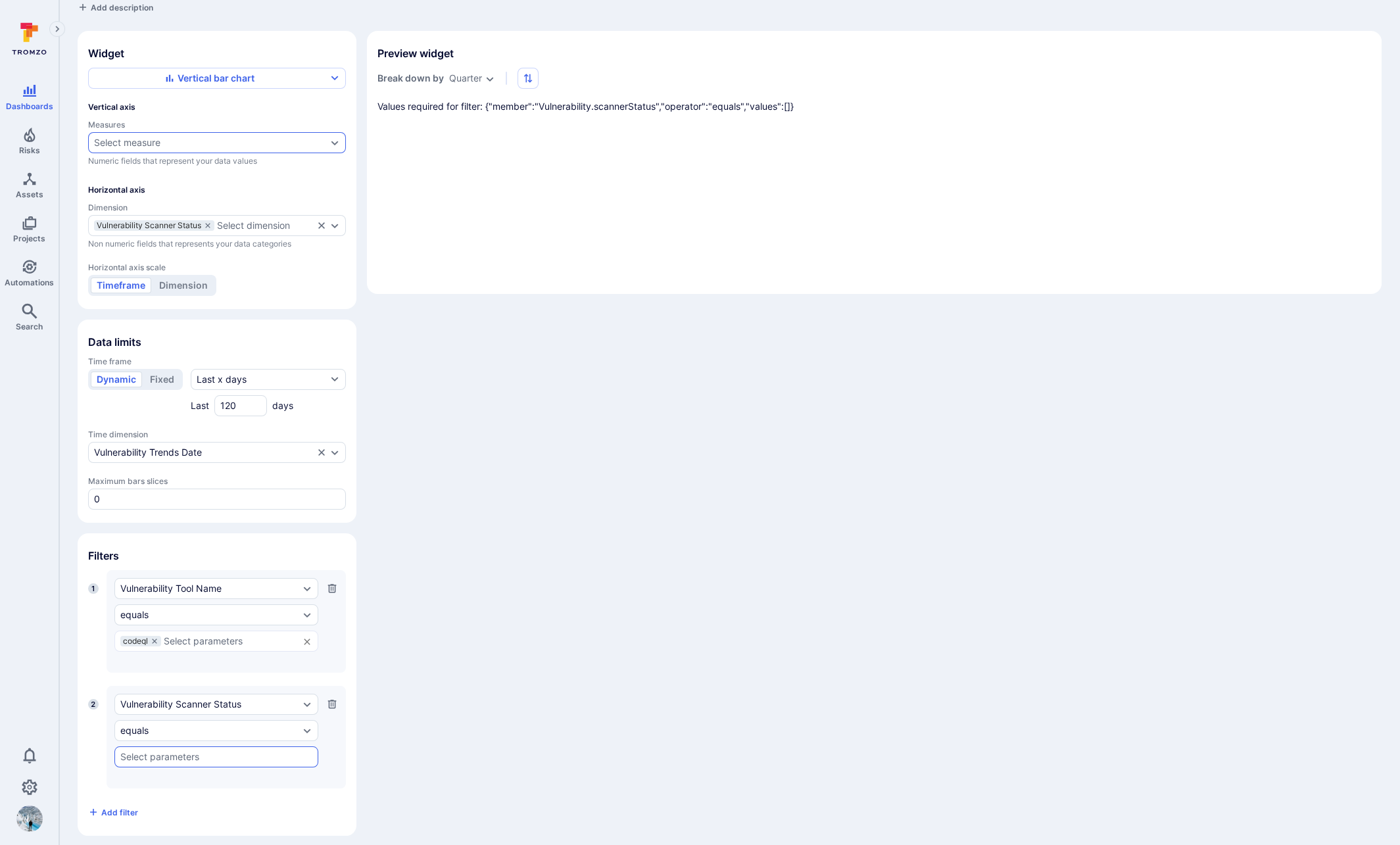
click at [192, 140] on div "Select measure" at bounding box center [210, 142] width 233 height 11
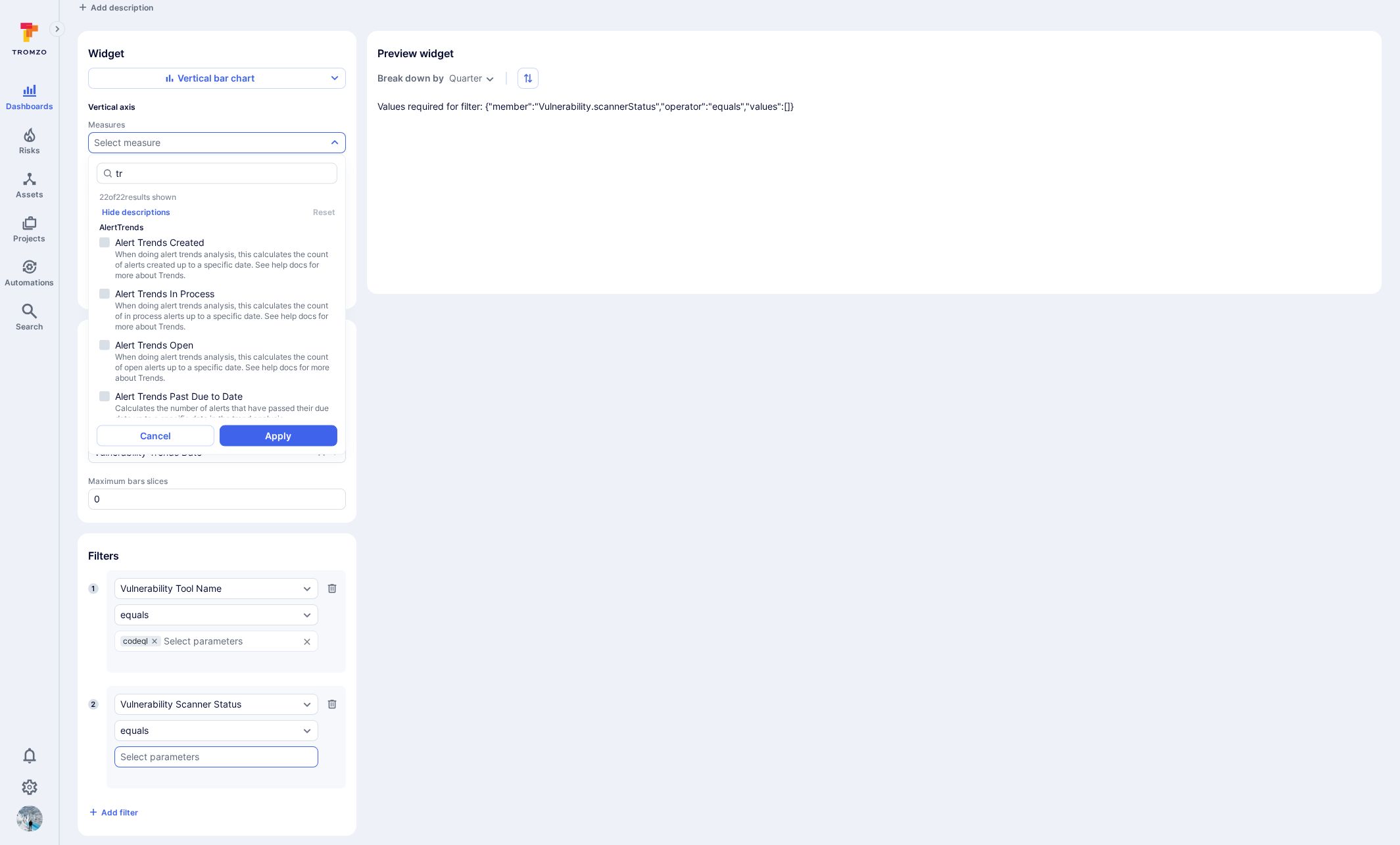
type input "t"
type input "resolved"
click at [173, 162] on div "resolved 6 of 6 results shown Hide descriptions Reset AlertTrends Alert Trends …" at bounding box center [218, 304] width 258 height 300
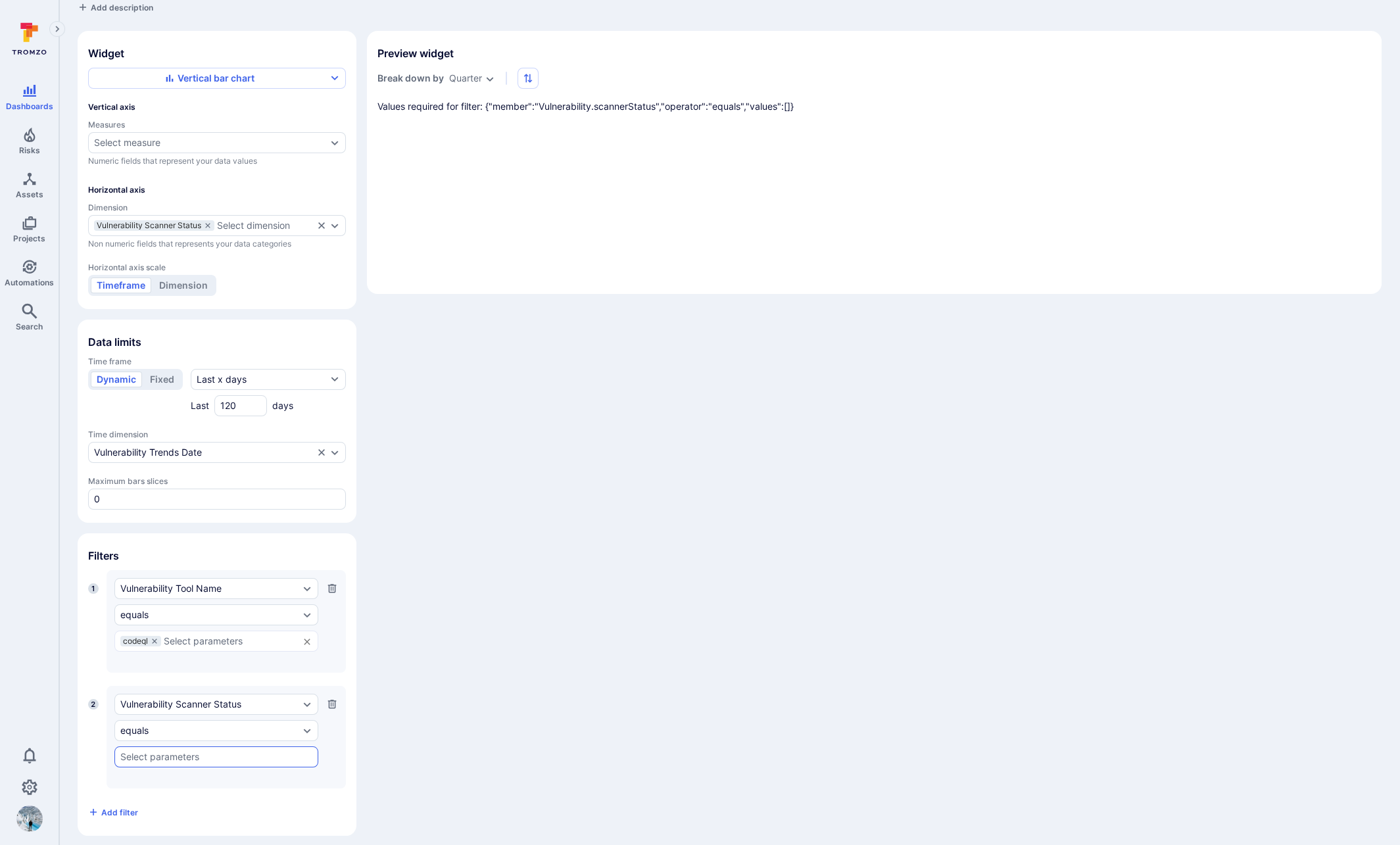
click at [174, 169] on div "Vertical axis Measures Select measure Numeric fields that represent your data v…" at bounding box center [218, 176] width 258 height 148
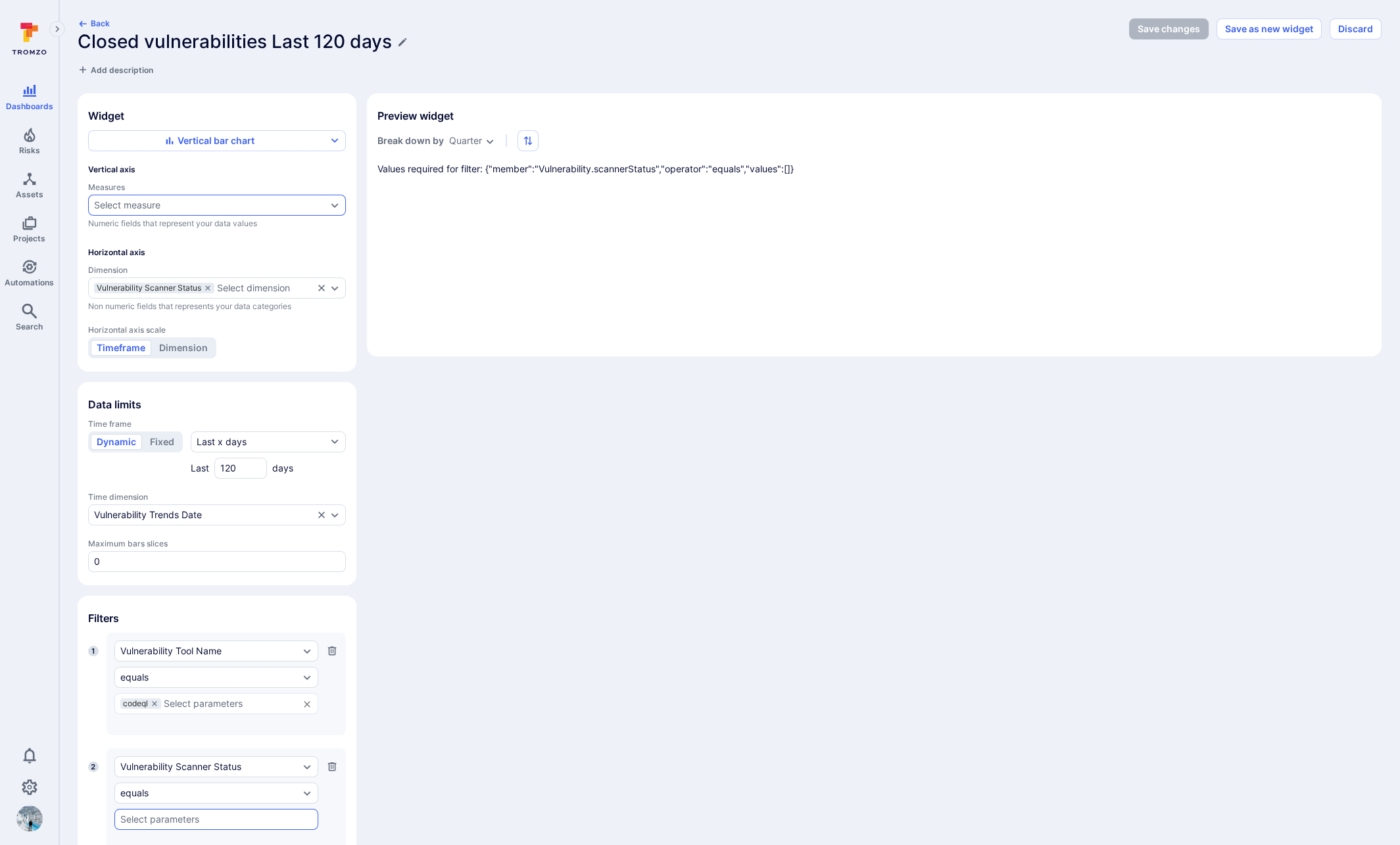
click at [183, 206] on div "Select measure" at bounding box center [210, 205] width 233 height 11
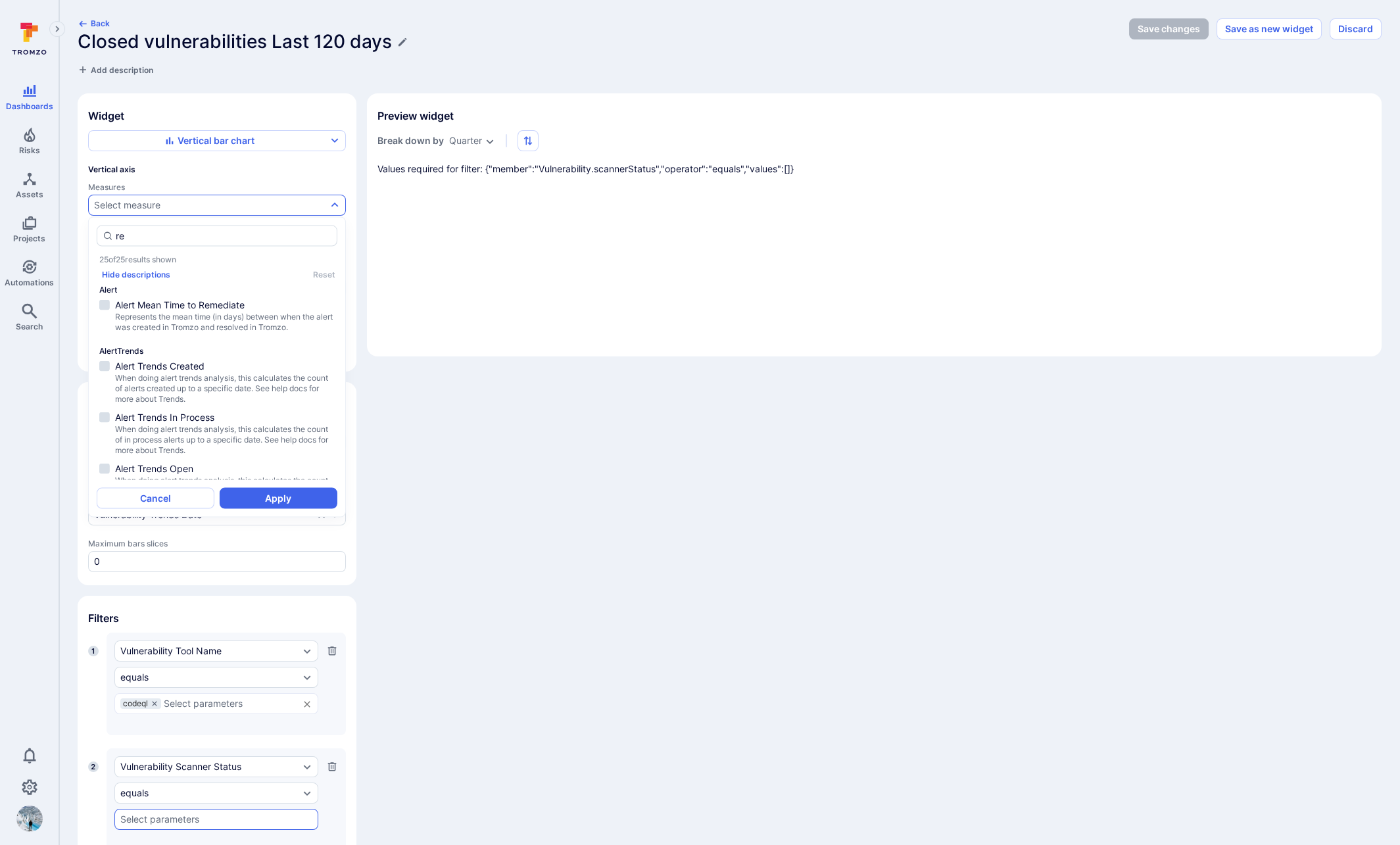
type input "r"
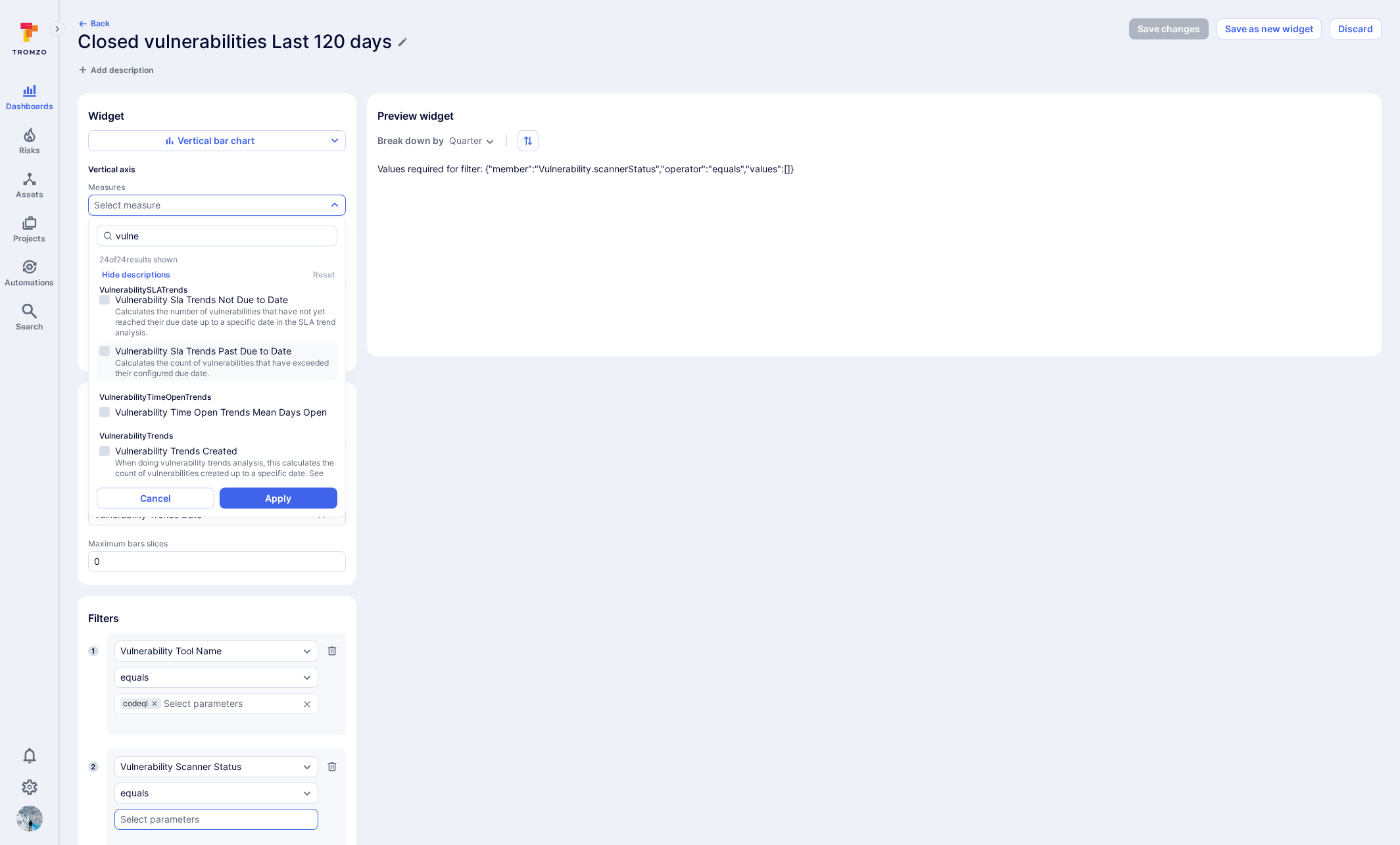
scroll to position [881, 0]
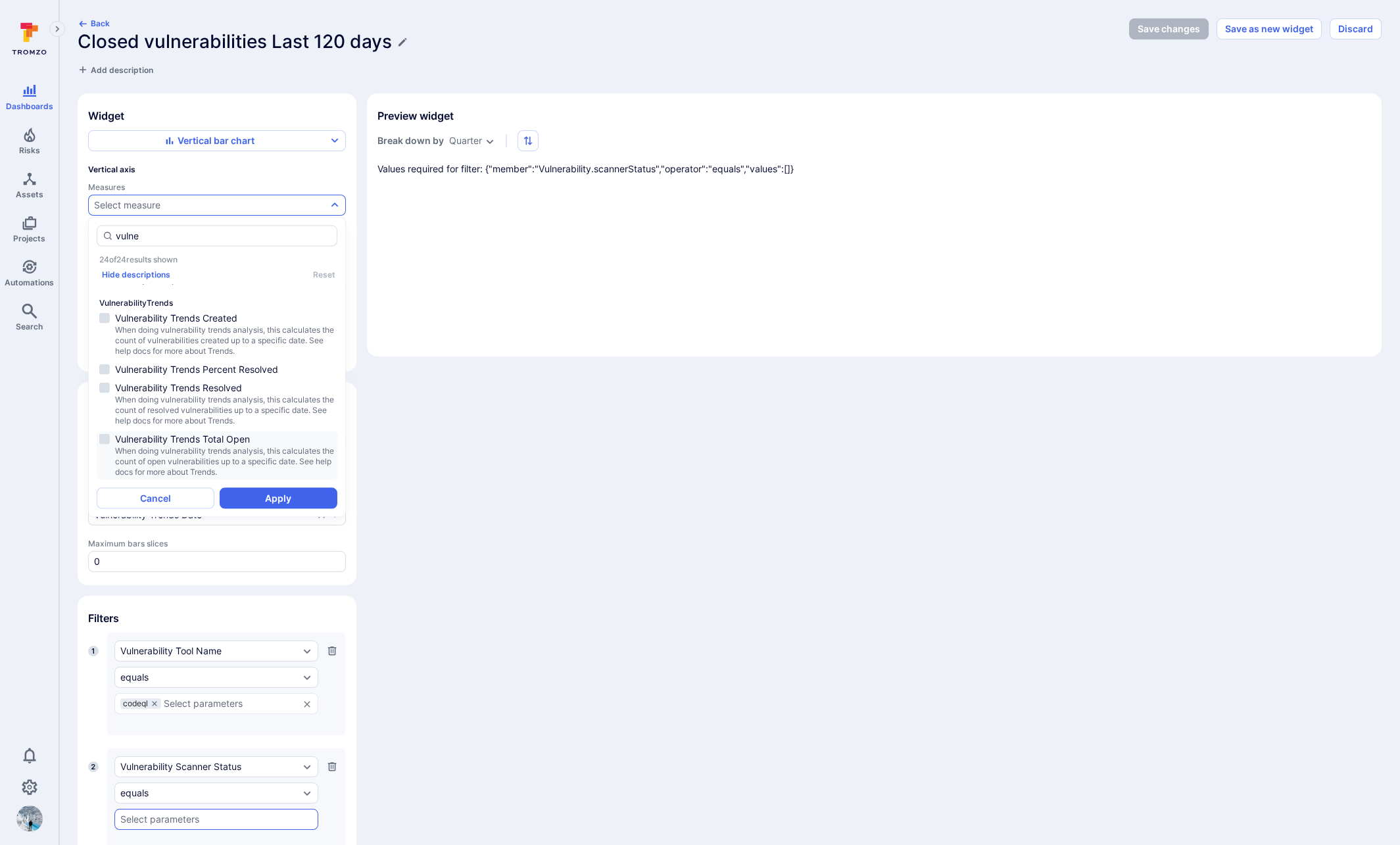
click at [233, 453] on span "When doing vulnerability trends analysis, this calculates the count of open vul…" at bounding box center [225, 461] width 220 height 32
type input "vulne"
click at [279, 498] on button "Apply" at bounding box center [278, 498] width 118 height 21
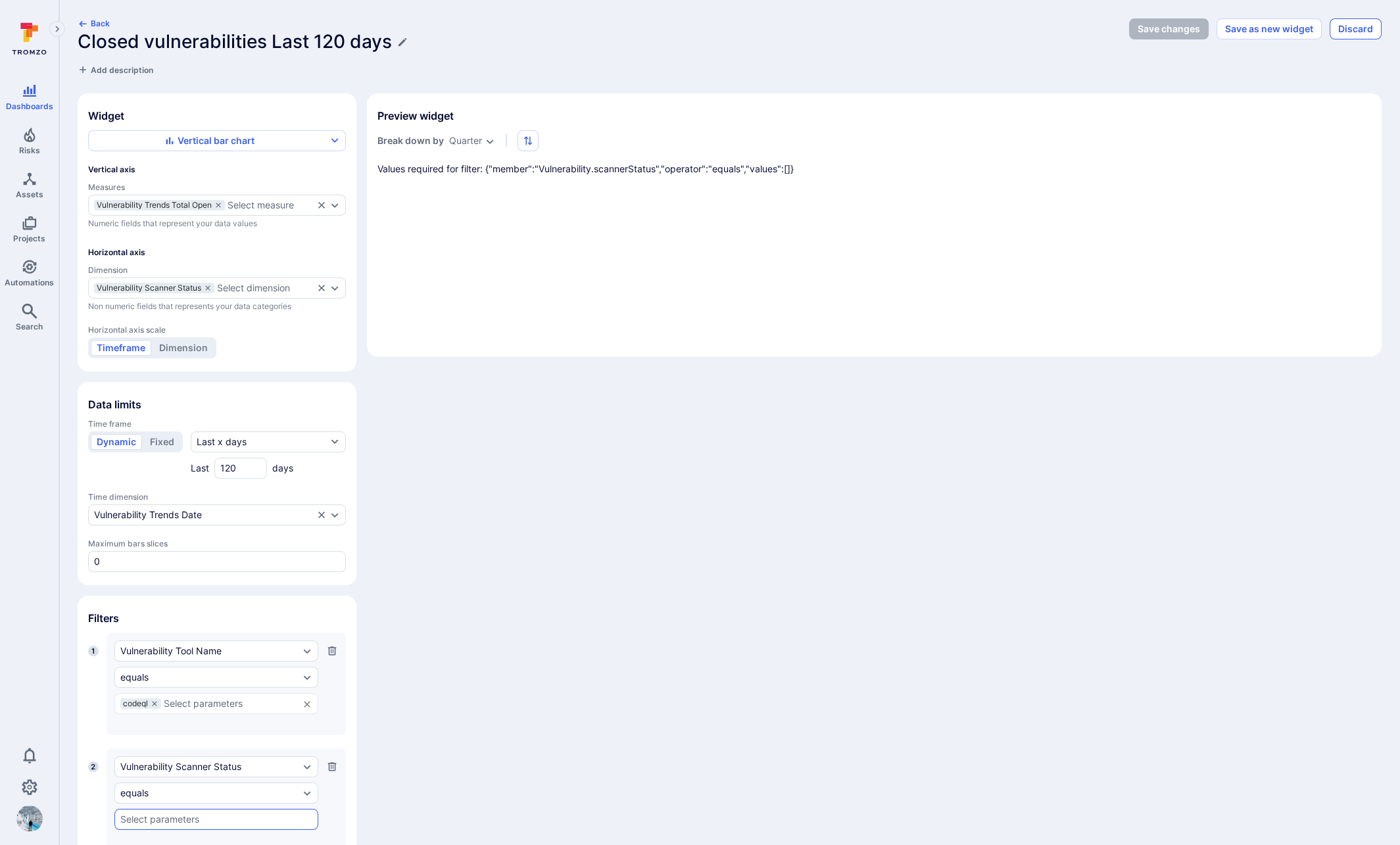
click at [1153, 27] on button "Discard" at bounding box center [1356, 29] width 52 height 21
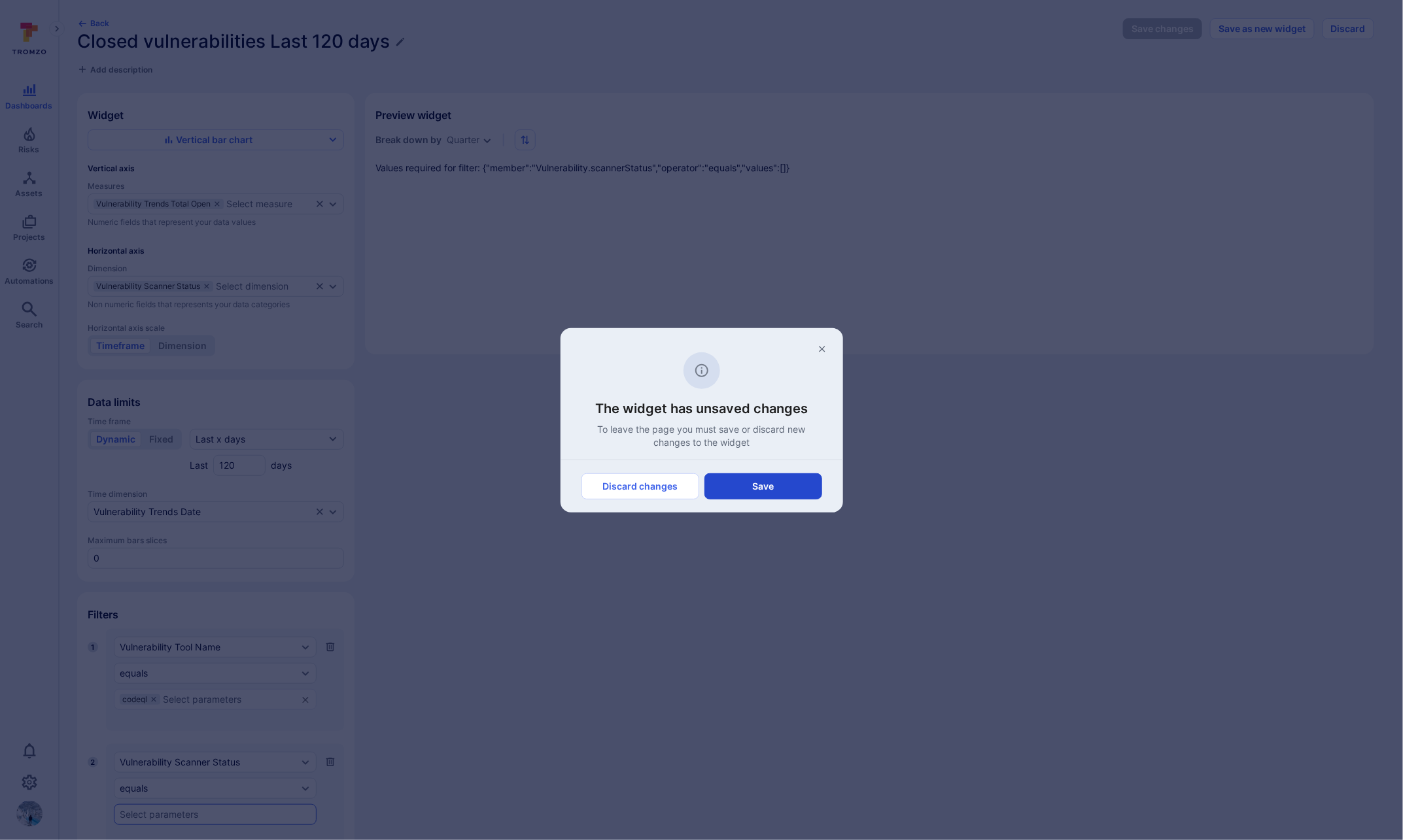
click at [775, 487] on button "Save" at bounding box center [764, 487] width 118 height 26
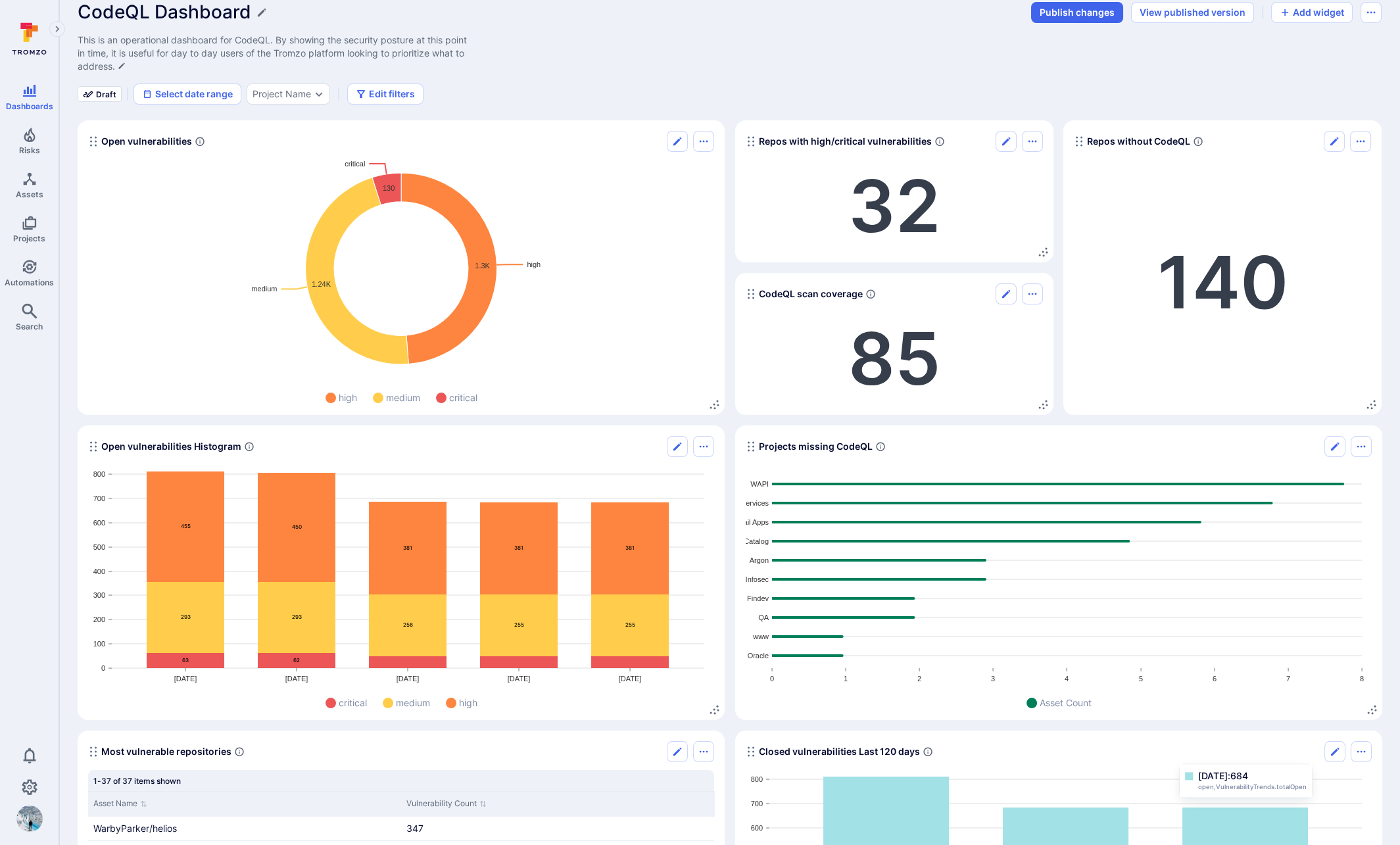
scroll to position [291, 0]
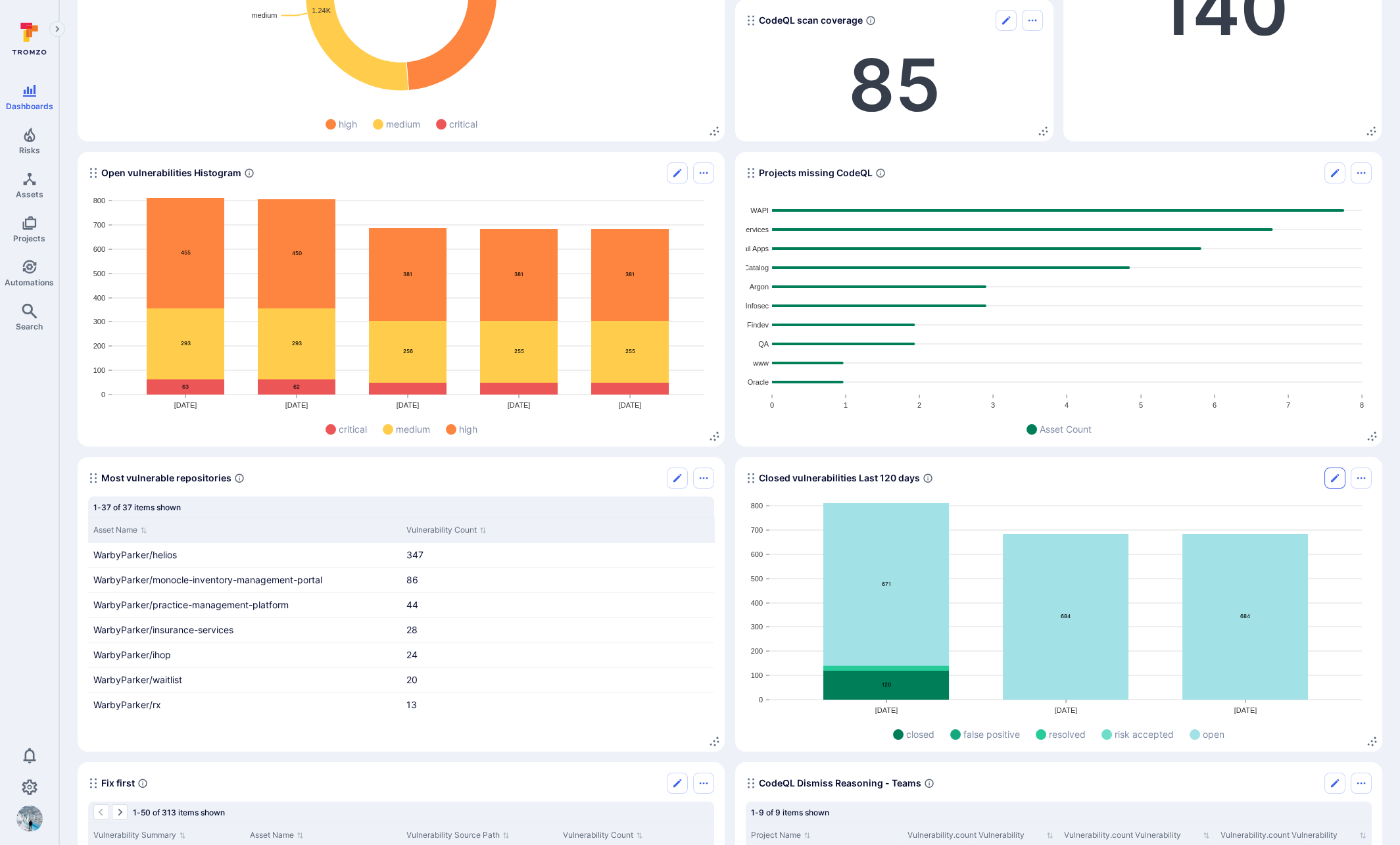
click at [1153, 478] on icon "Edit" at bounding box center [1335, 478] width 8 height 8
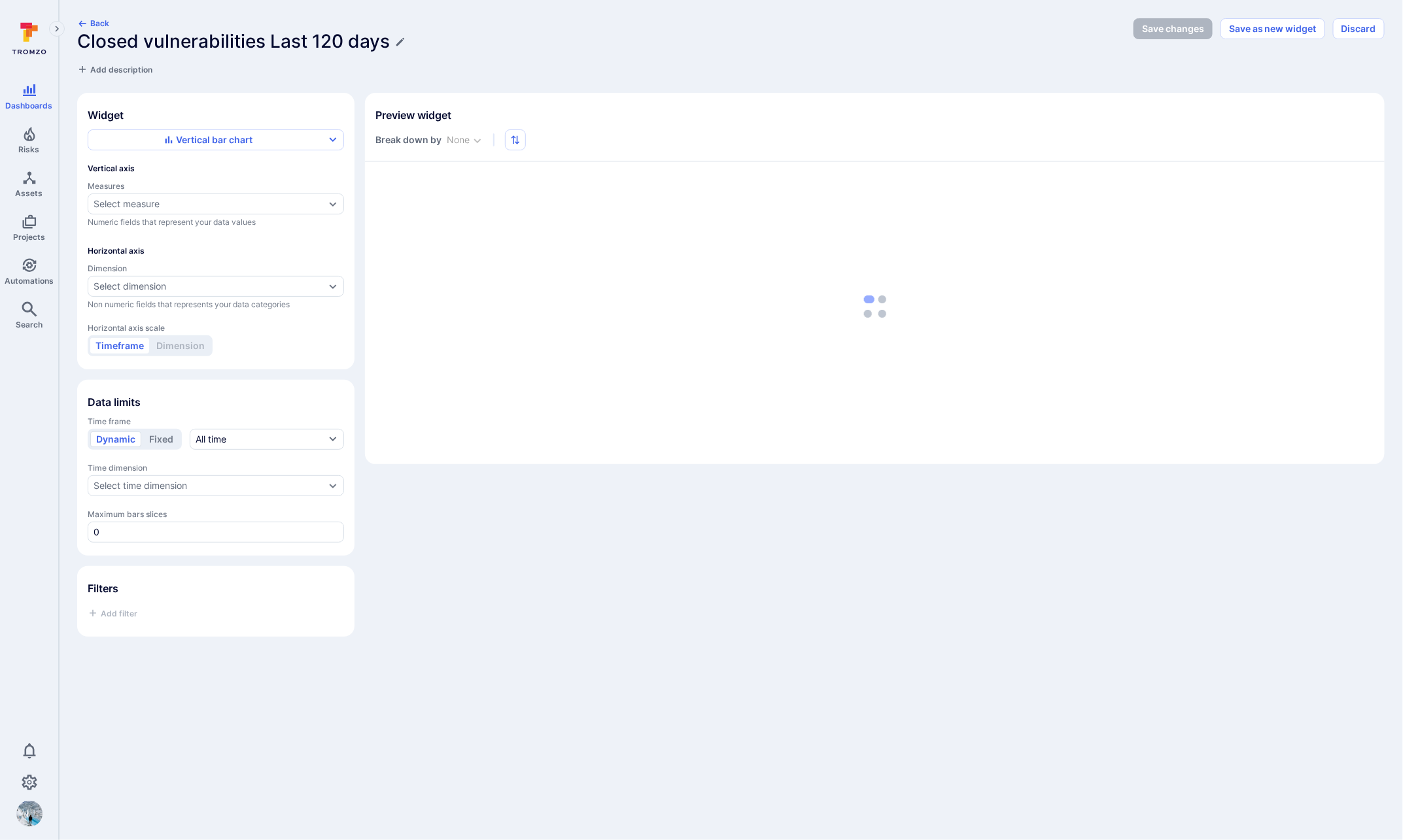
type input "quarter"
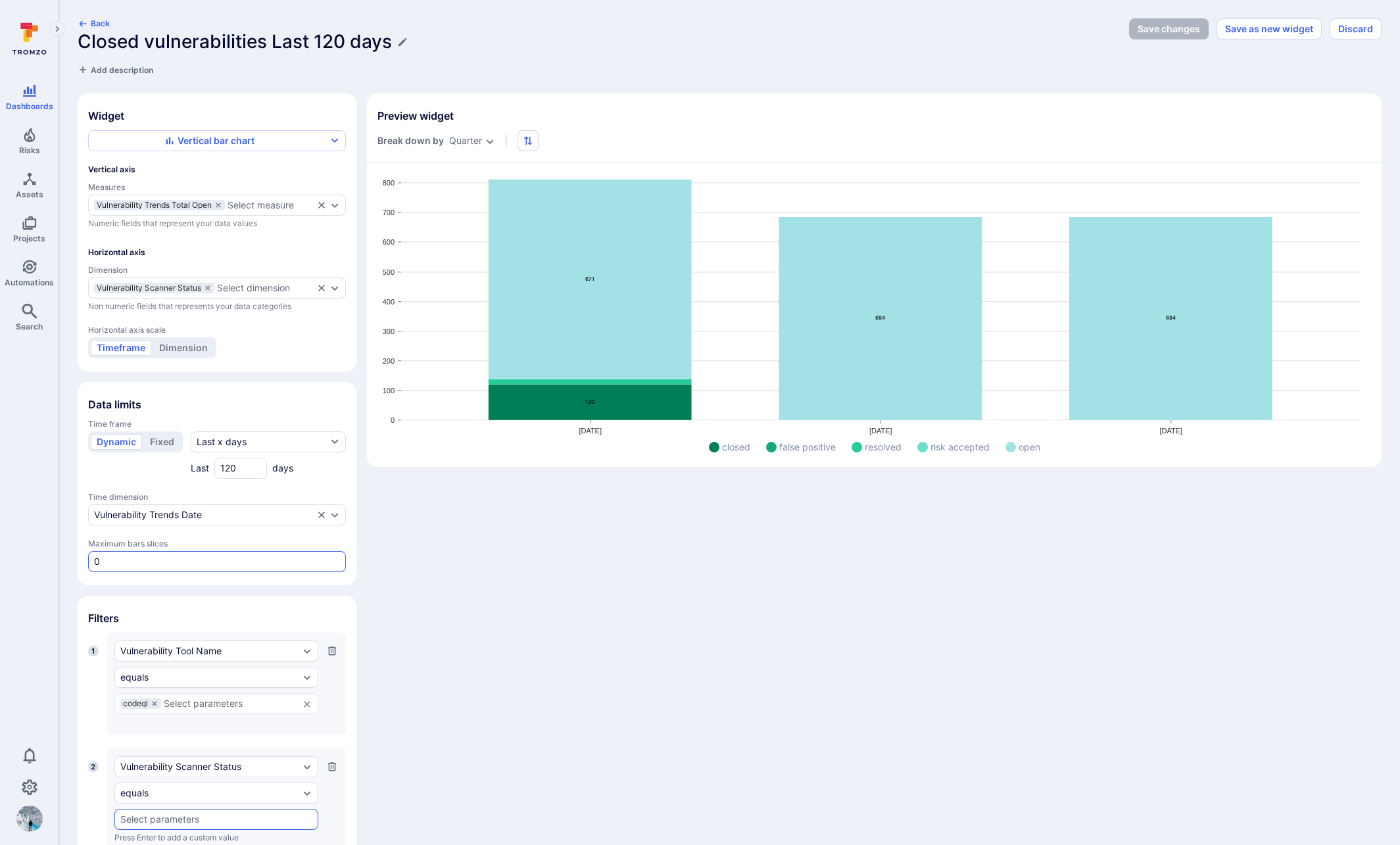
scroll to position [63, 0]
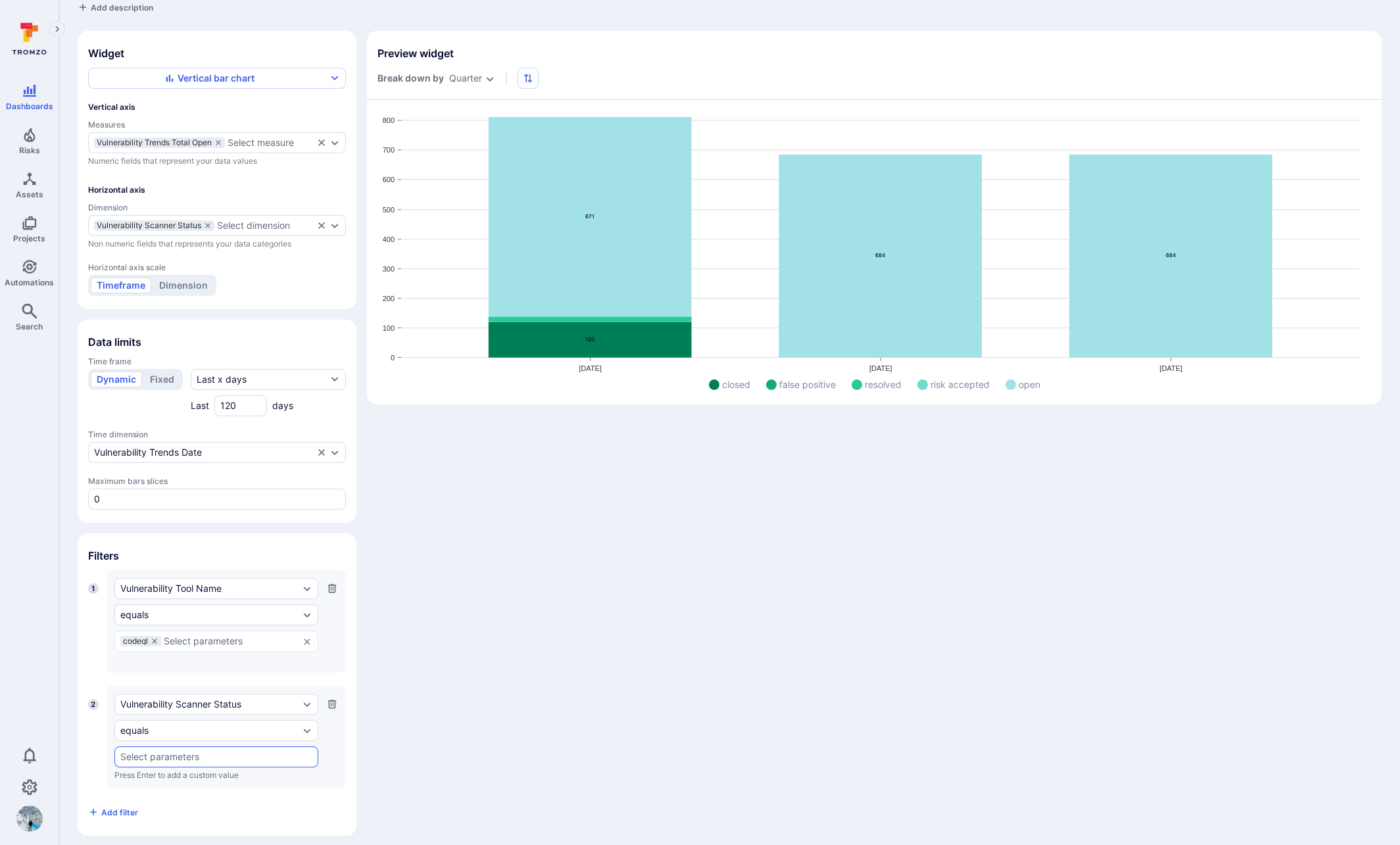
click at [209, 752] on input "text" at bounding box center [216, 757] width 192 height 11
click at [207, 576] on li "closed" at bounding box center [216, 571] width 204 height 22
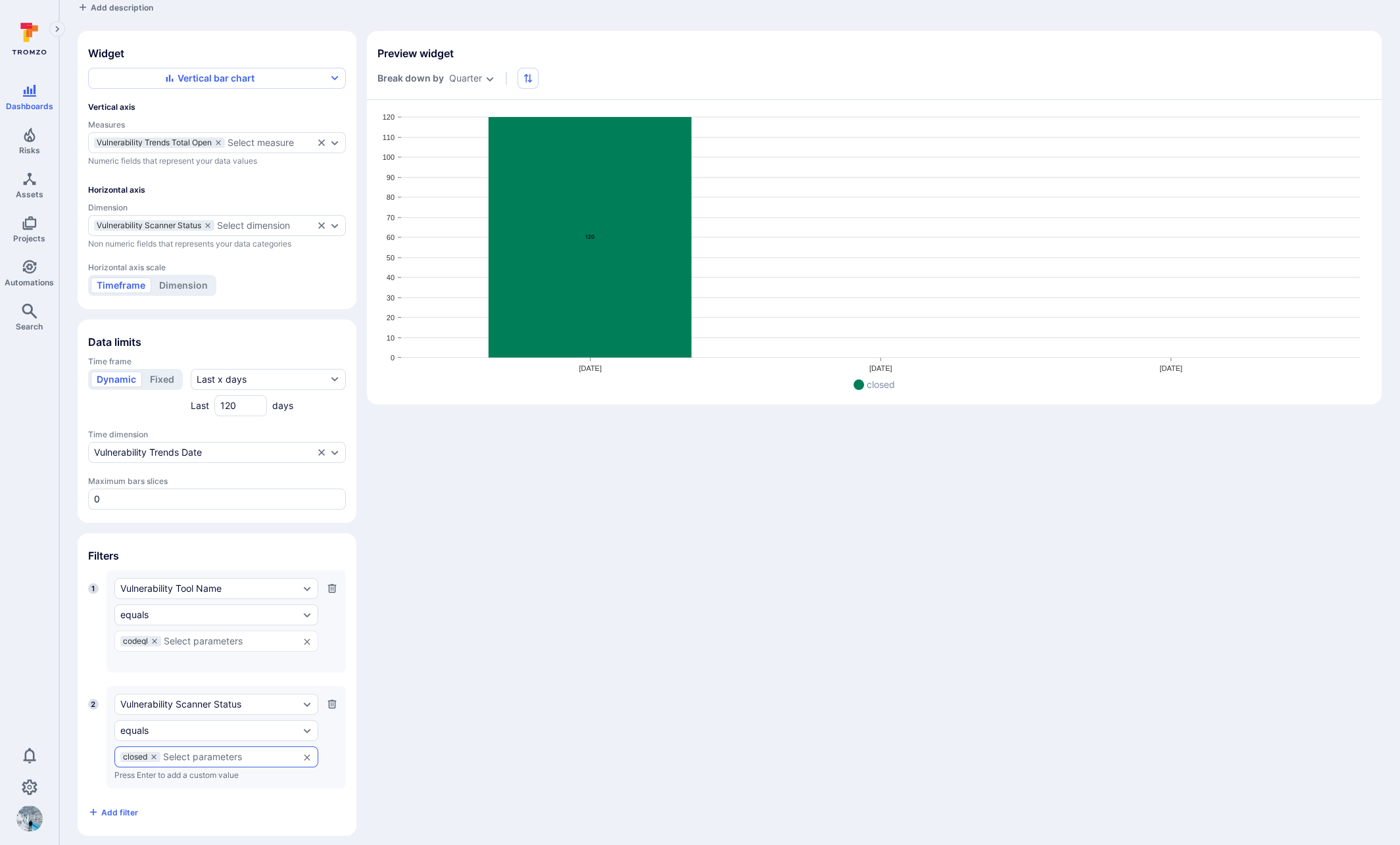
scroll to position [0, 0]
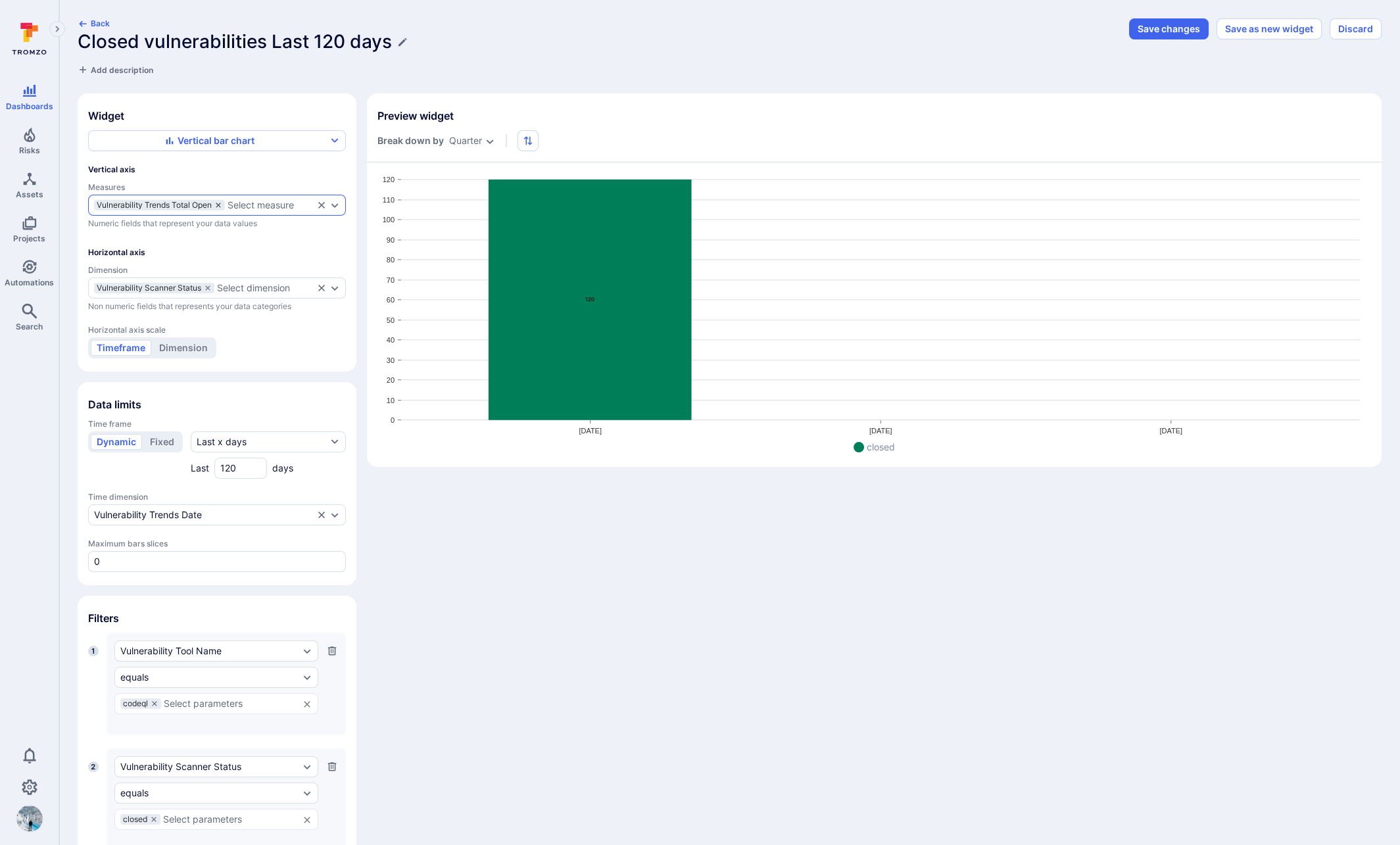
click at [220, 203] on icon "measures" at bounding box center [218, 205] width 8 height 8
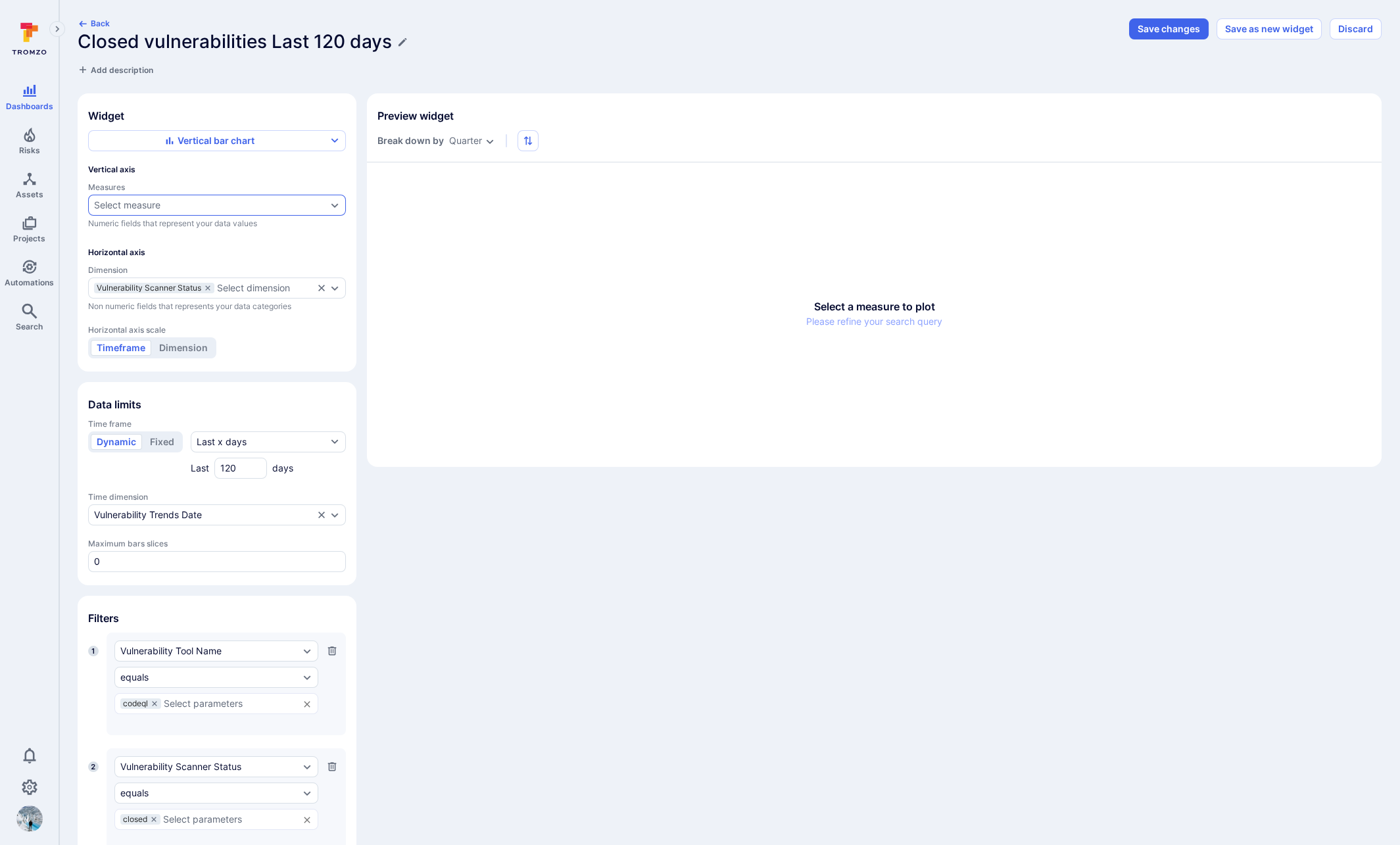
click at [210, 203] on div "Select measure" at bounding box center [210, 205] width 233 height 11
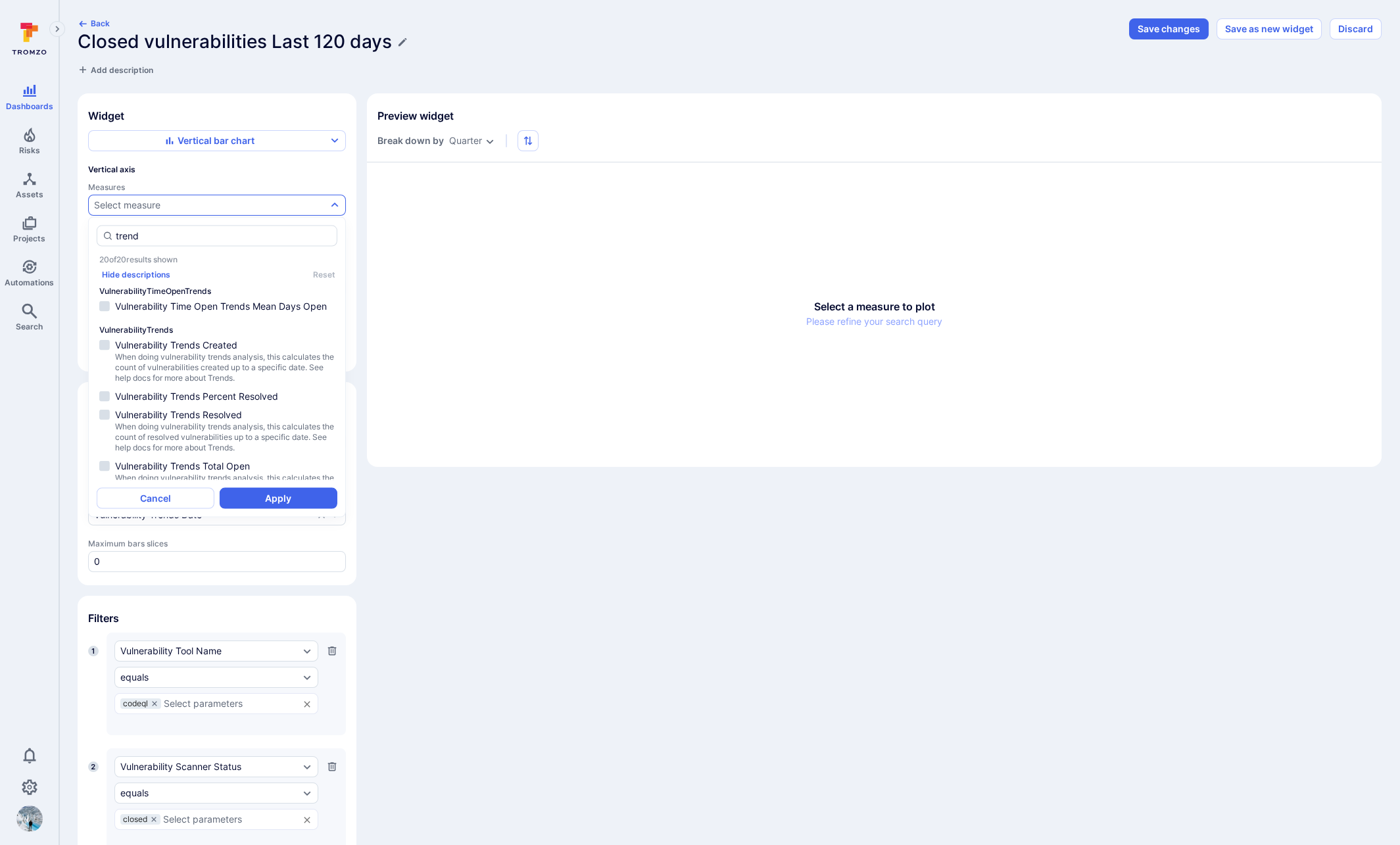
scroll to position [801, 0]
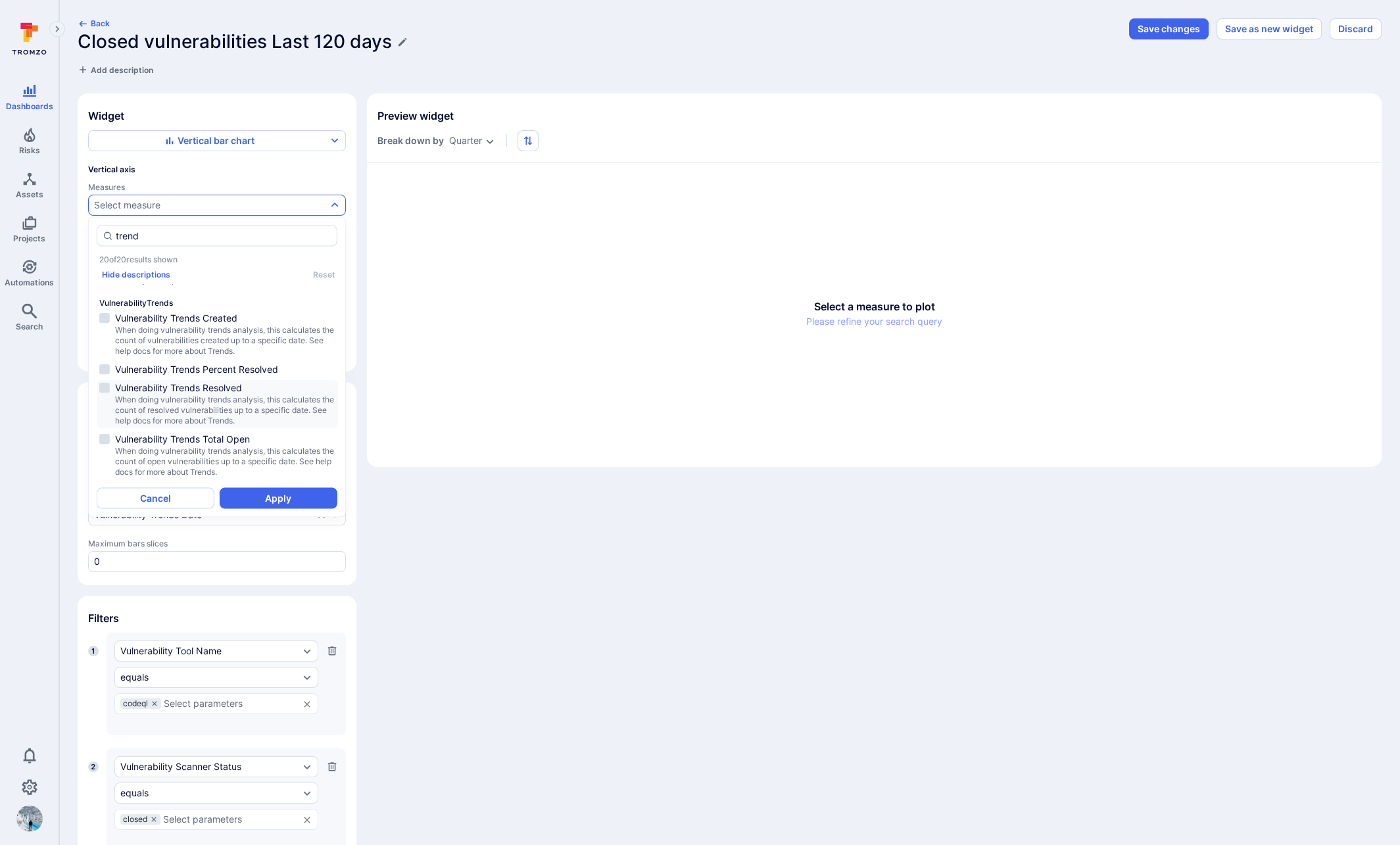
click at [230, 411] on span "When doing vulnerability trends analysis, this calculates the count of resolved…" at bounding box center [225, 410] width 220 height 32
type input "trend"
click at [271, 491] on button "Apply" at bounding box center [278, 498] width 118 height 21
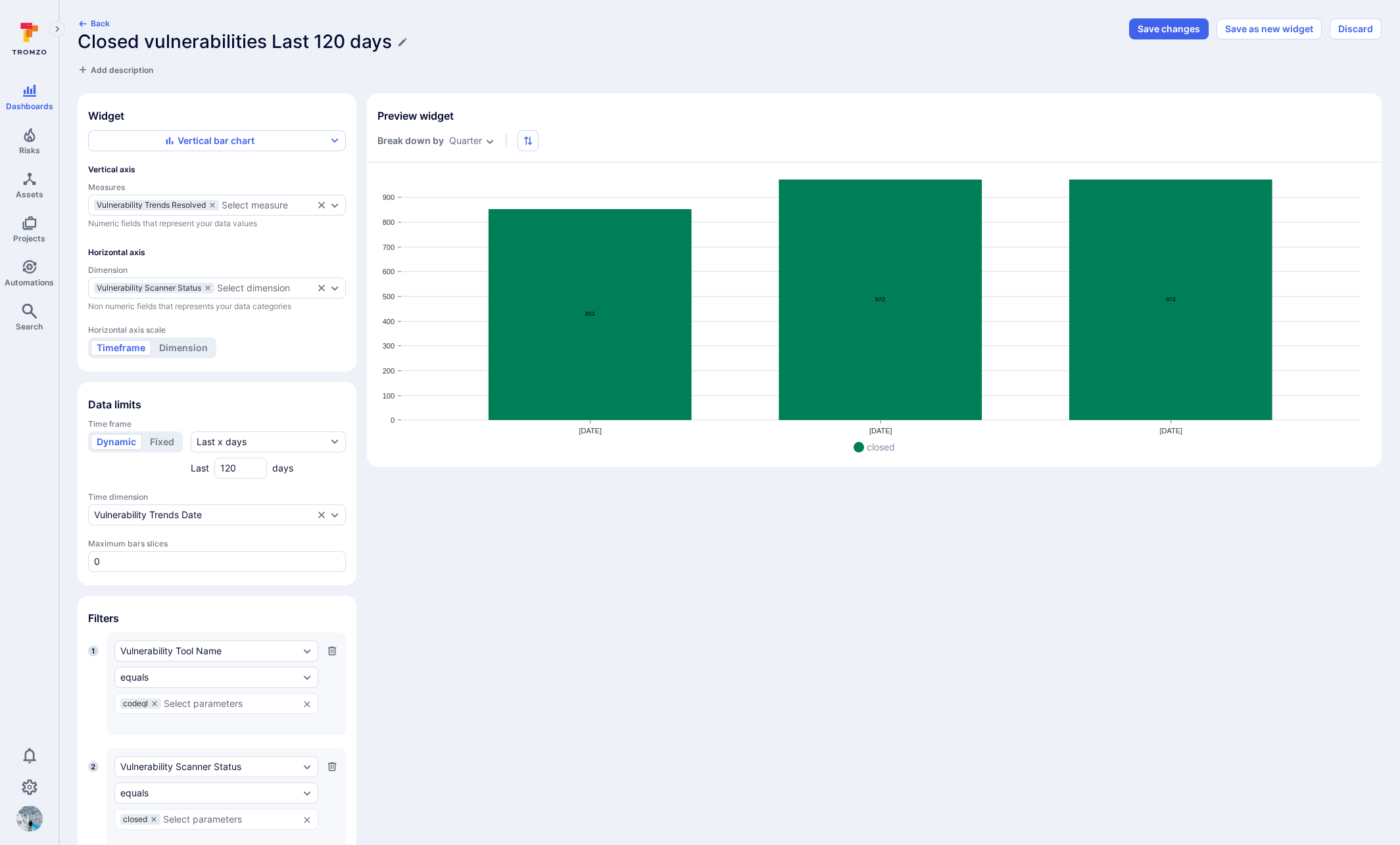
click at [467, 140] on body "Dashboards Risks Assets Projects Automations Search 0 Dashboards All dashboards…" at bounding box center [700, 422] width 1400 height 845
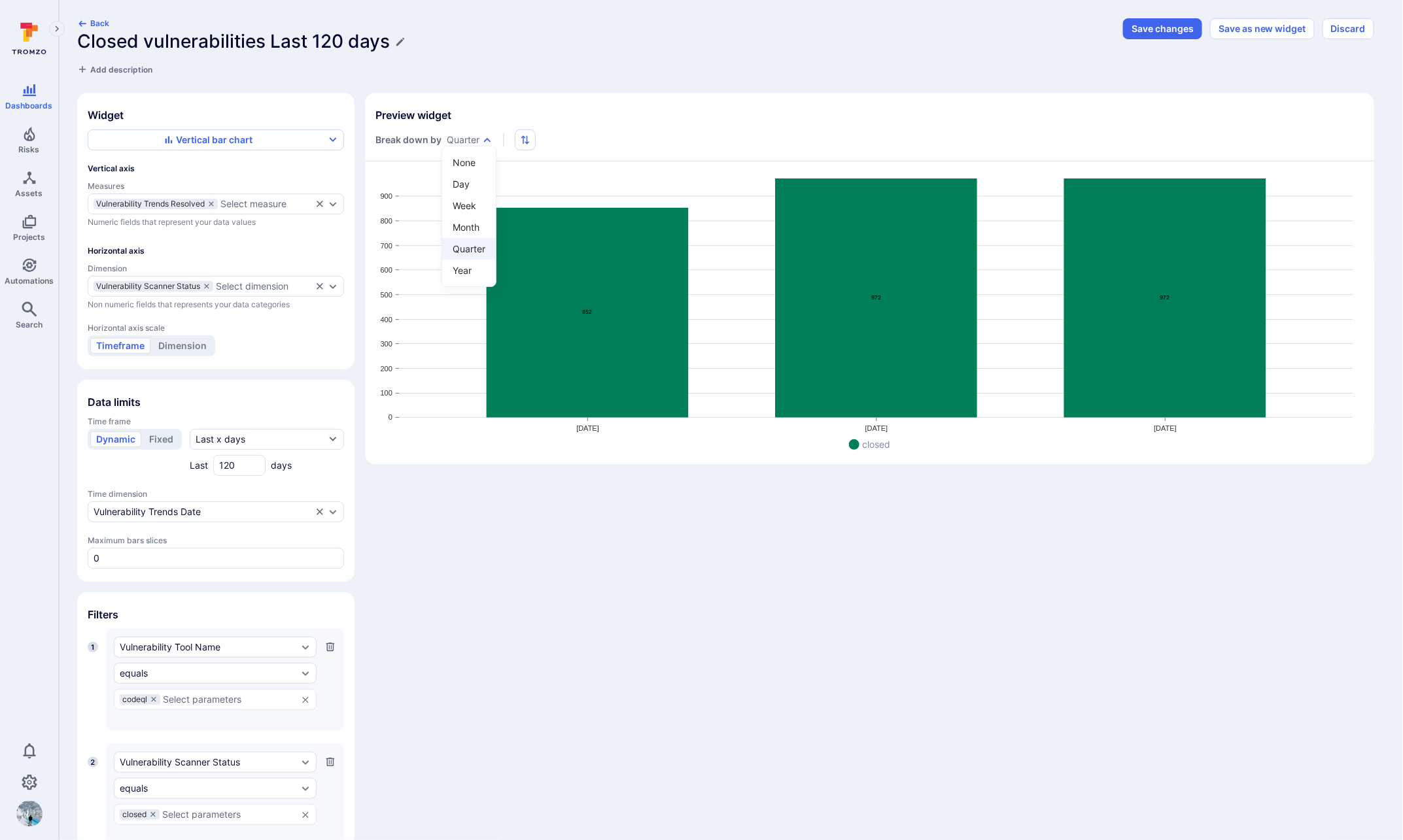
click at [471, 232] on li "Month" at bounding box center [469, 227] width 53 height 22
type input "month"
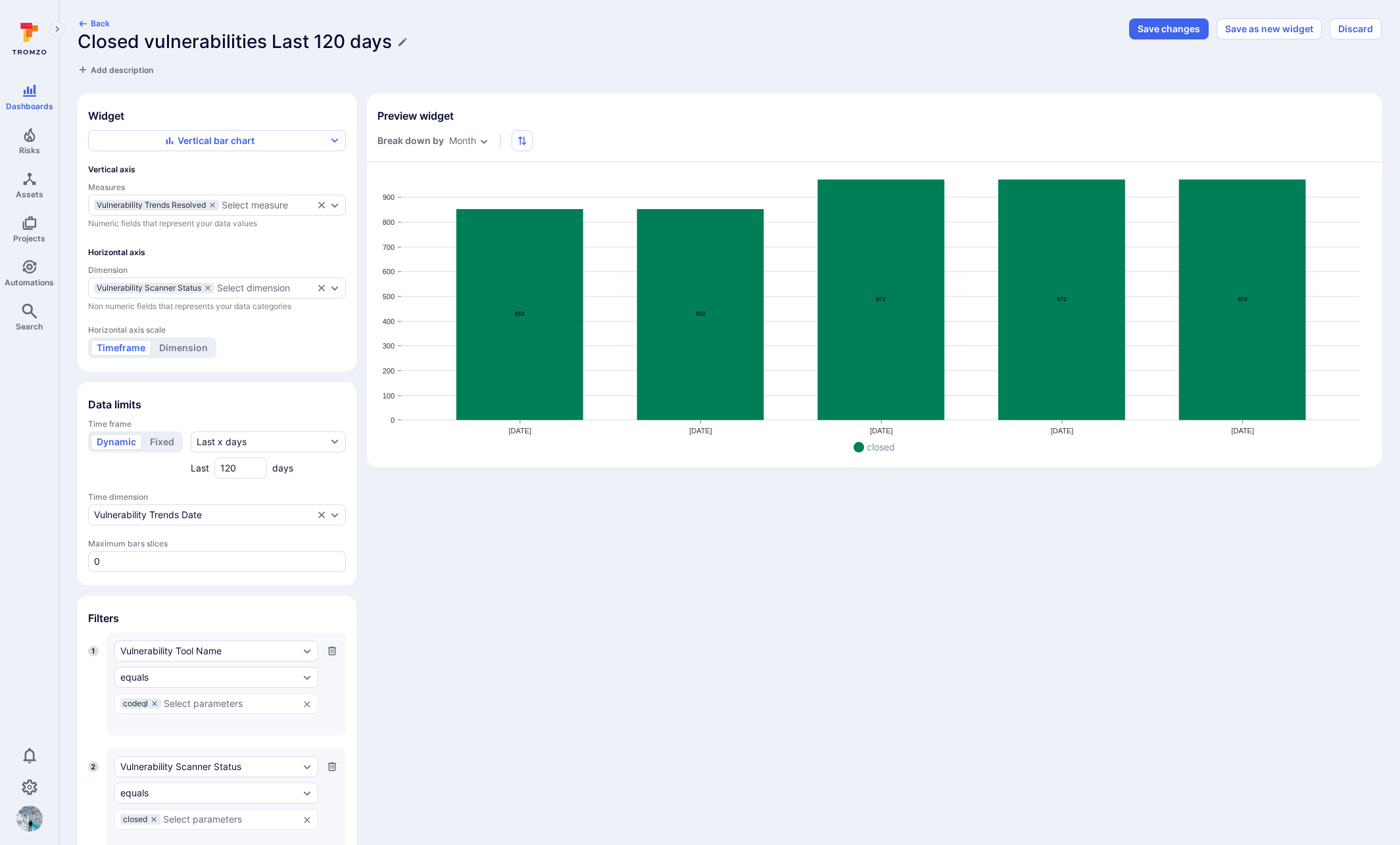
scroll to position [63, 0]
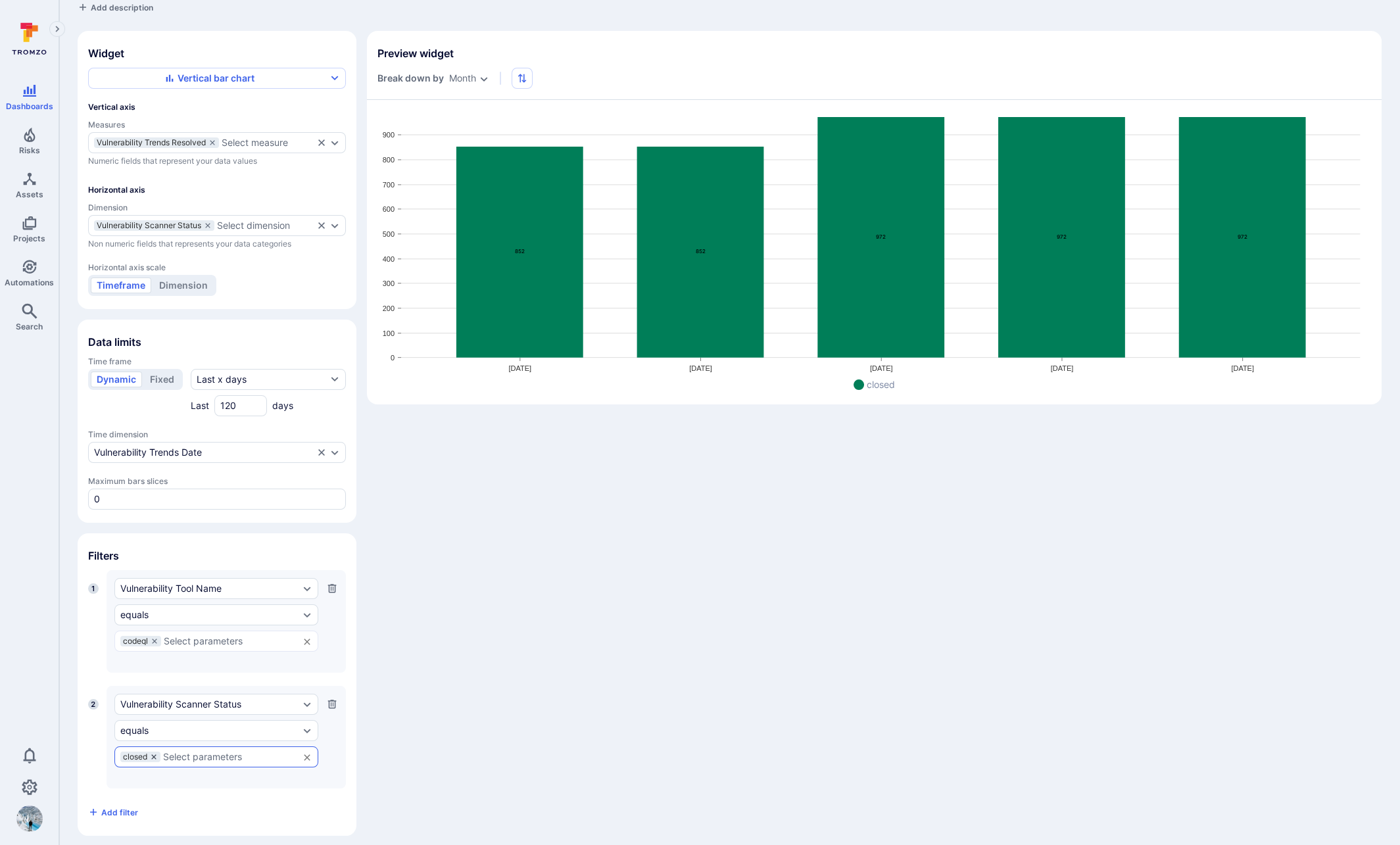
click at [150, 753] on icon at bounding box center [154, 757] width 8 height 8
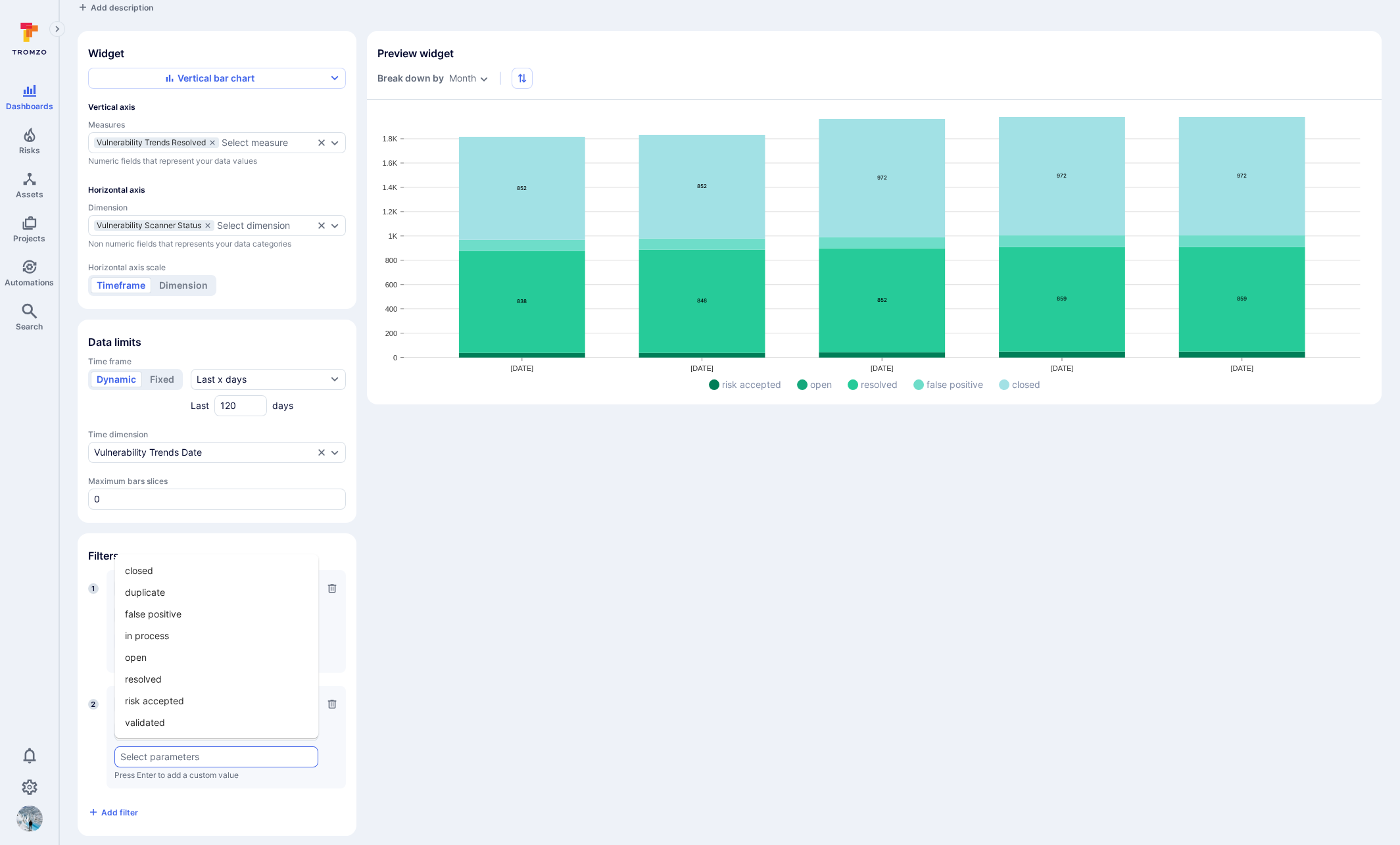
click at [157, 752] on input "text" at bounding box center [216, 757] width 192 height 11
click at [193, 576] on li "closed" at bounding box center [216, 571] width 204 height 22
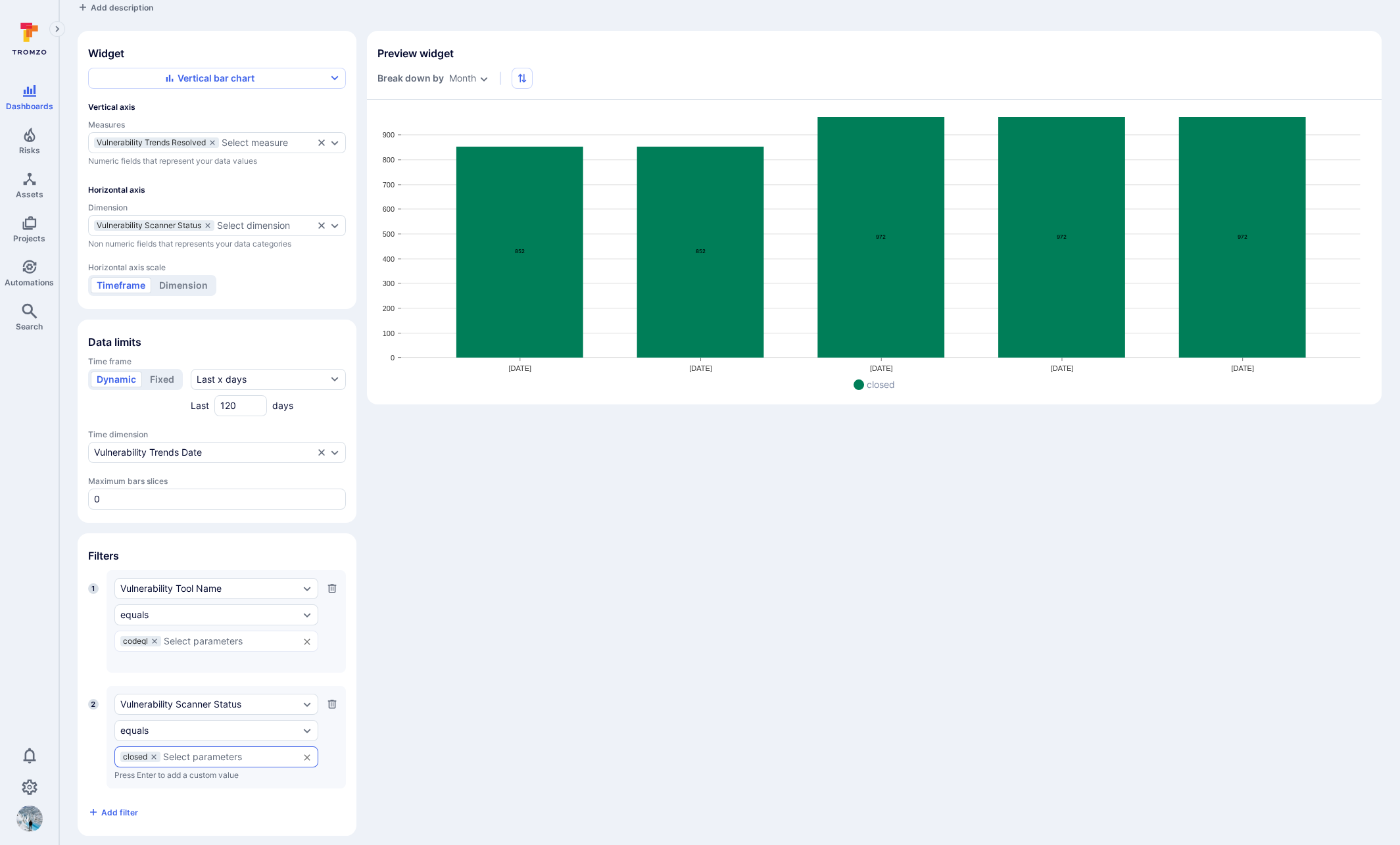
scroll to position [0, 0]
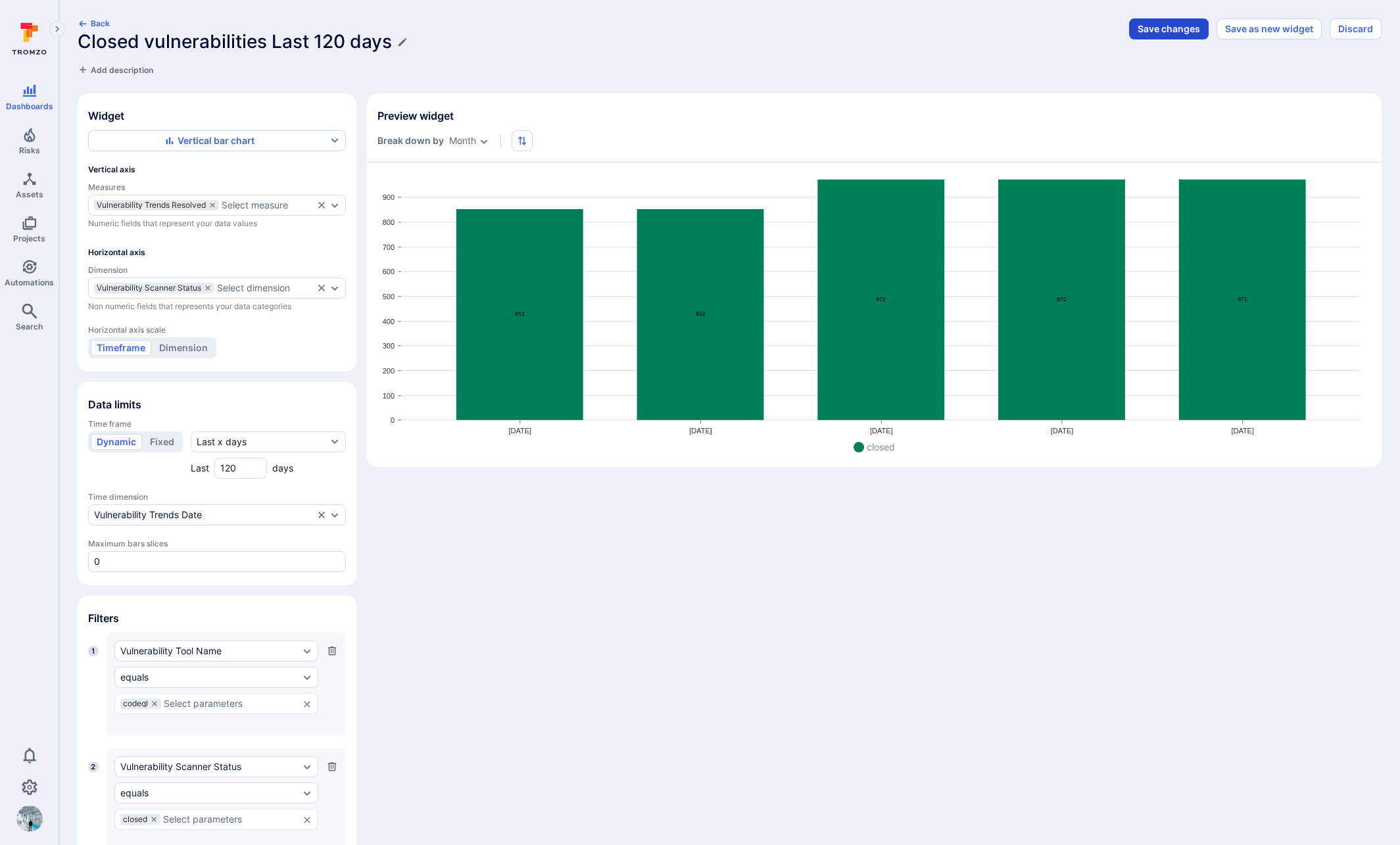
click at [1153, 29] on button "Save changes" at bounding box center [1169, 29] width 80 height 21
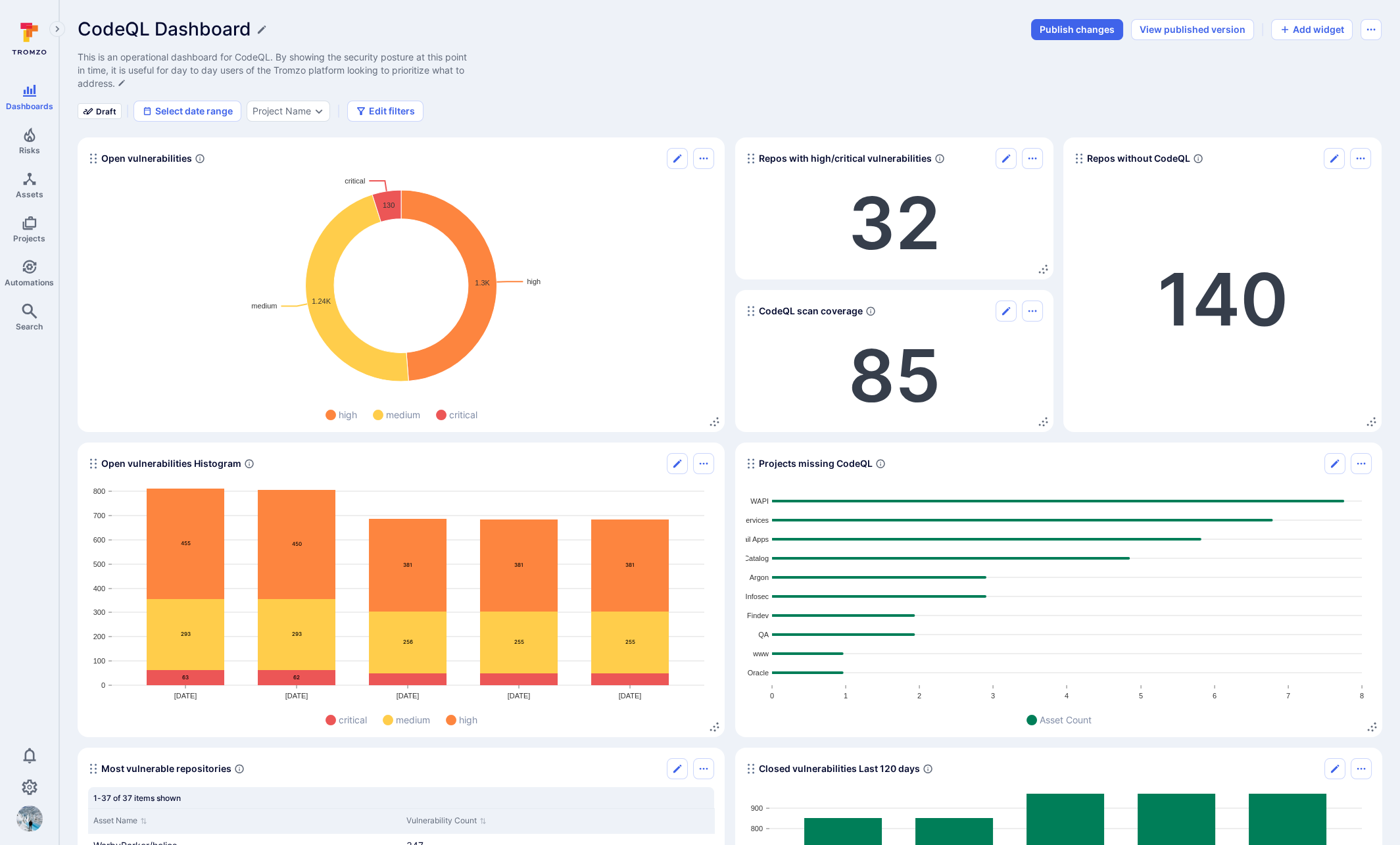
scroll to position [9, 0]
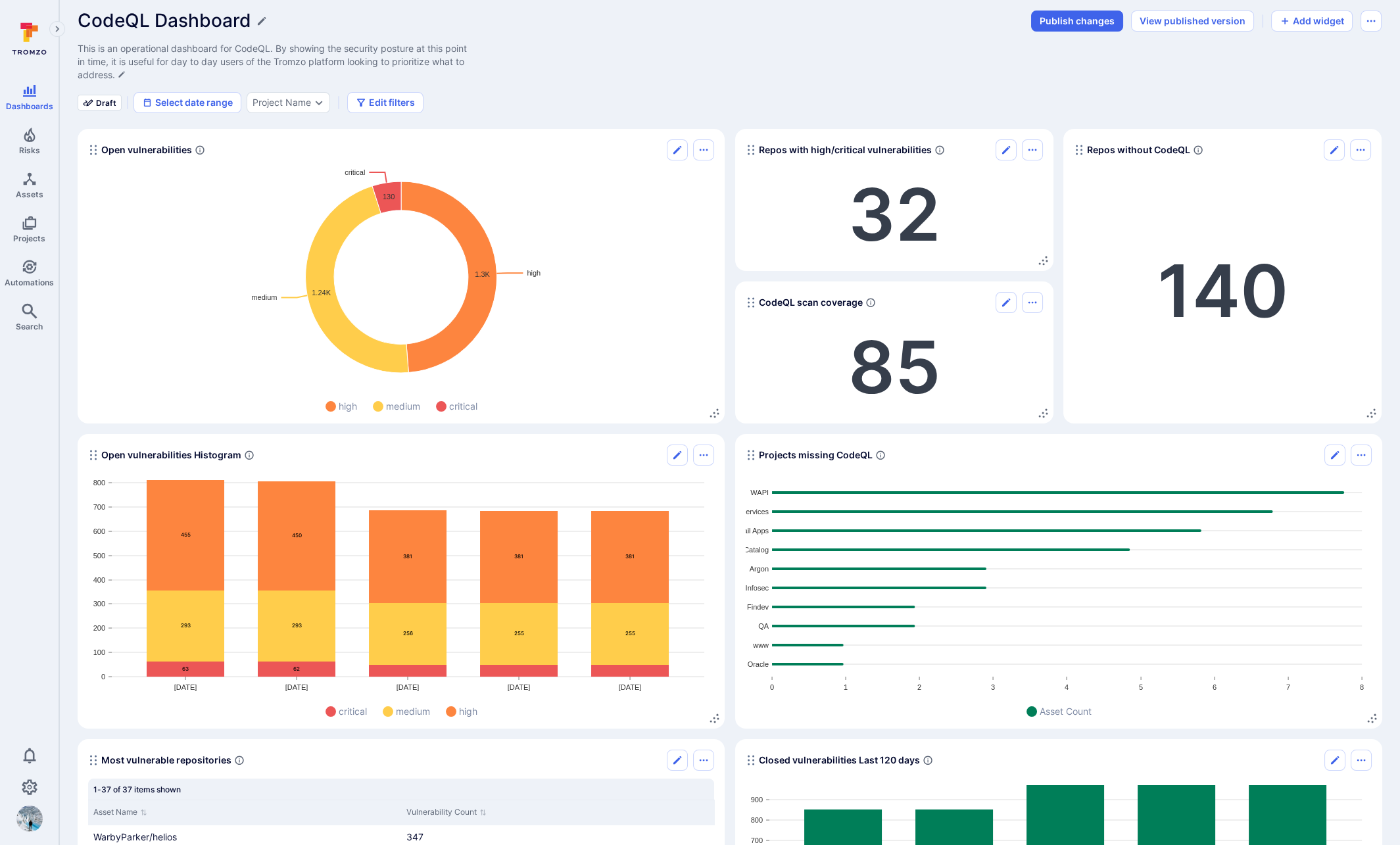
click at [1153, 67] on div "CodeQL Dashboard Publish changes View published version Add widget This is an o…" at bounding box center [730, 61] width 1304 height 103
click at [1153, 19] on button "Add widget" at bounding box center [1312, 21] width 81 height 21
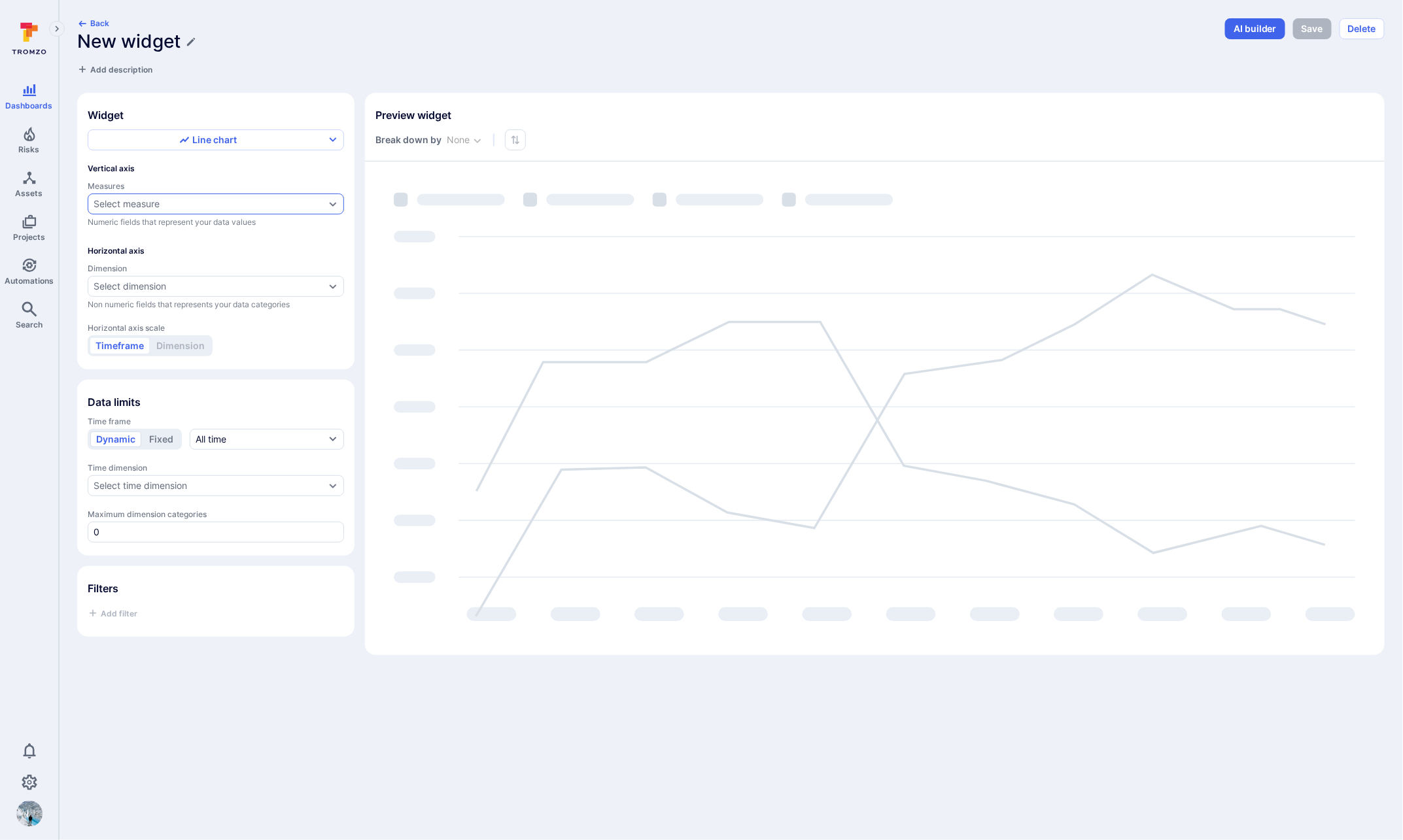
click at [167, 203] on div "Select measure" at bounding box center [209, 203] width 232 height 10
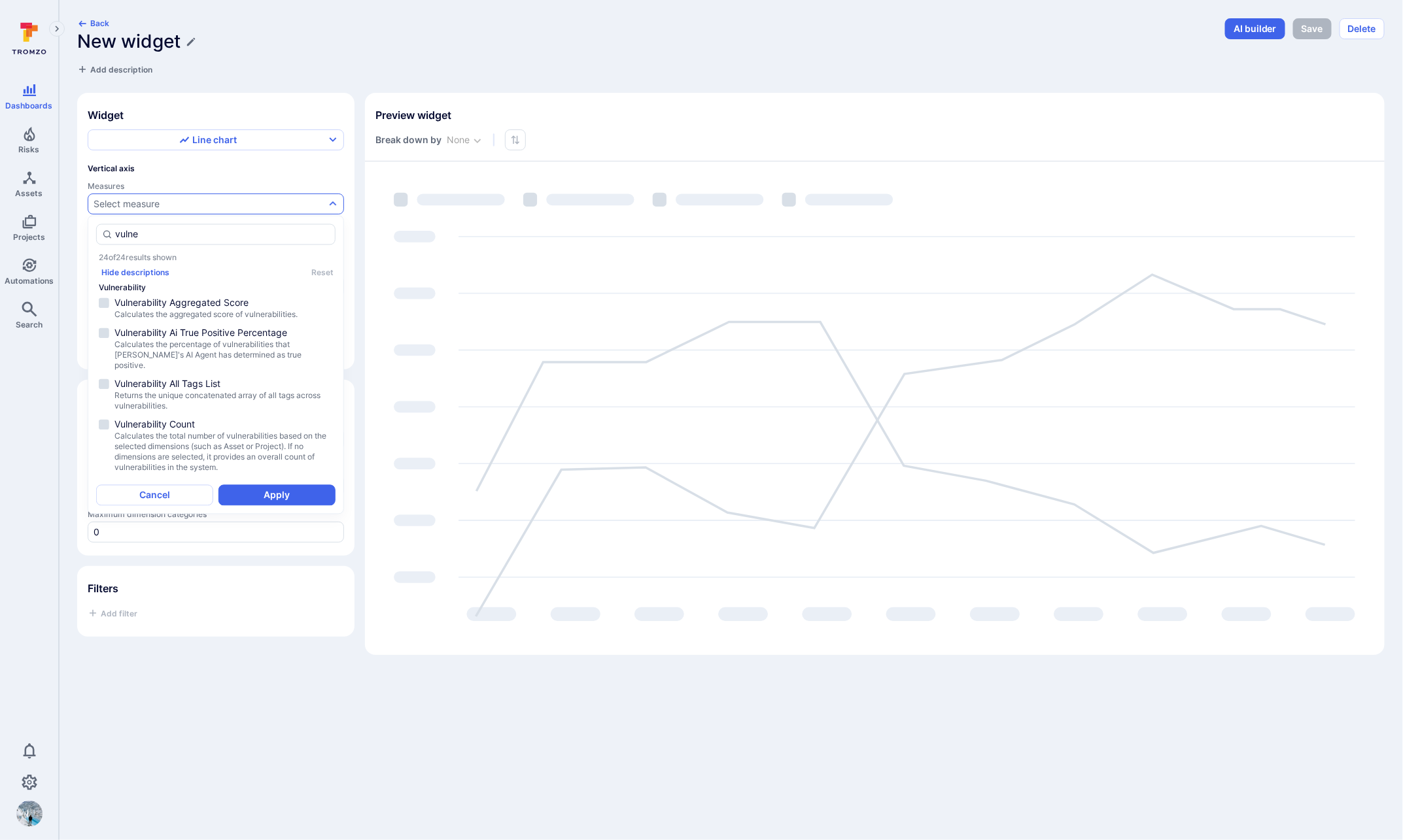
type input "vulne"
